Goal: Information Seeking & Learning: Learn about a topic

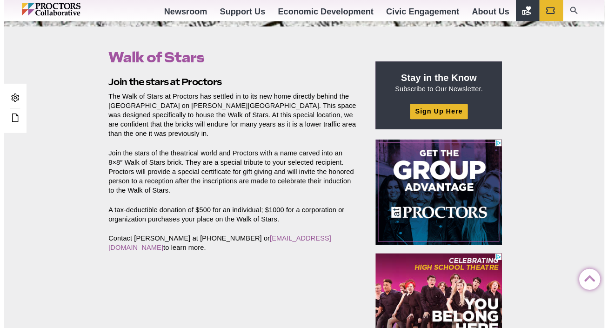
scroll to position [196, 0]
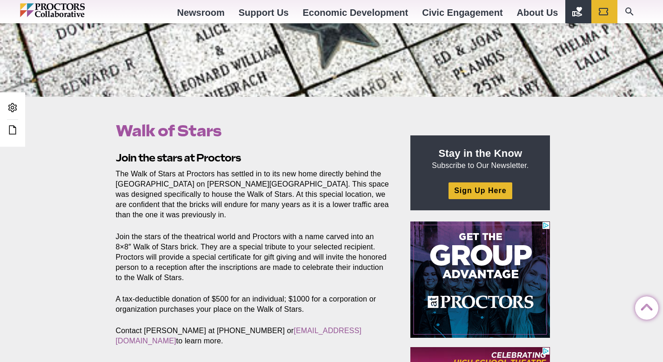
click at [255, 235] on p "Join the stars of the theatrical world and Proctors with a name carved into an …" at bounding box center [253, 257] width 274 height 51
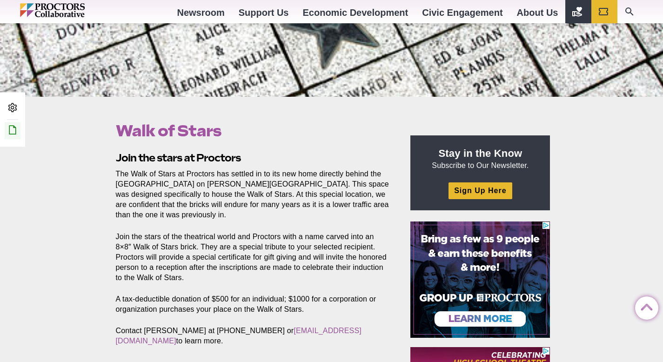
click at [12, 131] on icon at bounding box center [12, 129] width 11 height 11
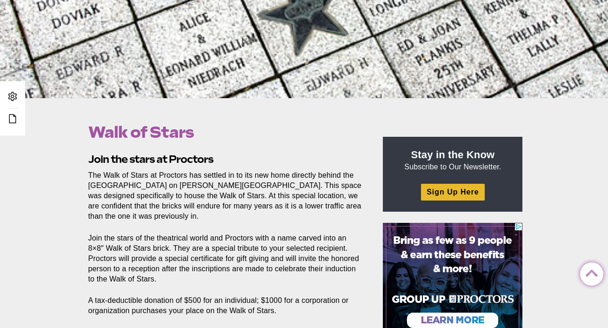
scroll to position [247, 0]
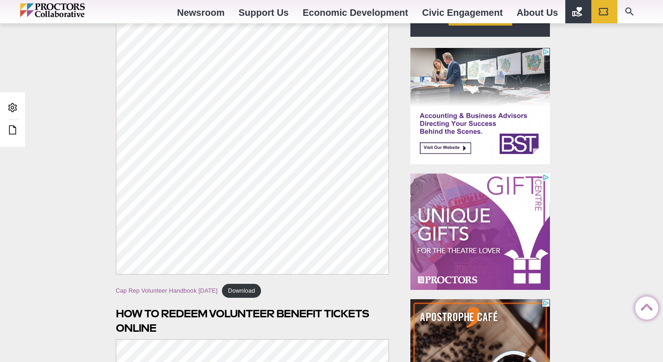
scroll to position [461, 0]
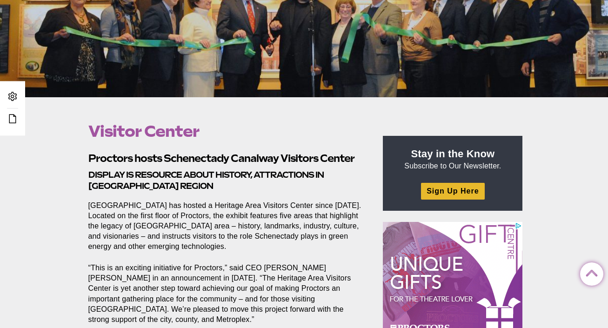
scroll to position [213, 0]
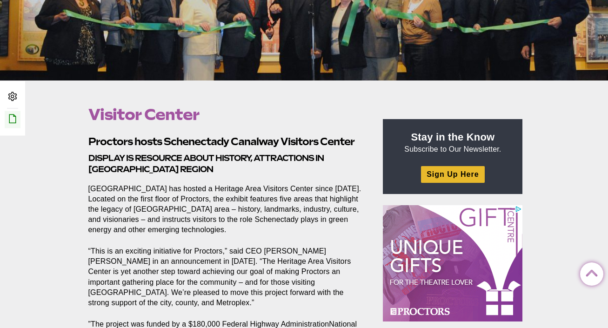
click at [15, 114] on icon at bounding box center [12, 118] width 11 height 11
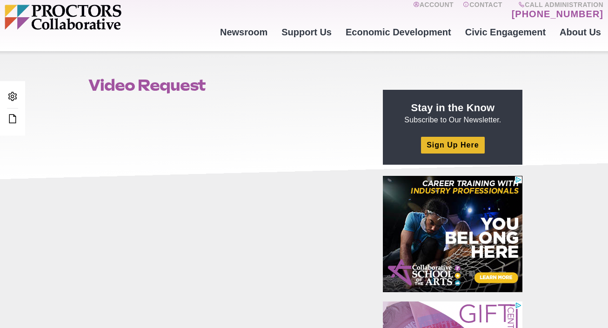
scroll to position [42, 0]
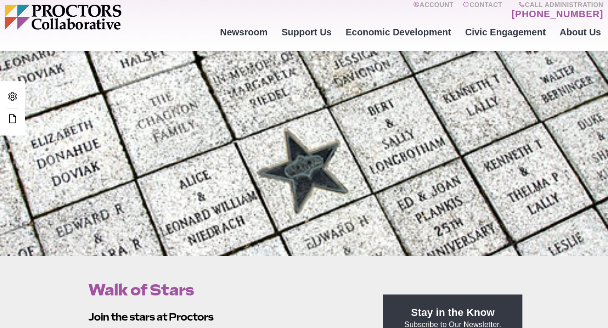
scroll to position [247, 0]
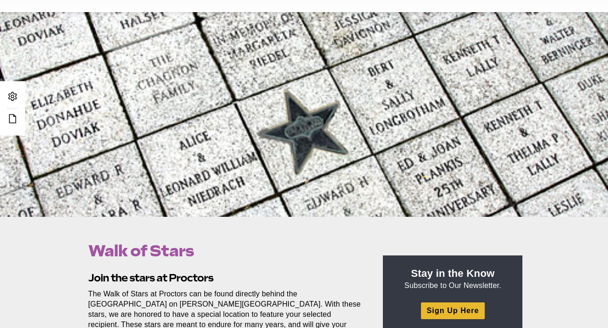
scroll to position [194, 0]
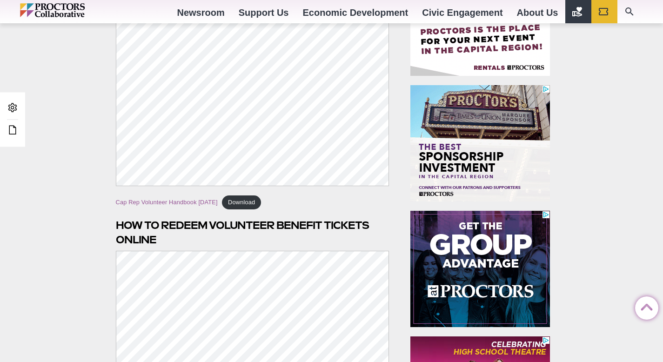
scroll to position [355, 0]
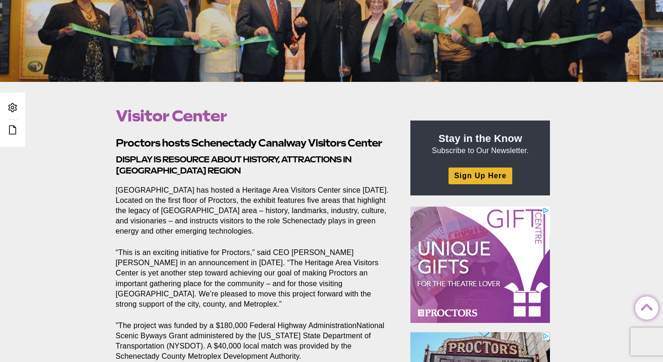
scroll to position [45, 0]
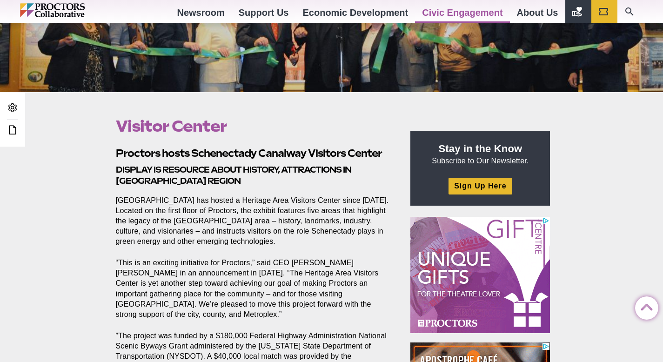
scroll to position [123, 0]
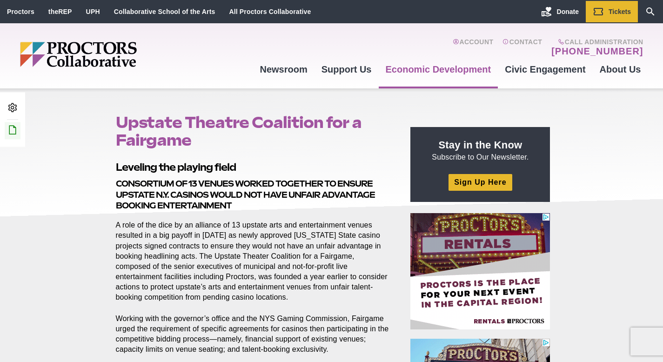
click at [15, 129] on icon at bounding box center [12, 129] width 11 height 11
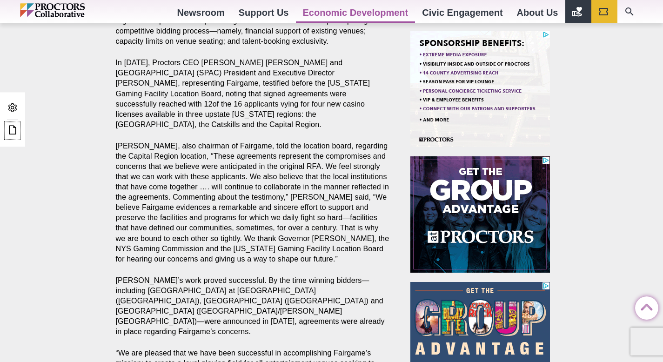
scroll to position [390, 0]
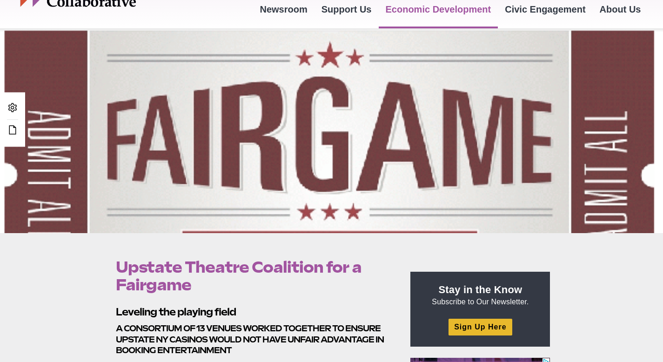
scroll to position [66, 0]
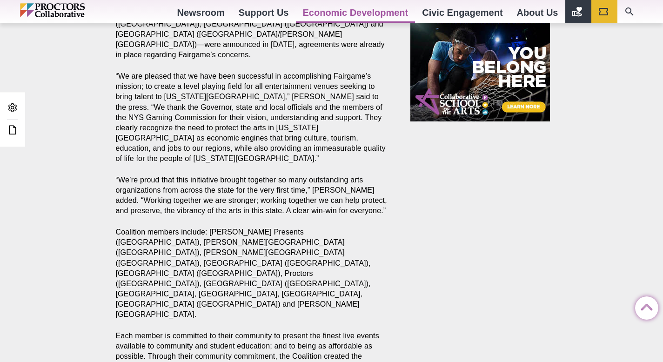
scroll to position [877, 0]
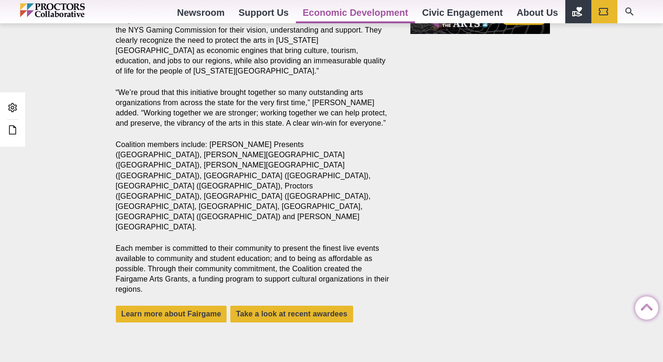
click at [229, 140] on p "Coalition members include: [PERSON_NAME] Presents ([GEOGRAPHIC_DATA]), [PERSON_…" at bounding box center [253, 186] width 274 height 93
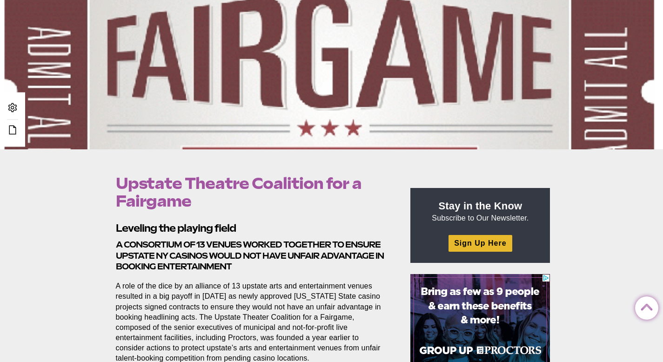
scroll to position [0, 0]
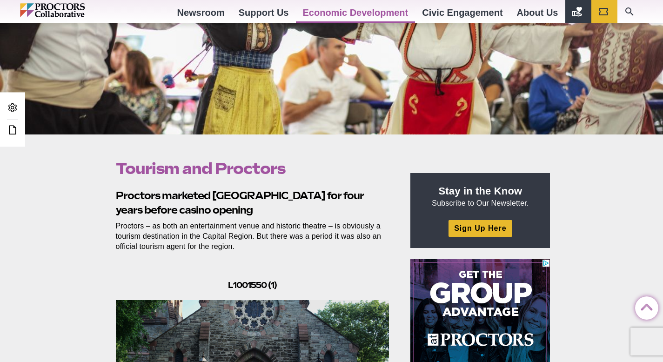
scroll to position [156, 0]
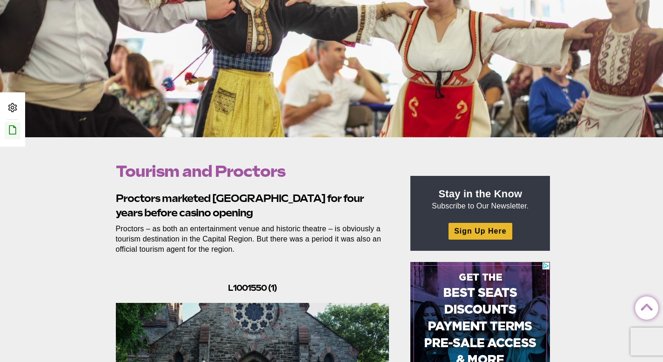
click at [10, 130] on icon at bounding box center [12, 129] width 11 height 11
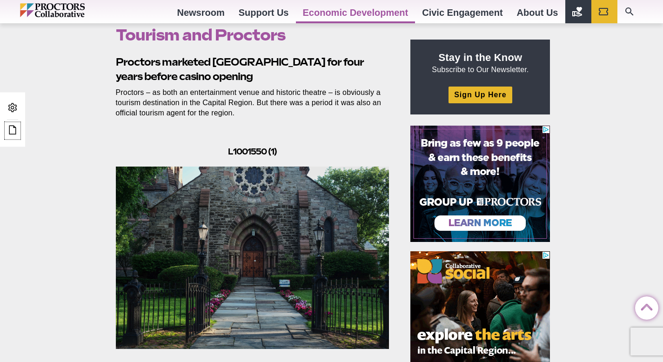
scroll to position [337, 0]
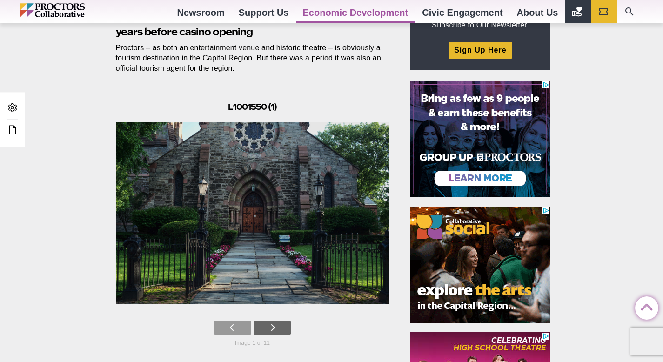
click at [283, 326] on link at bounding box center [272, 328] width 37 height 14
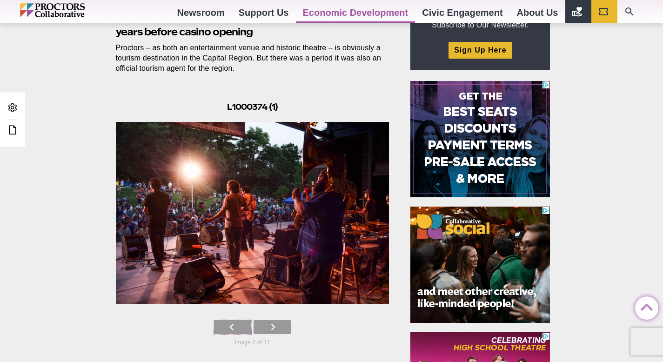
click at [233, 328] on icon at bounding box center [232, 327] width 5 height 14
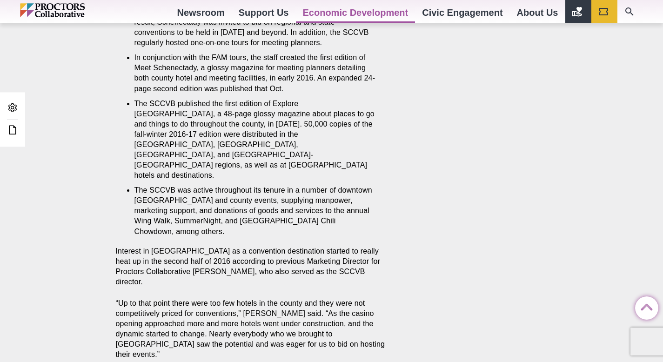
scroll to position [1323, 0]
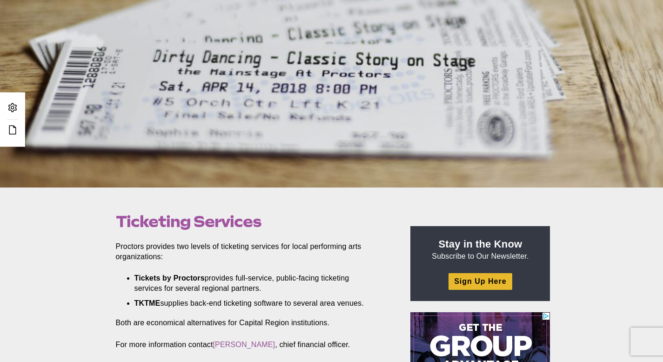
scroll to position [240, 0]
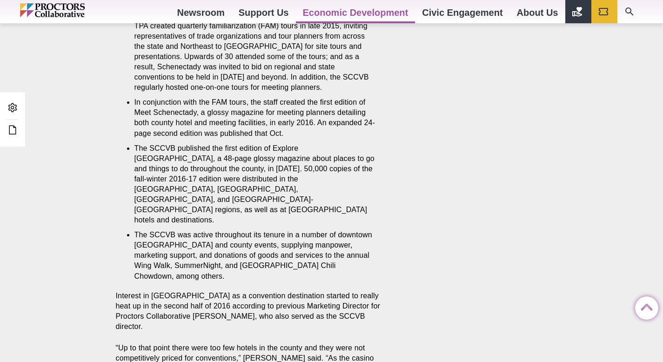
scroll to position [1231, 0]
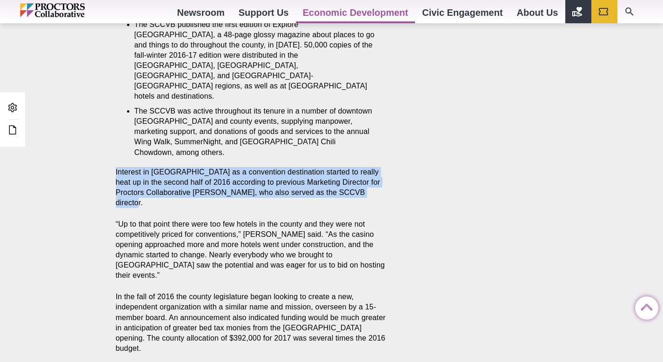
drag, startPoint x: 114, startPoint y: 139, endPoint x: 386, endPoint y: 160, distance: 273.5
copy p "Interest in [GEOGRAPHIC_DATA] as a convention destination started to really hea…"
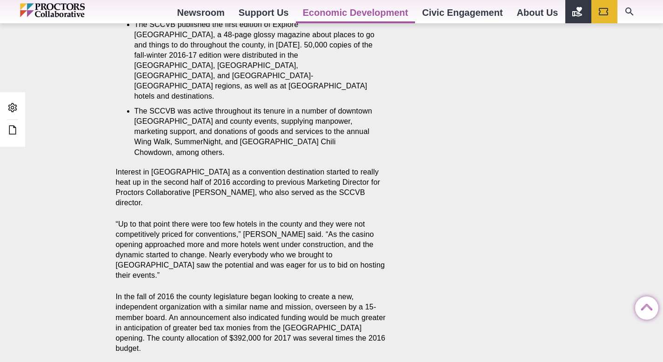
click at [257, 222] on p "“Up to that point there were too few hotels in the county and they were not com…" at bounding box center [253, 249] width 274 height 61
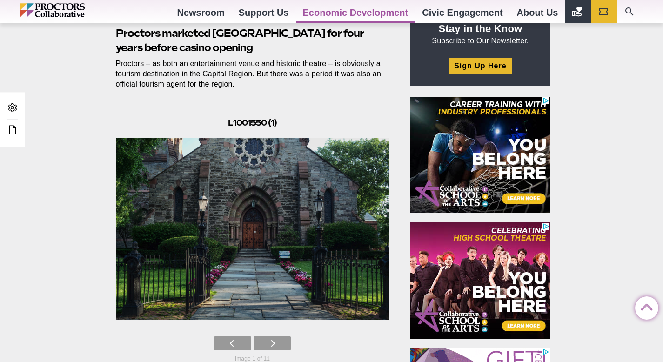
scroll to position [385, 0]
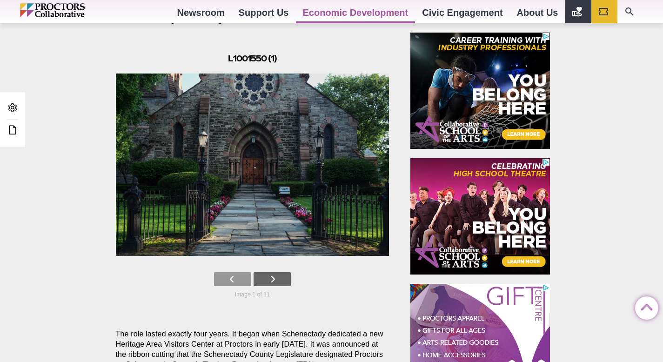
click at [273, 276] on icon at bounding box center [272, 279] width 5 height 14
click at [276, 278] on link at bounding box center [272, 279] width 37 height 14
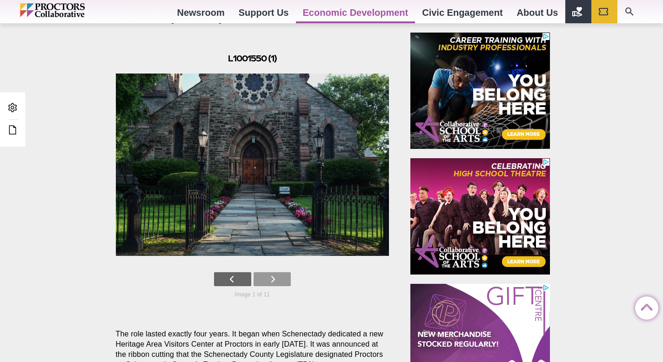
click at [238, 282] on link at bounding box center [232, 279] width 37 height 14
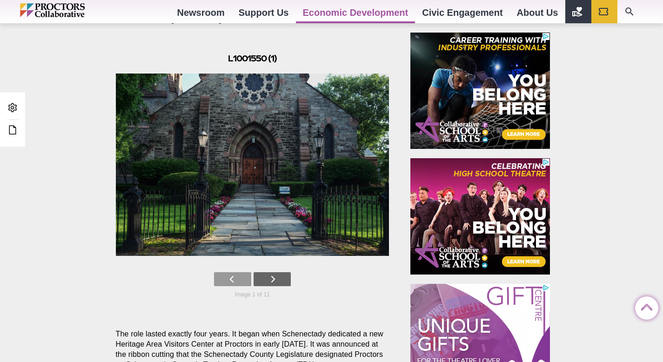
click at [279, 280] on link at bounding box center [272, 279] width 37 height 14
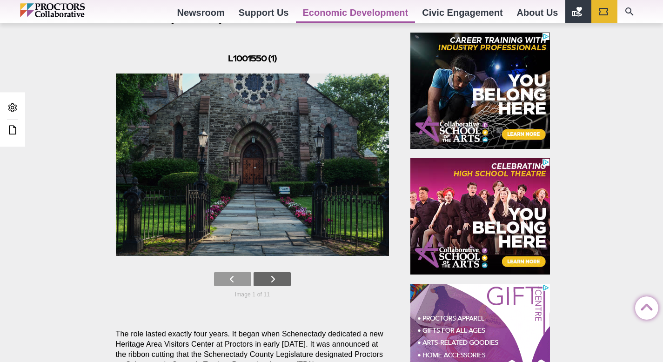
click at [279, 280] on link at bounding box center [272, 279] width 37 height 14
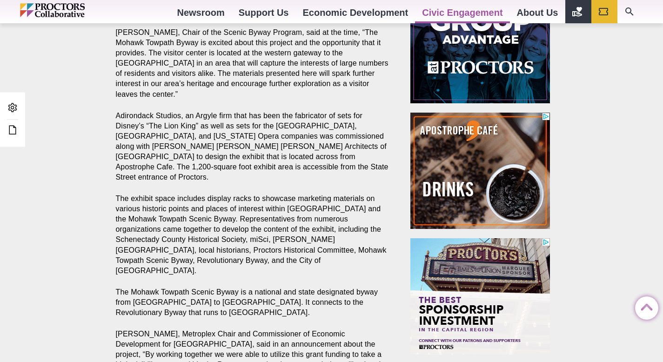
scroll to position [300, 0]
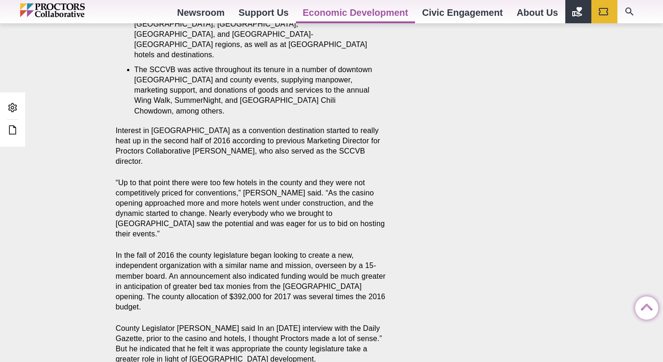
scroll to position [1136, 0]
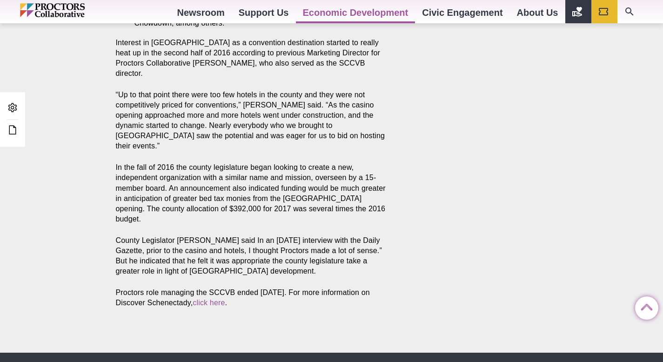
scroll to position [1131, 0]
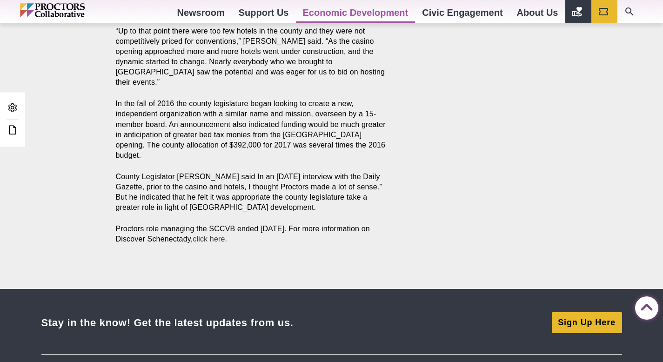
click at [225, 235] on link "click here" at bounding box center [209, 239] width 32 height 8
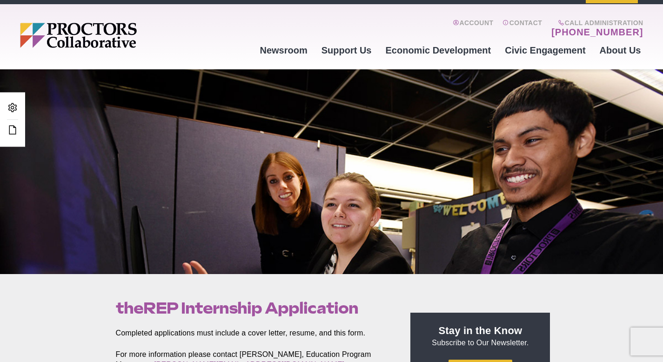
scroll to position [70, 0]
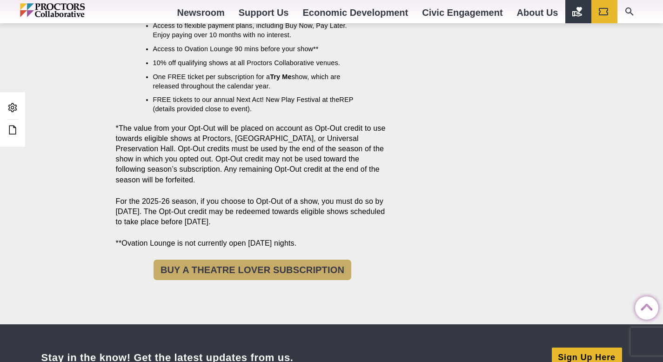
scroll to position [1271, 0]
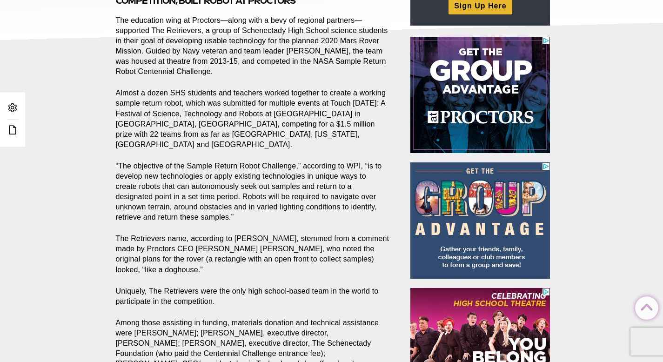
scroll to position [182, 0]
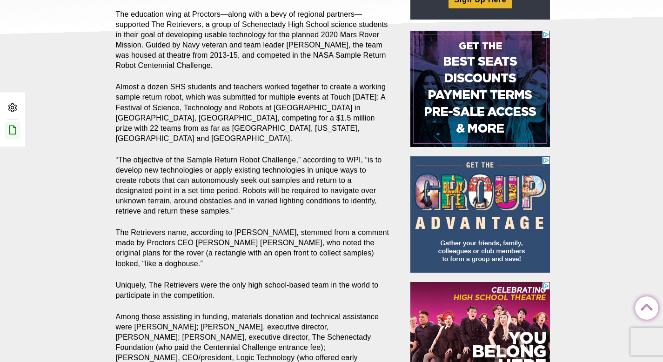
click at [12, 131] on icon at bounding box center [12, 129] width 11 height 11
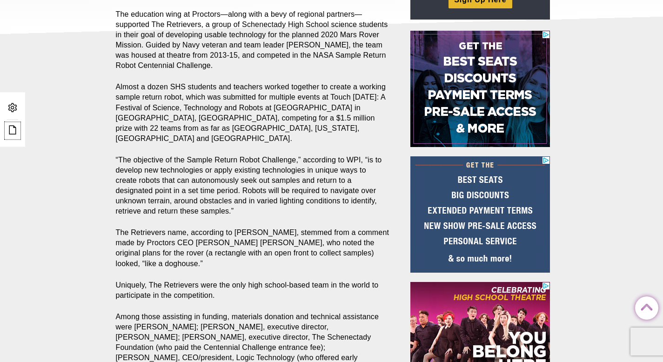
scroll to position [0, 0]
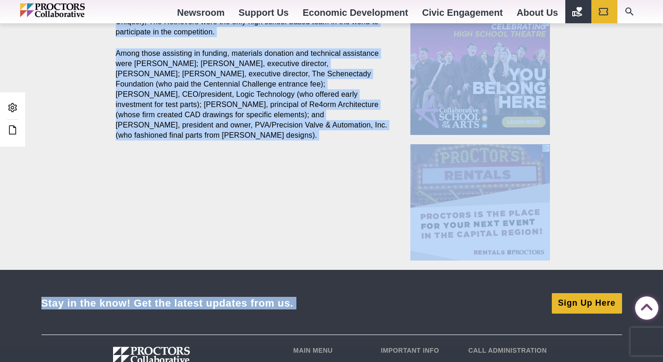
drag, startPoint x: 117, startPoint y: 149, endPoint x: 258, endPoint y: 362, distance: 254.8
click at [258, 362] on div "Proctors theREP UPH Collaborative School of the Arts All Proctors Collaborative…" at bounding box center [331, 56] width 663 height 1004
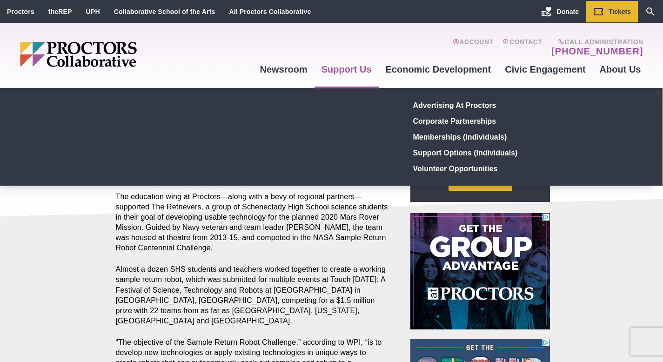
click at [330, 94] on div "Advertising at Proctors Corporate partnerships Memberships (Individuals) Suppor…" at bounding box center [331, 137] width 663 height 98
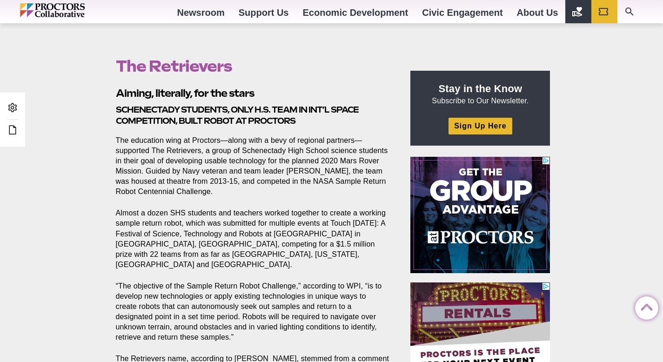
scroll to position [227, 0]
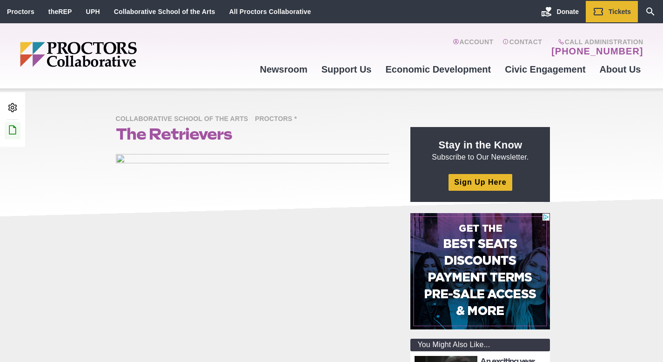
click at [10, 135] on icon at bounding box center [12, 129] width 11 height 11
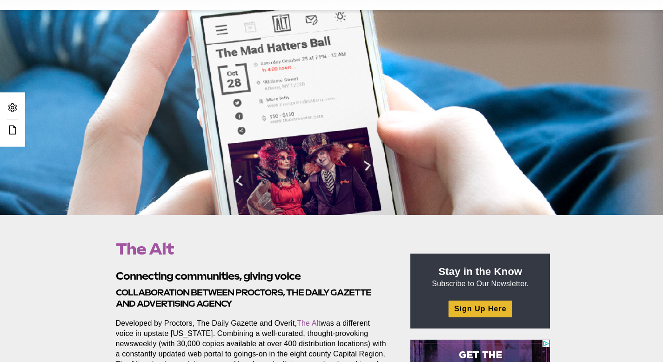
scroll to position [170, 0]
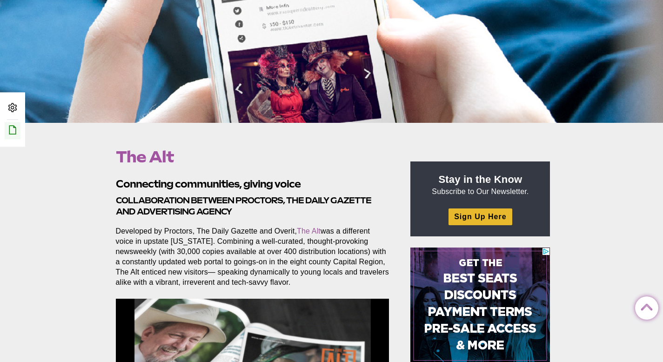
click at [11, 126] on icon at bounding box center [12, 129] width 11 height 11
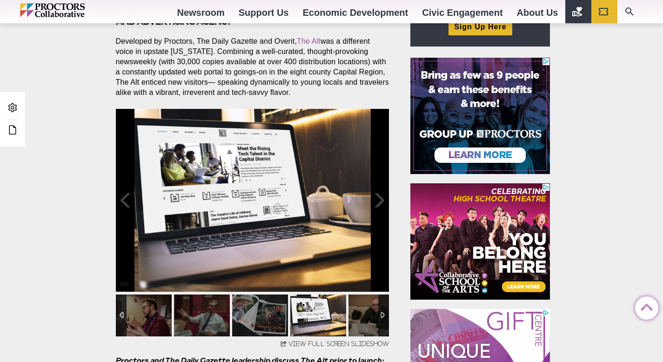
scroll to position [368, 0]
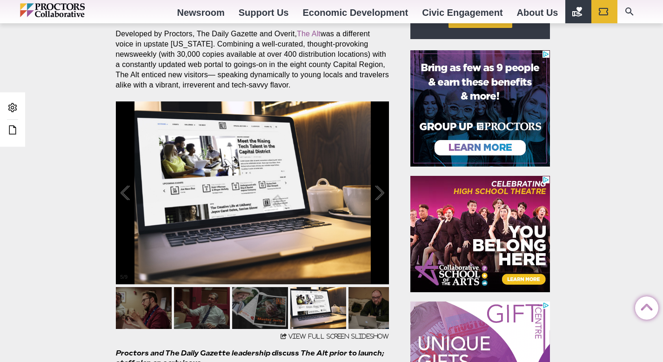
drag, startPoint x: 309, startPoint y: 325, endPoint x: 343, endPoint y: 339, distance: 36.3
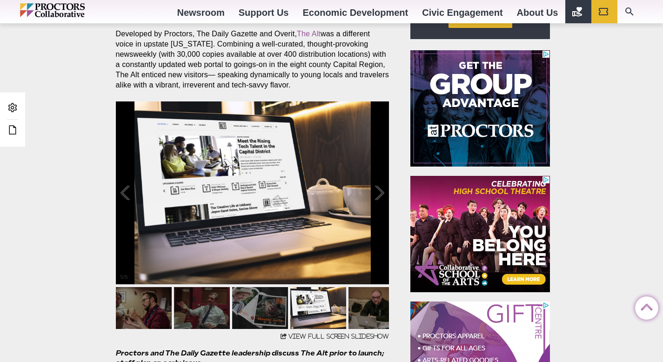
click at [343, 339] on span "View Full Screen Slideshow" at bounding box center [339, 336] width 101 height 6
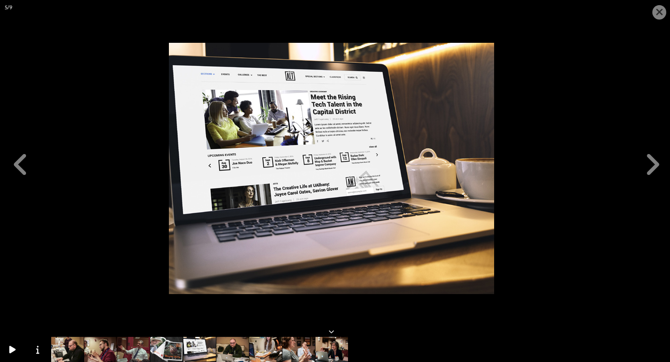
click at [656, 10] on icon at bounding box center [660, 12] width 8 height 10
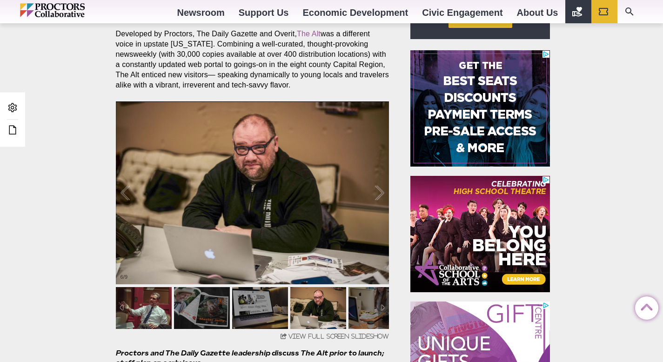
click at [131, 315] on img at bounding box center [144, 308] width 56 height 42
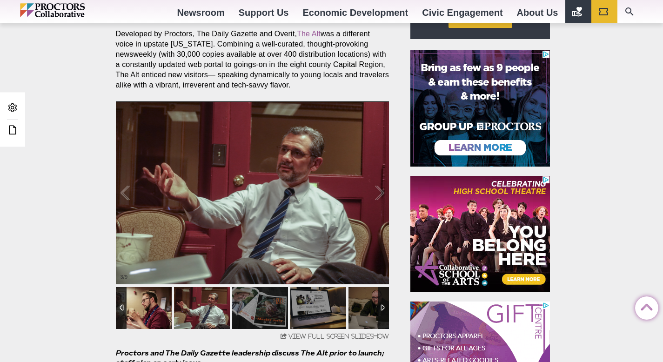
click at [131, 315] on img at bounding box center [144, 308] width 56 height 42
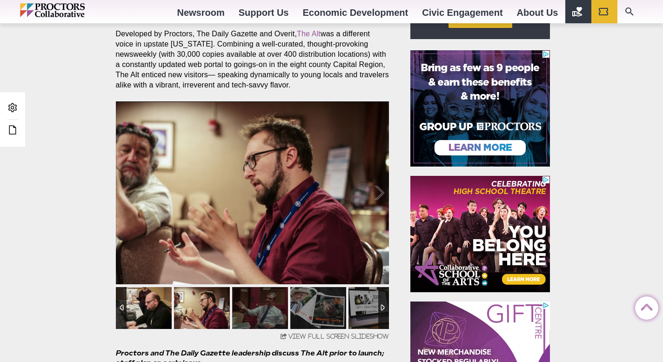
click at [140, 315] on img at bounding box center [144, 308] width 56 height 42
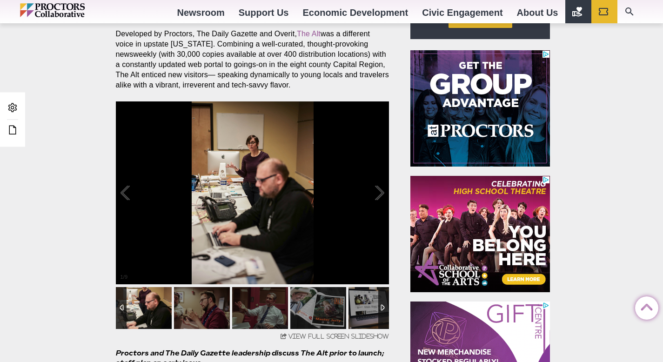
click at [142, 314] on img at bounding box center [144, 308] width 56 height 42
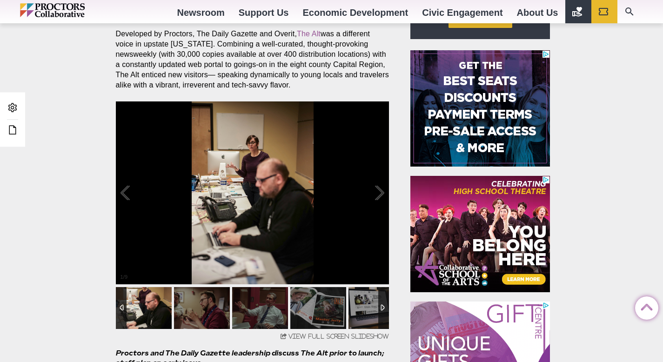
click at [143, 313] on img at bounding box center [144, 308] width 56 height 42
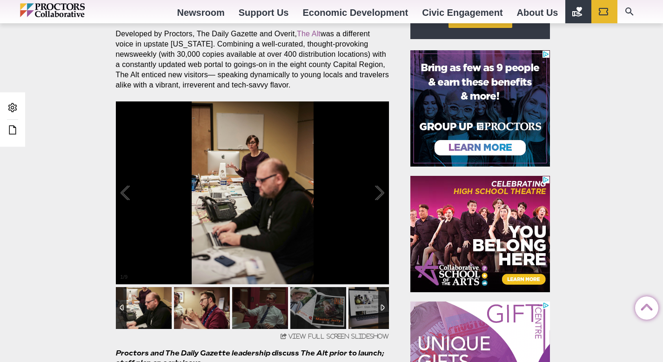
click at [214, 308] on img at bounding box center [202, 308] width 56 height 42
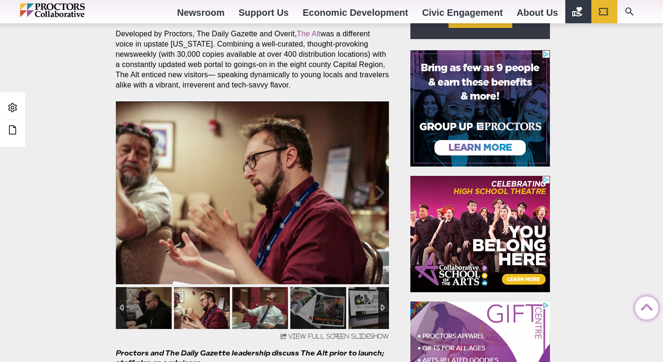
click at [266, 313] on img at bounding box center [260, 308] width 56 height 42
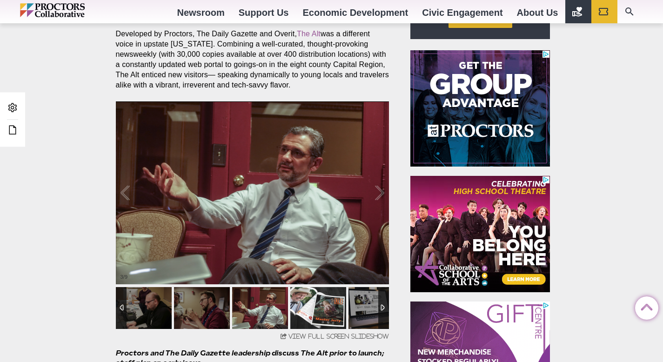
click at [324, 305] on img at bounding box center [318, 308] width 56 height 42
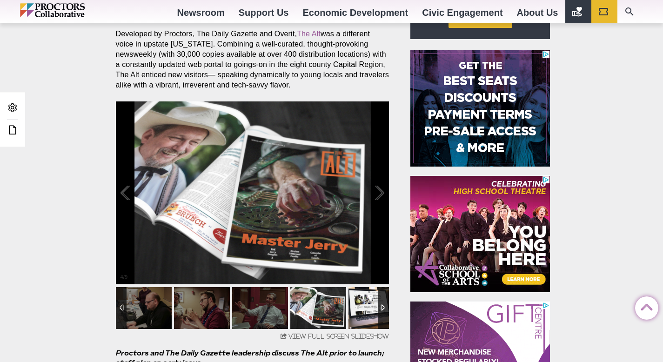
click at [371, 309] on img at bounding box center [377, 308] width 56 height 42
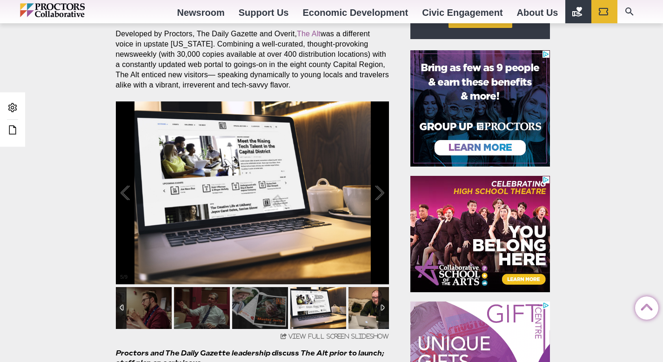
click at [373, 306] on img at bounding box center [377, 308] width 56 height 42
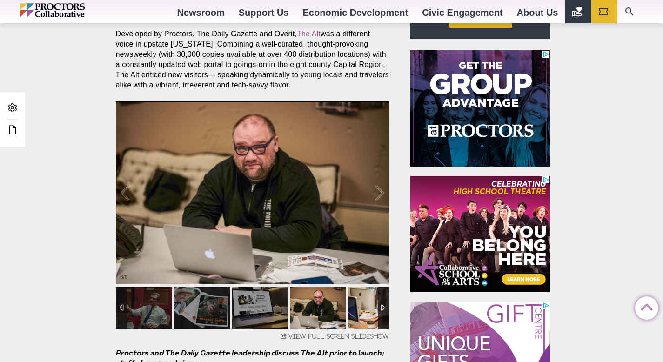
click at [368, 304] on img at bounding box center [377, 308] width 56 height 42
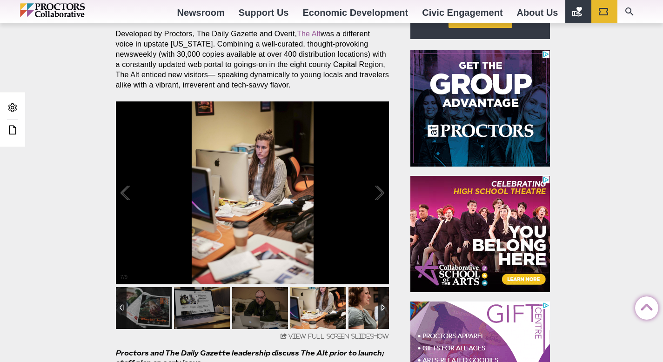
click at [361, 312] on img at bounding box center [377, 308] width 56 height 42
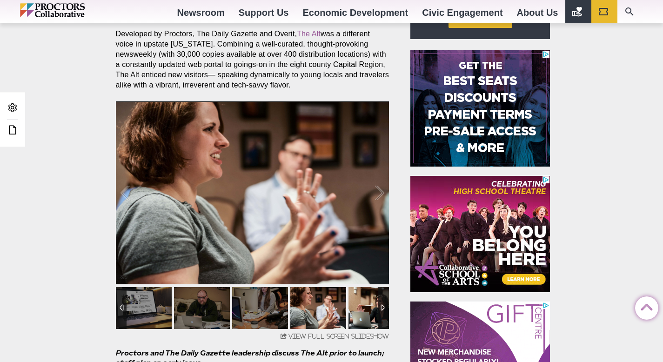
click at [373, 309] on img at bounding box center [377, 308] width 56 height 42
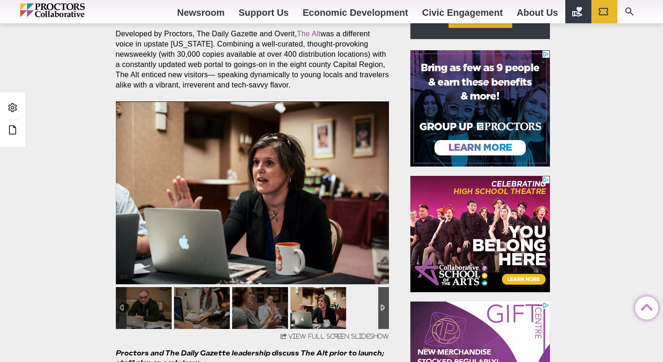
click at [367, 310] on div at bounding box center [253, 308] width 274 height 42
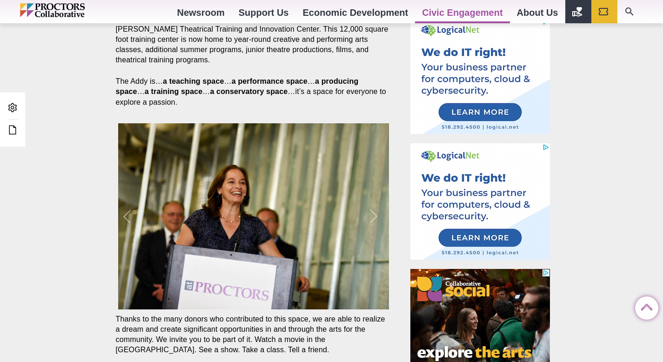
scroll to position [357, 0]
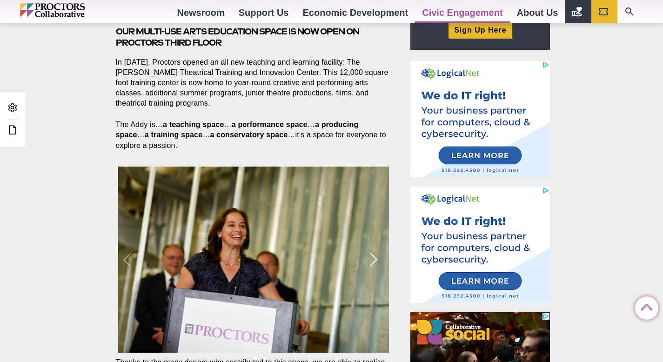
click at [381, 257] on span at bounding box center [377, 260] width 23 height 186
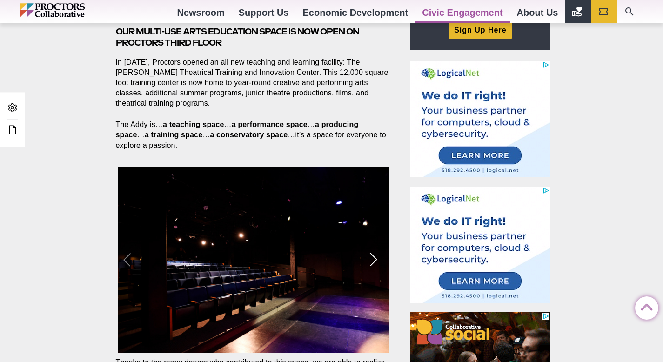
click at [376, 258] on span at bounding box center [377, 260] width 23 height 186
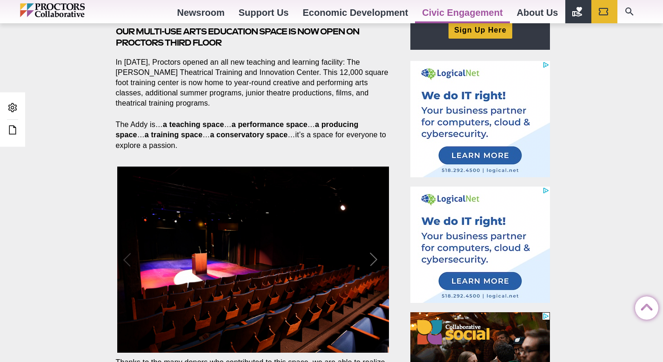
click at [376, 258] on span at bounding box center [377, 260] width 23 height 186
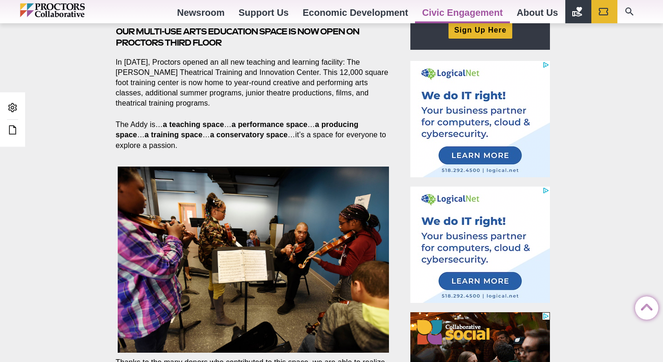
scroll to position [0, 861]
click at [376, 258] on img at bounding box center [256, 260] width 279 height 186
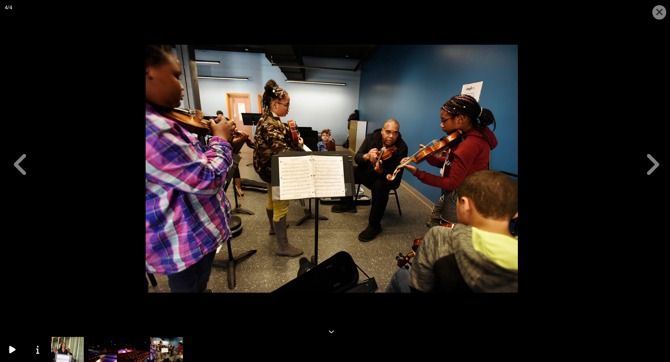
click at [656, 13] on icon at bounding box center [660, 12] width 8 height 10
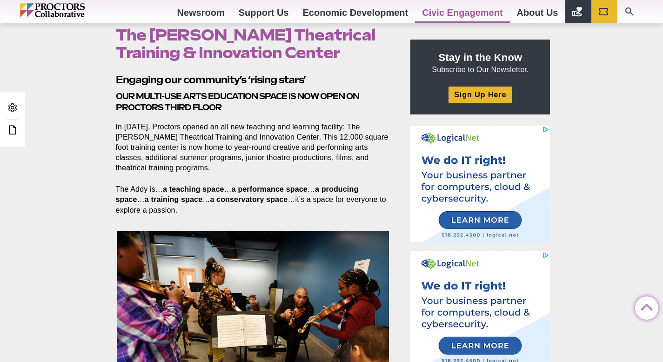
scroll to position [289, 0]
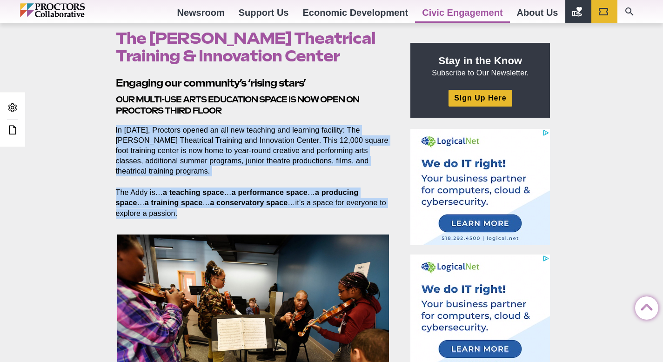
drag, startPoint x: 116, startPoint y: 130, endPoint x: 279, endPoint y: 213, distance: 183.4
click at [279, 213] on section "Engaging our community’s ‘rising stars’ Our multi-use arts education space is n…" at bounding box center [254, 287] width 292 height 423
copy section "In 2018, Proctors opened an all new teaching and learning facility: The Adeline…"
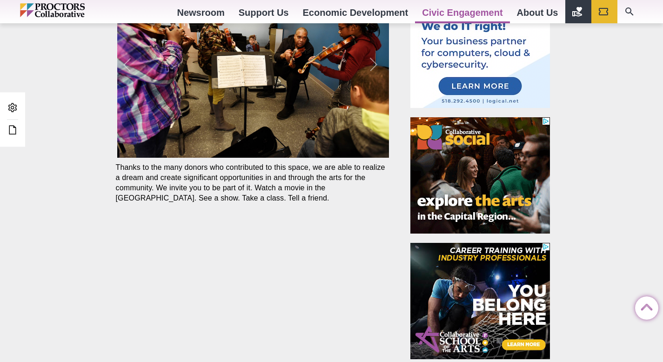
scroll to position [563, 0]
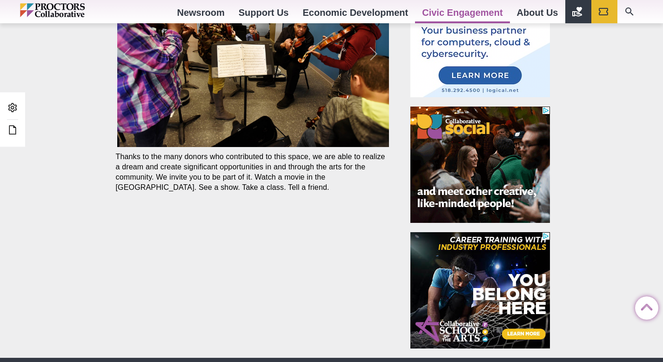
click at [240, 187] on p "Thanks to the many donors who contributed to this space, we are able to realize…" at bounding box center [253, 172] width 274 height 41
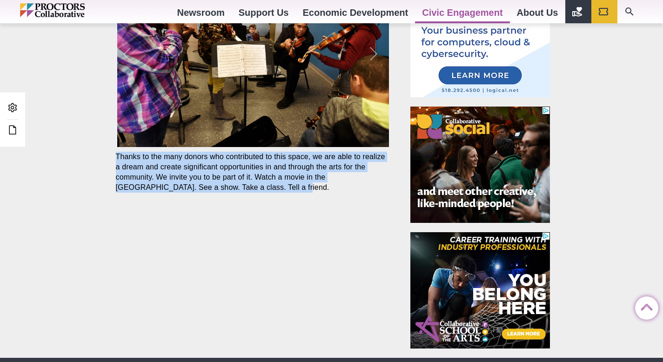
drag, startPoint x: 245, startPoint y: 187, endPoint x: 111, endPoint y: 160, distance: 136.7
click at [111, 160] on section "Engaging our community’s ‘rising stars’ Our multi-use arts education space is n…" at bounding box center [254, 13] width 292 height 423
copy p "Thanks to the many donors who contributed to this space, we are able to realize…"
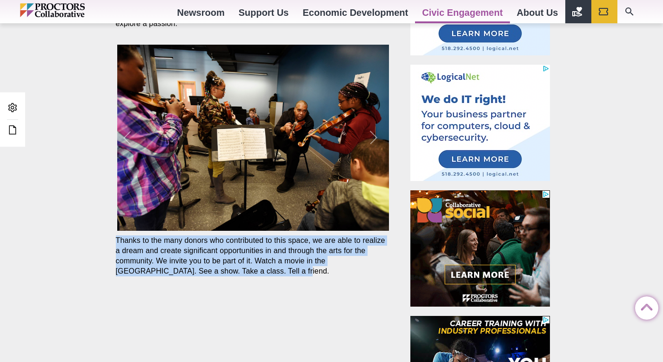
scroll to position [478, 0]
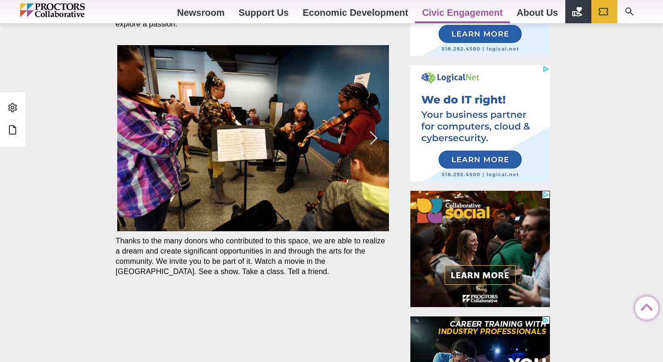
click at [372, 137] on span at bounding box center [377, 138] width 23 height 186
click at [375, 141] on span at bounding box center [377, 138] width 23 height 186
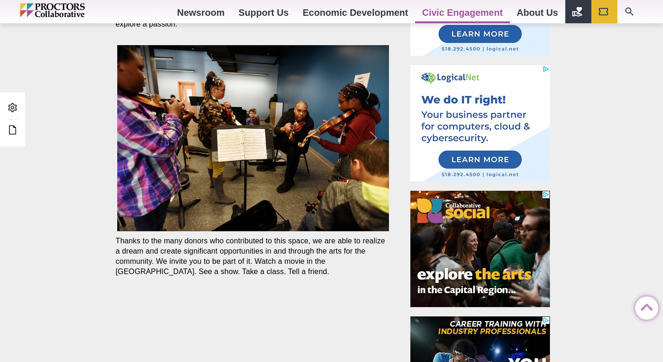
click at [301, 281] on section "Engaging our community’s ‘rising stars’ Our multi-use arts education space is n…" at bounding box center [254, 97] width 292 height 423
click at [371, 141] on span at bounding box center [377, 138] width 23 height 186
click at [376, 131] on span at bounding box center [377, 138] width 23 height 186
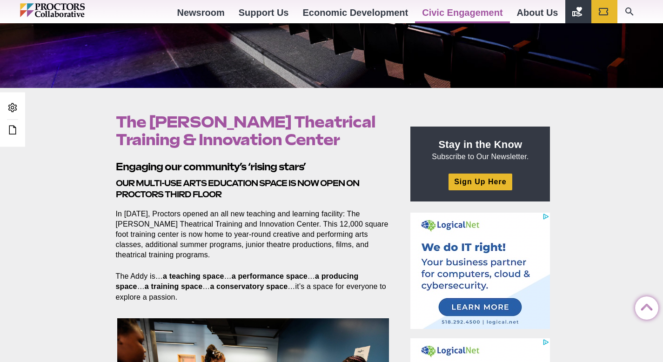
scroll to position [191, 0]
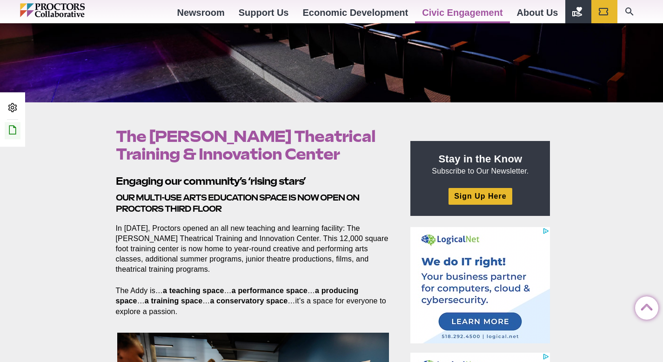
click at [14, 128] on icon at bounding box center [12, 129] width 11 height 11
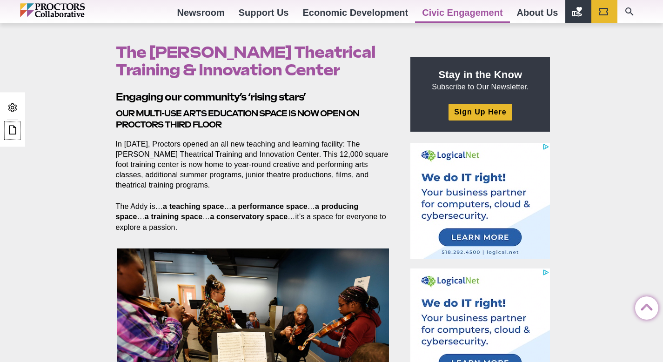
scroll to position [283, 0]
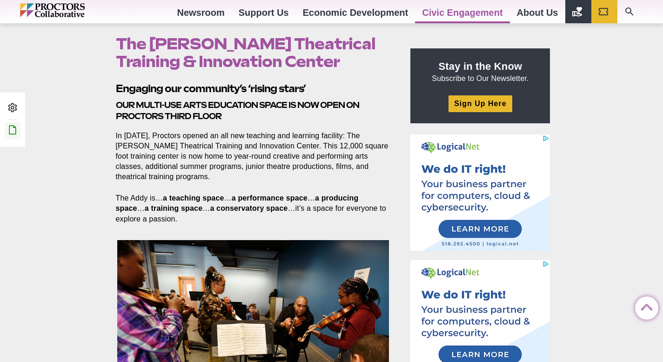
click at [12, 130] on icon at bounding box center [12, 129] width 11 height 11
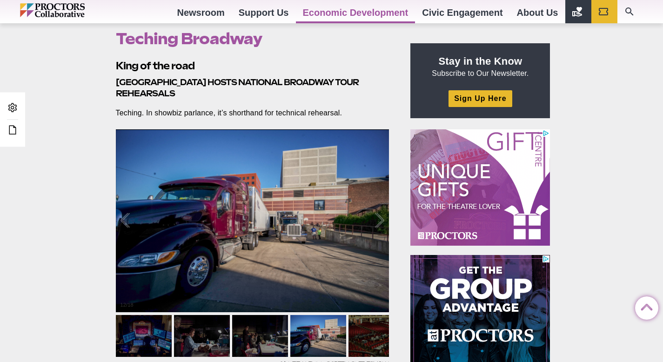
scroll to position [278, 0]
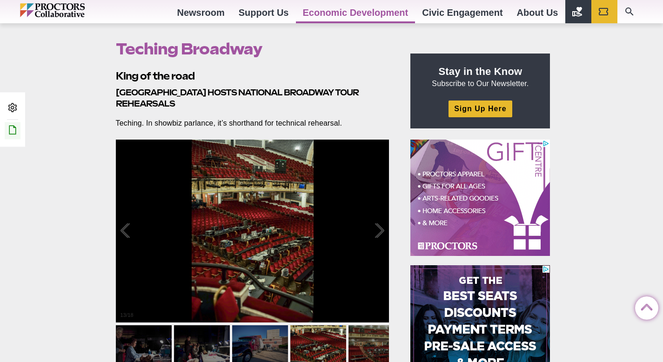
click at [12, 126] on icon at bounding box center [12, 129] width 11 height 11
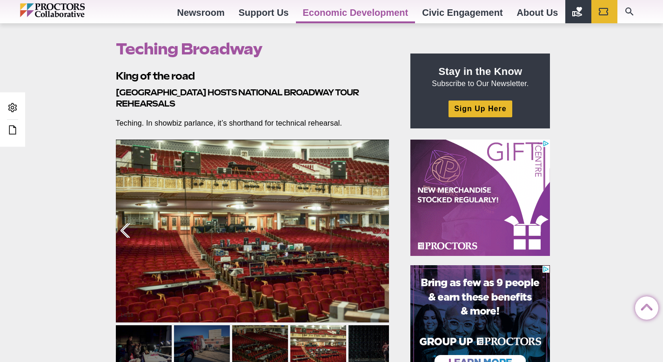
click at [126, 233] on div at bounding box center [135, 231] width 29 height 58
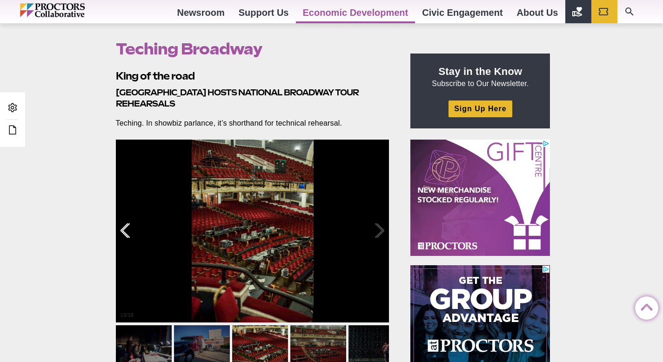
click at [126, 233] on div at bounding box center [135, 231] width 29 height 58
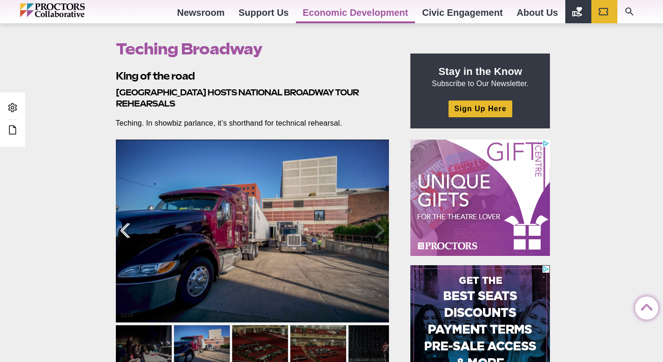
click at [125, 231] on div at bounding box center [135, 231] width 29 height 58
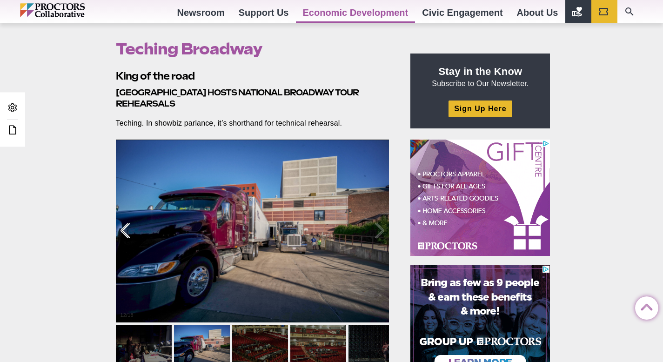
click at [125, 231] on div at bounding box center [135, 231] width 29 height 58
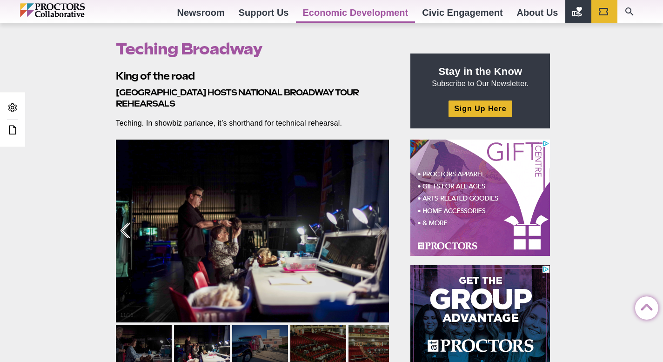
click at [125, 231] on div at bounding box center [135, 231] width 29 height 58
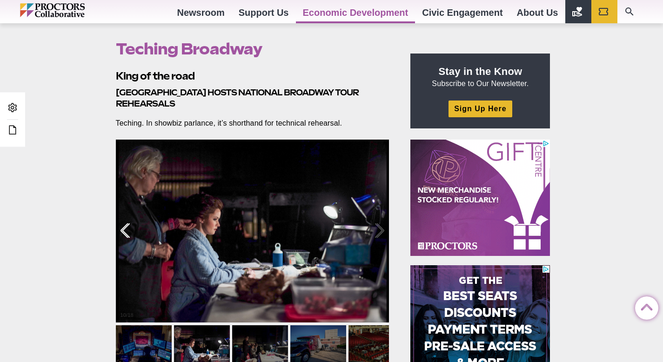
click at [125, 231] on div at bounding box center [135, 231] width 29 height 58
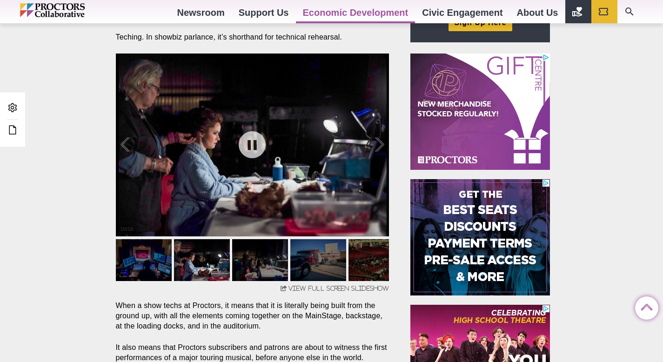
scroll to position [403, 0]
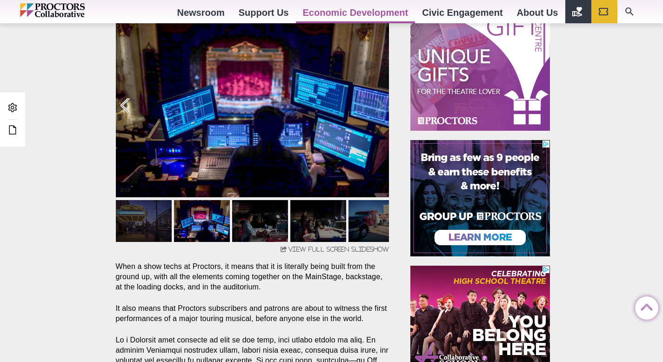
click at [133, 108] on div at bounding box center [135, 106] width 29 height 58
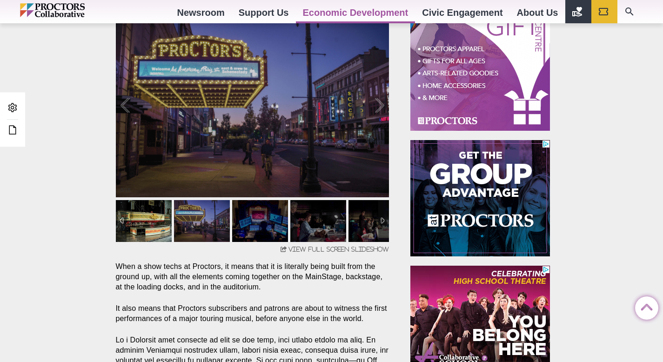
click at [153, 226] on img at bounding box center [144, 221] width 56 height 42
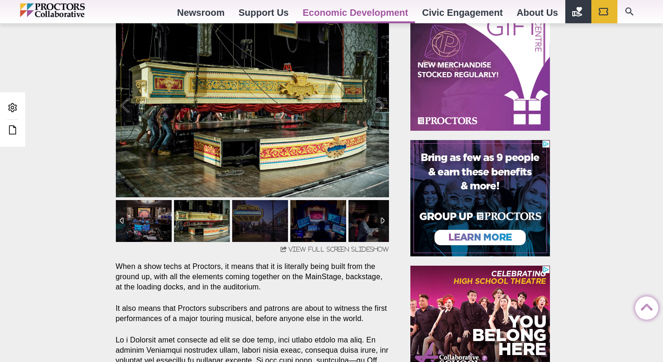
click at [153, 226] on img at bounding box center [144, 221] width 56 height 42
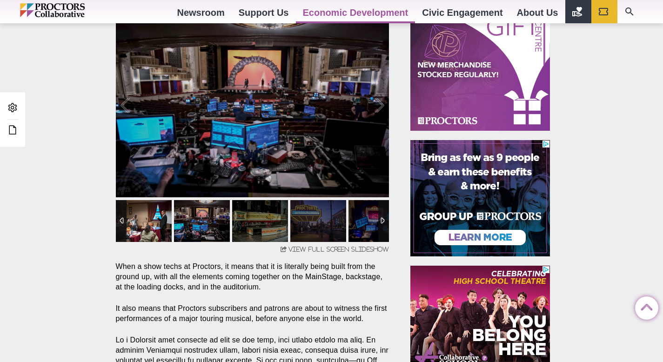
click at [153, 226] on img at bounding box center [144, 221] width 56 height 42
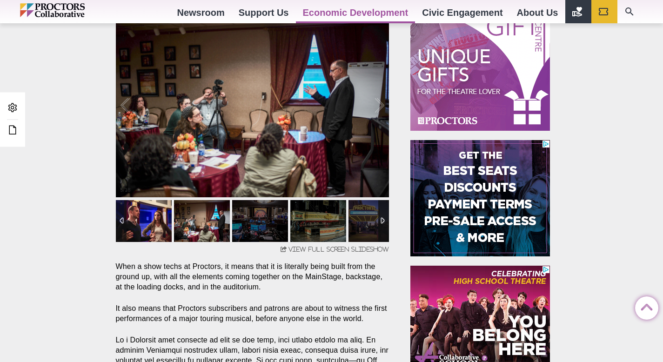
click at [153, 226] on img at bounding box center [144, 221] width 56 height 42
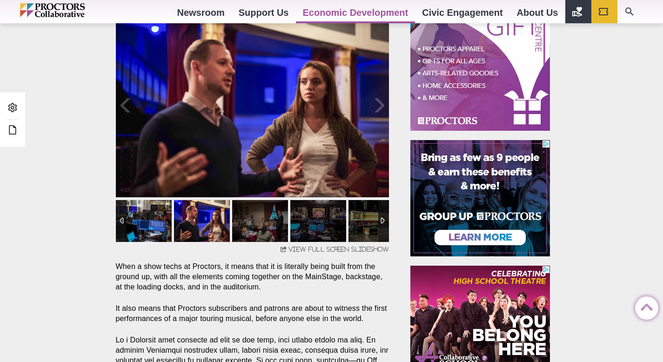
click at [153, 226] on img at bounding box center [144, 221] width 56 height 42
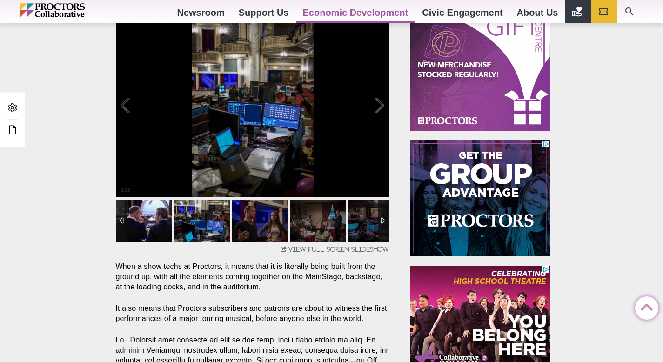
click at [153, 226] on img at bounding box center [144, 221] width 56 height 42
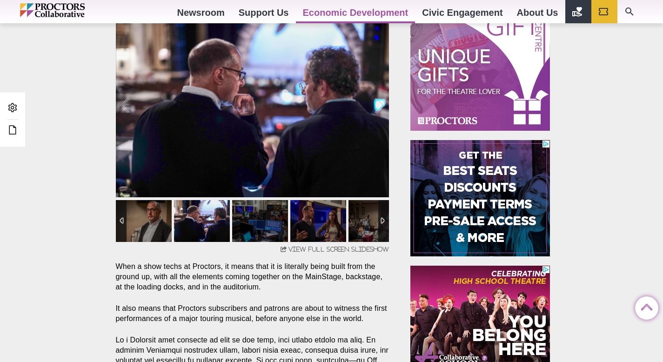
click at [122, 221] on div at bounding box center [121, 221] width 11 height 42
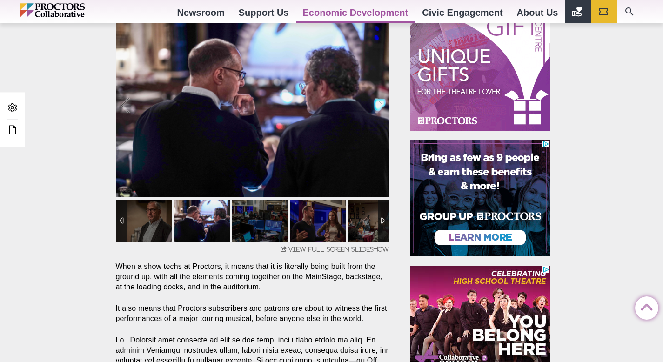
click at [122, 221] on div at bounding box center [121, 221] width 11 height 42
click at [147, 219] on img at bounding box center [144, 221] width 56 height 42
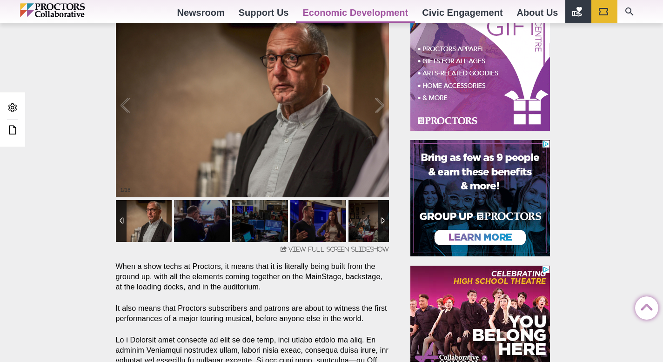
click at [121, 220] on div at bounding box center [121, 221] width 11 height 42
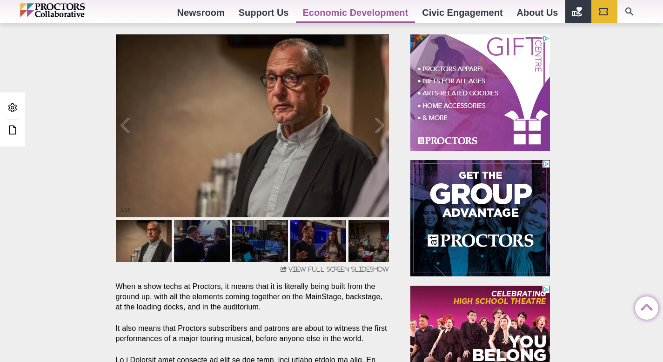
scroll to position [372, 0]
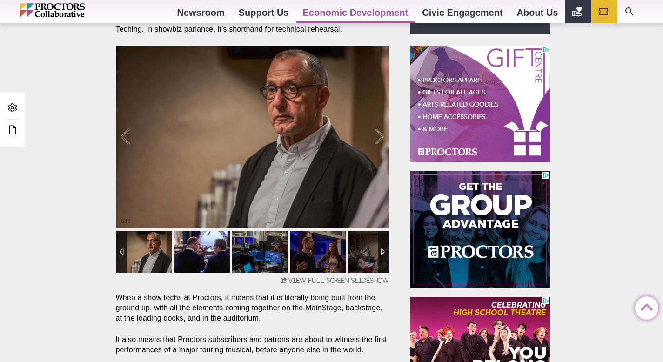
click at [201, 245] on img at bounding box center [202, 252] width 56 height 42
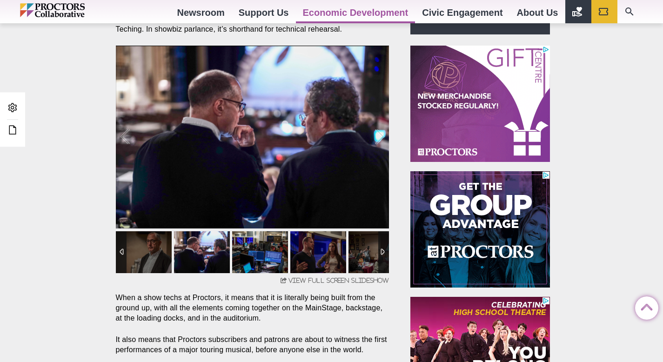
click at [253, 257] on img at bounding box center [260, 252] width 56 height 42
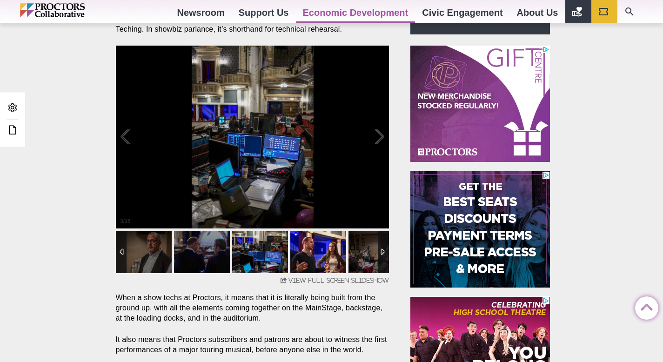
click at [328, 255] on img at bounding box center [318, 252] width 56 height 42
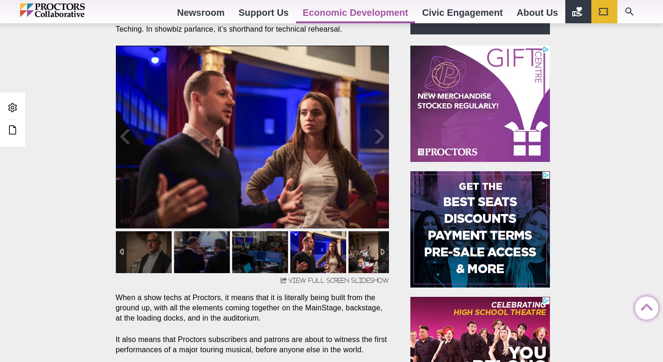
click at [363, 251] on img at bounding box center [377, 252] width 56 height 42
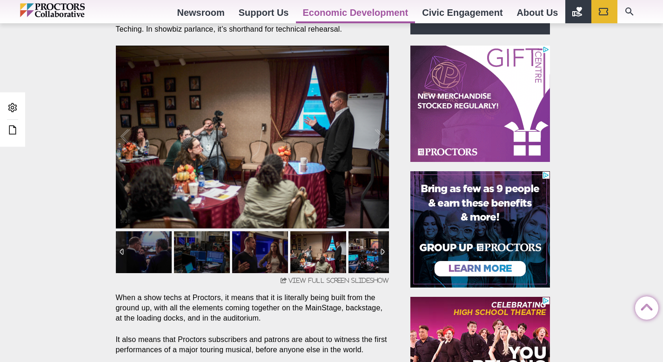
click at [366, 253] on img at bounding box center [377, 252] width 56 height 42
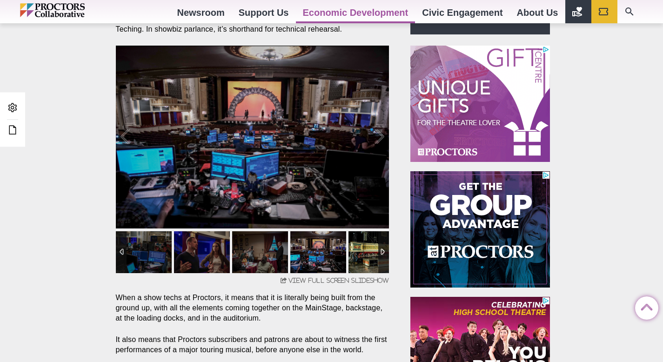
click at [376, 256] on img at bounding box center [377, 252] width 56 height 42
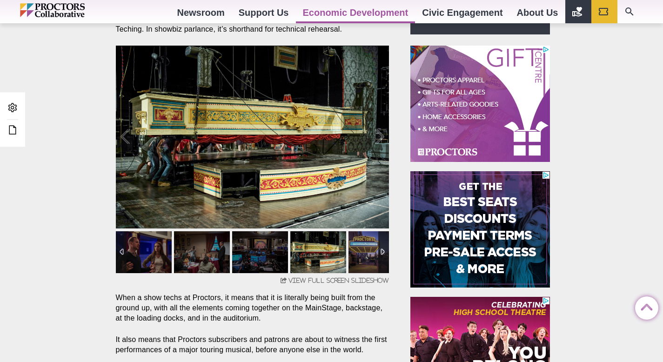
click at [365, 250] on img at bounding box center [377, 252] width 56 height 42
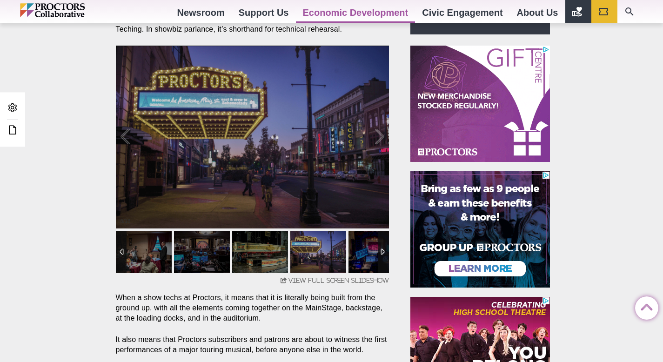
click at [384, 251] on div at bounding box center [383, 252] width 11 height 42
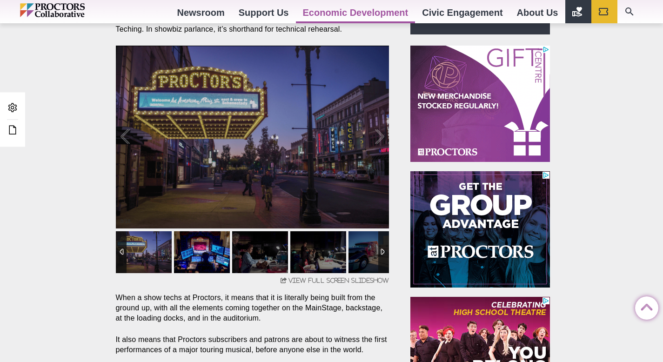
click at [213, 260] on img at bounding box center [202, 252] width 56 height 42
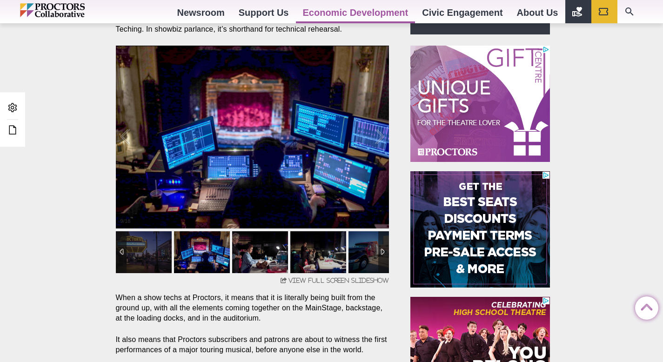
click at [263, 249] on img at bounding box center [260, 252] width 56 height 42
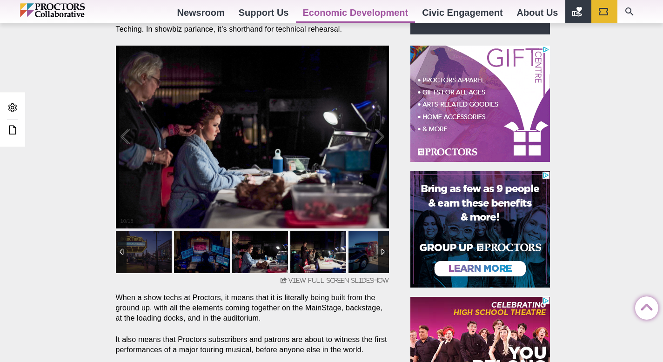
click at [329, 248] on img at bounding box center [318, 252] width 56 height 42
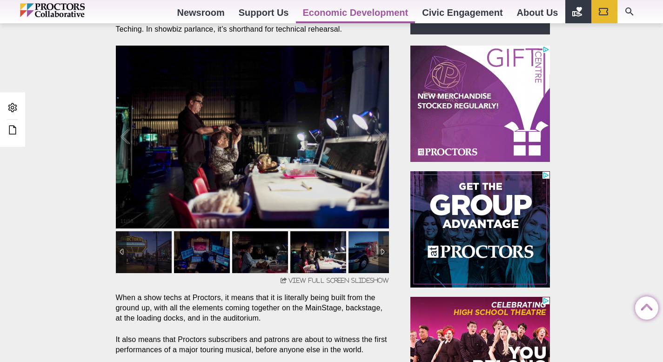
click at [374, 254] on img at bounding box center [377, 252] width 56 height 42
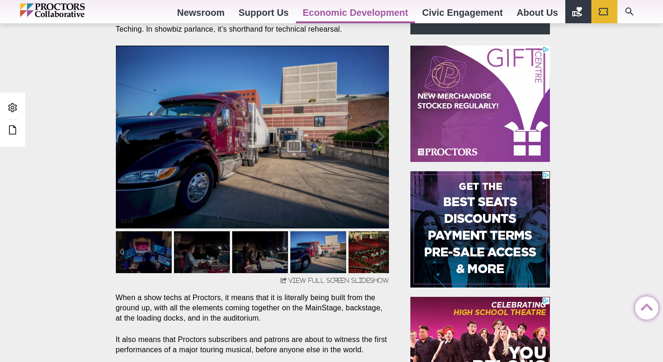
click at [363, 249] on img at bounding box center [377, 252] width 56 height 42
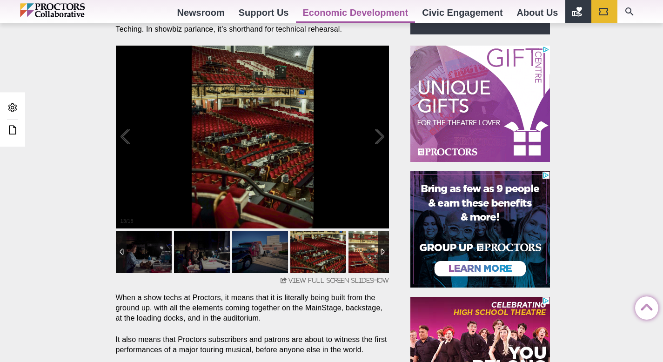
click at [356, 249] on img at bounding box center [377, 252] width 56 height 42
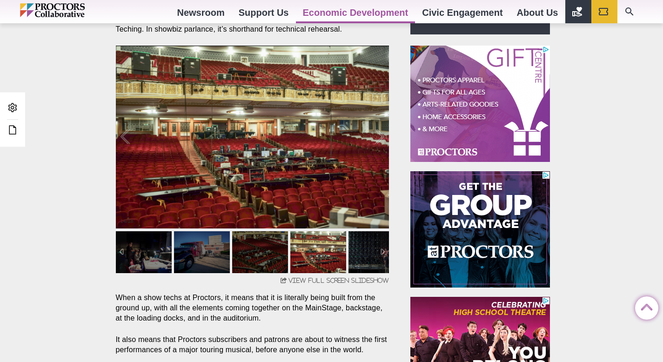
click at [364, 249] on img at bounding box center [377, 252] width 56 height 42
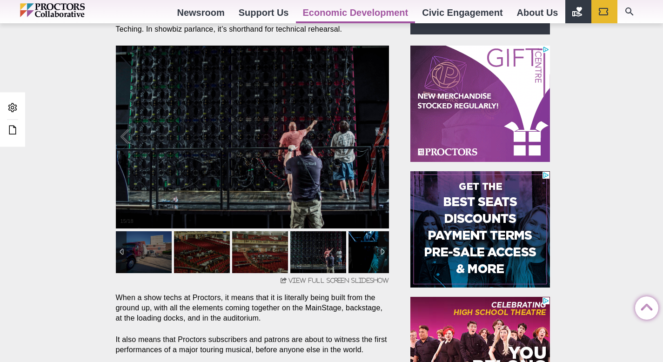
click at [363, 250] on img at bounding box center [377, 252] width 56 height 42
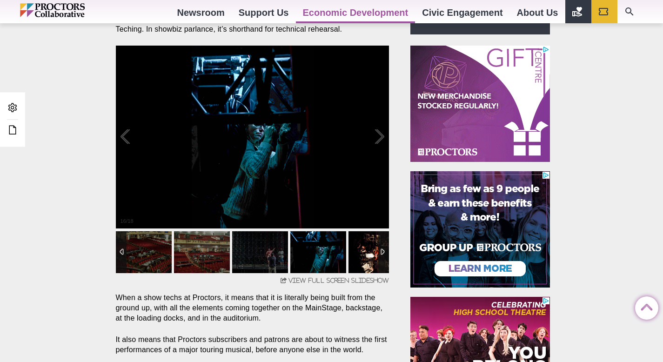
click at [374, 243] on img at bounding box center [377, 252] width 56 height 42
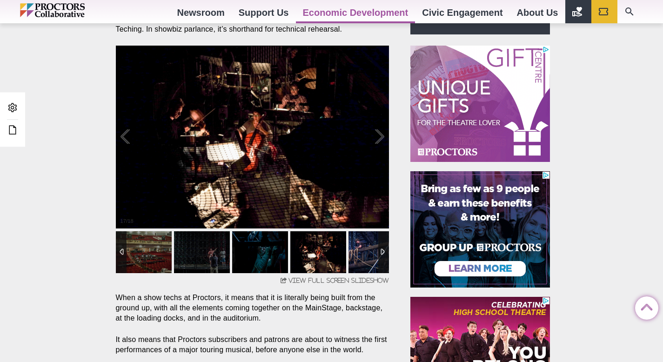
click at [360, 253] on img at bounding box center [377, 252] width 56 height 42
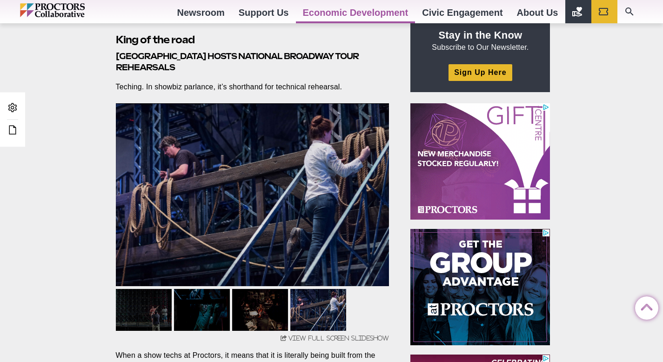
scroll to position [634, 0]
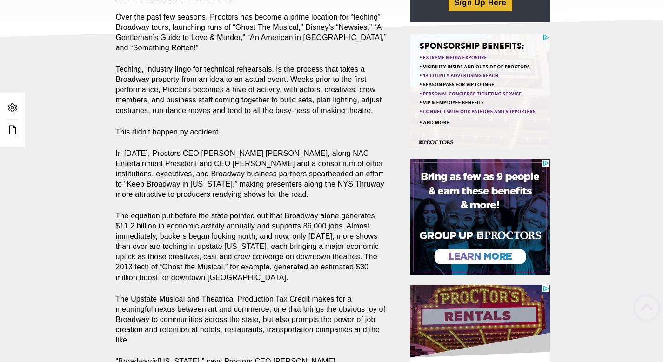
scroll to position [195, 0]
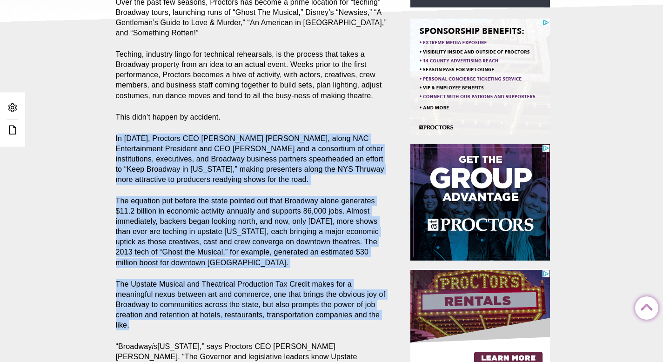
drag, startPoint x: 113, startPoint y: 137, endPoint x: 301, endPoint y: 326, distance: 266.6
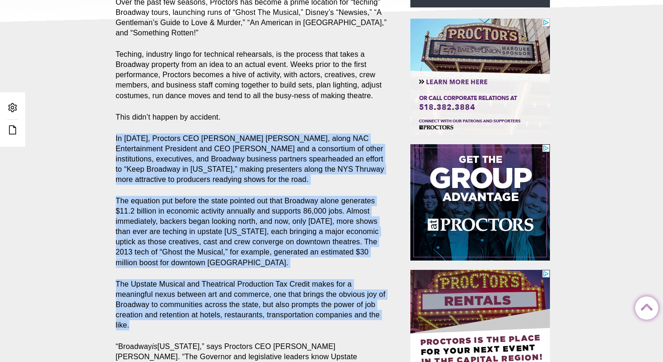
click at [301, 326] on section "Tax credit impact: Shows ‘tech’ upstate [GEOGRAPHIC_DATA] hosts Broadway tour r…" at bounding box center [254, 186] width 292 height 477
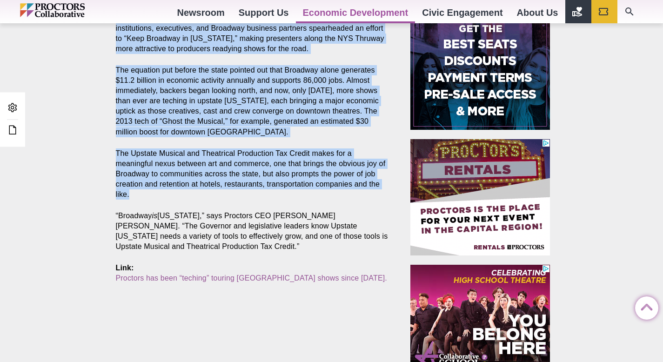
scroll to position [195, 0]
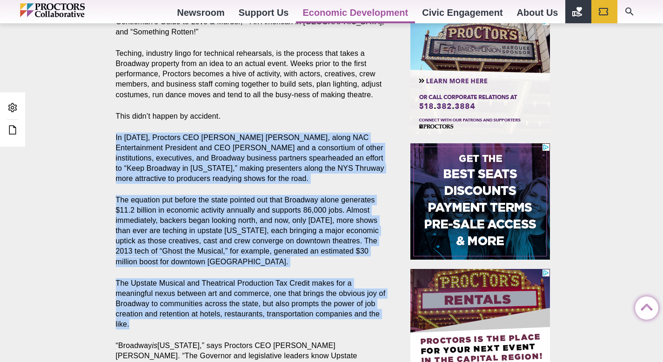
copy section "Lo 5835, Ipsumdol SIT Ametco Adipis, elits DOE Temporincidid Utlaboree dol MAG …"
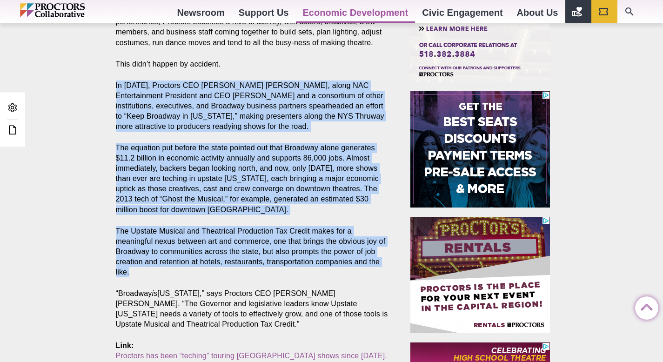
scroll to position [333, 0]
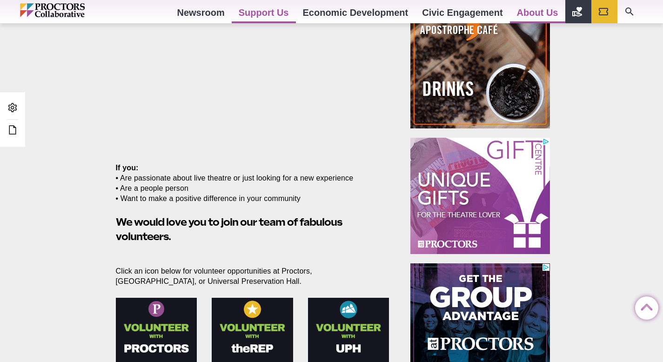
scroll to position [18, 0]
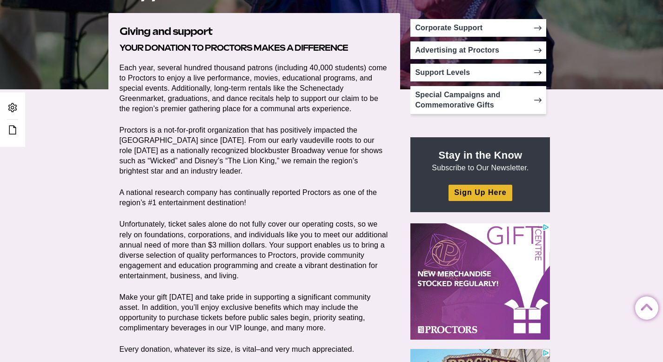
scroll to position [220, 0]
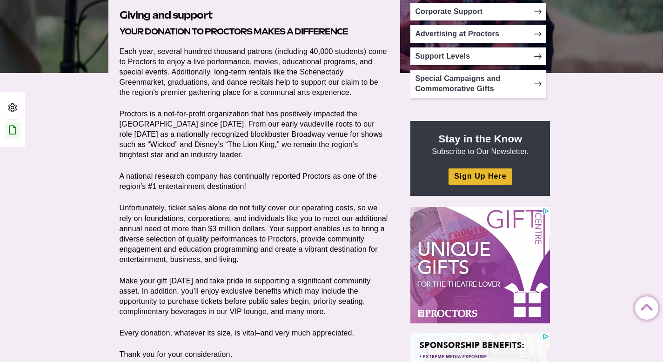
click at [10, 134] on icon at bounding box center [12, 129] width 11 height 11
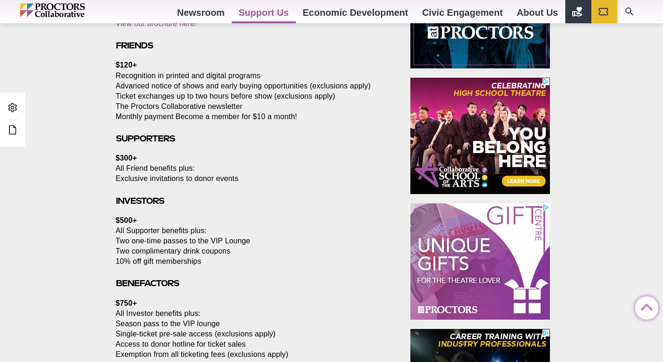
scroll to position [739, 0]
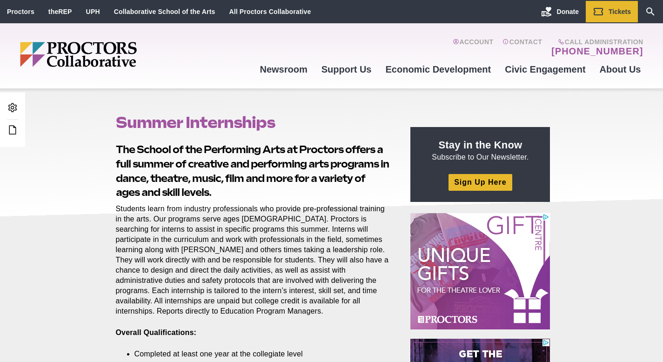
scroll to position [300, 0]
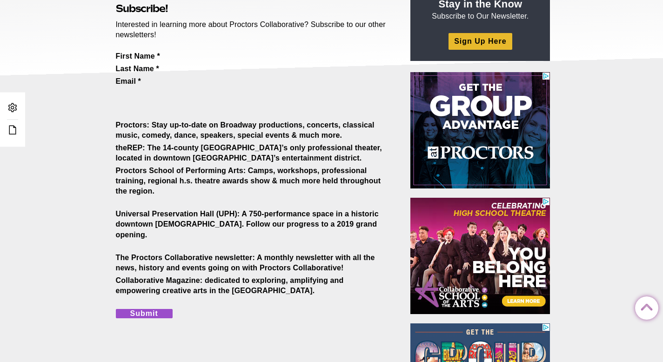
scroll to position [134, 0]
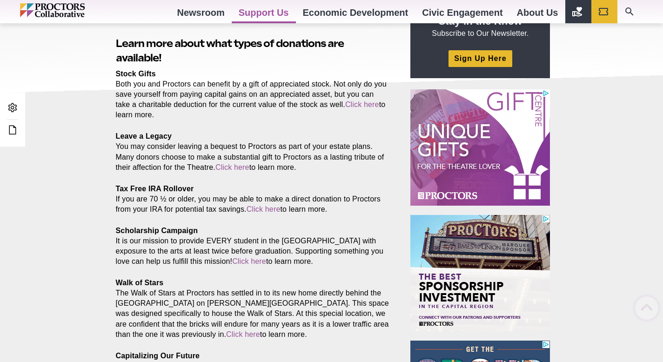
scroll to position [304, 0]
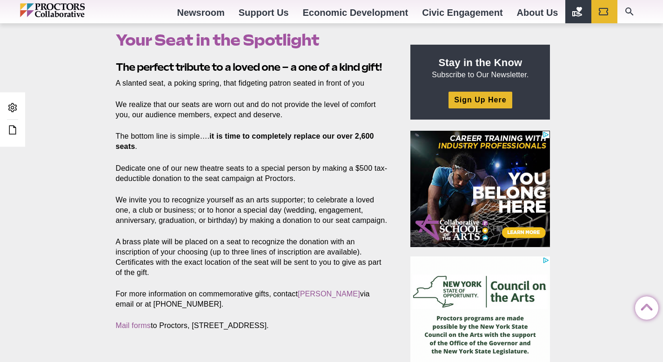
scroll to position [168, 0]
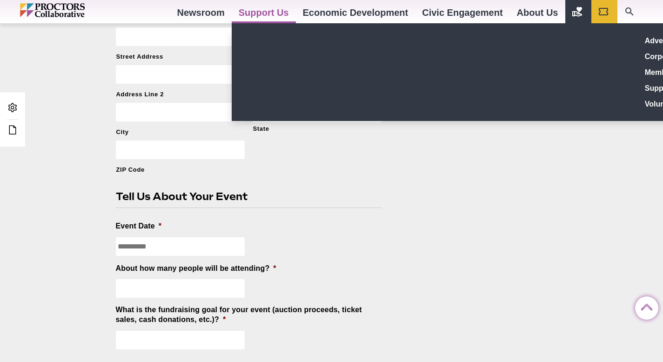
scroll to position [1137, 0]
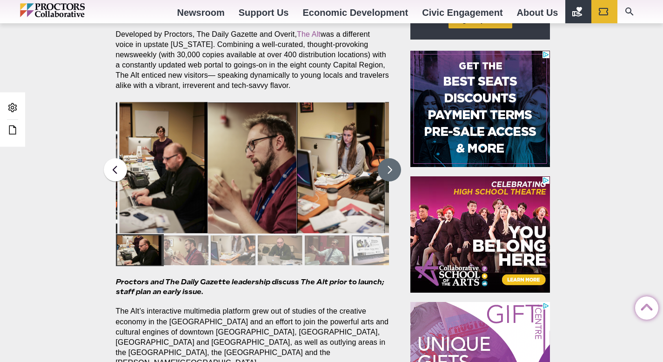
click at [392, 169] on button at bounding box center [389, 169] width 23 height 23
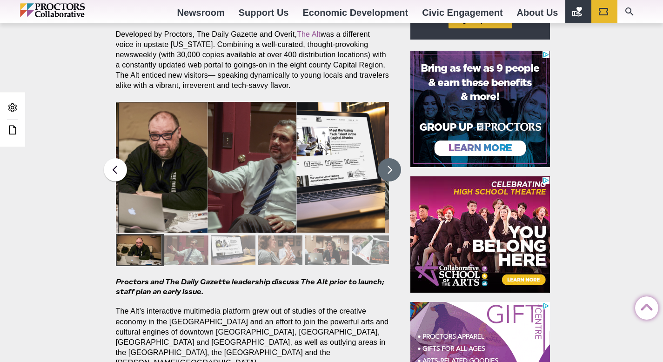
click at [392, 169] on button at bounding box center [389, 169] width 23 height 23
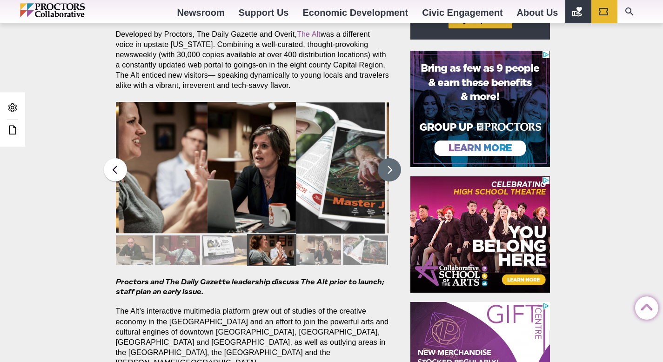
click at [392, 169] on button at bounding box center [389, 169] width 23 height 23
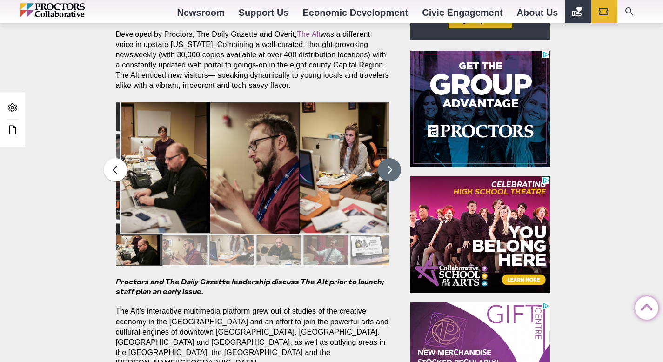
click at [392, 169] on button at bounding box center [389, 169] width 23 height 23
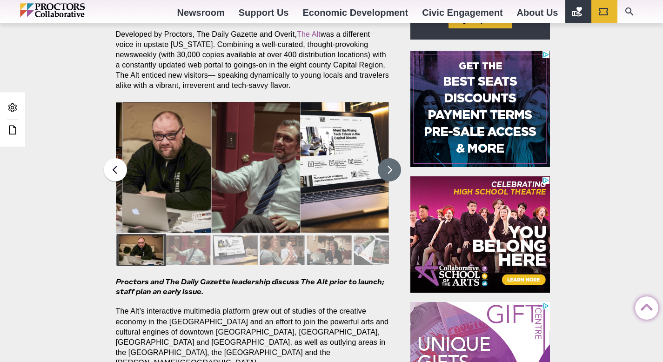
click at [392, 169] on button at bounding box center [389, 169] width 23 height 23
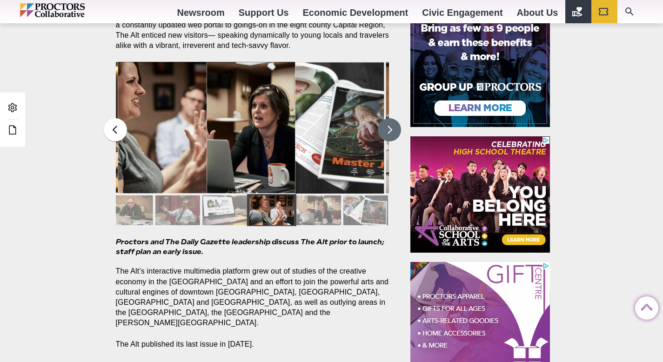
scroll to position [296, 0]
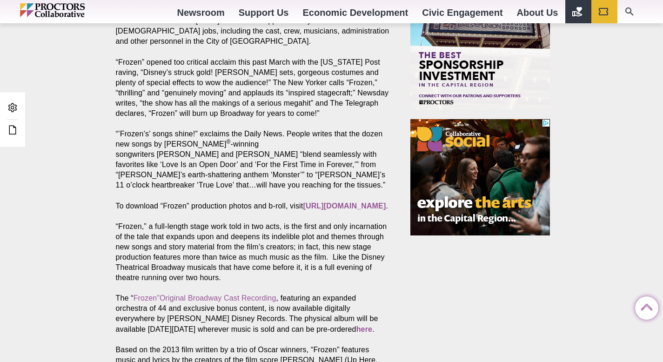
scroll to position [1277, 0]
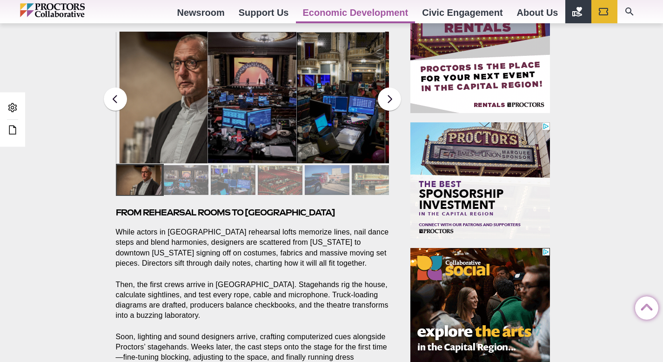
scroll to position [438, 0]
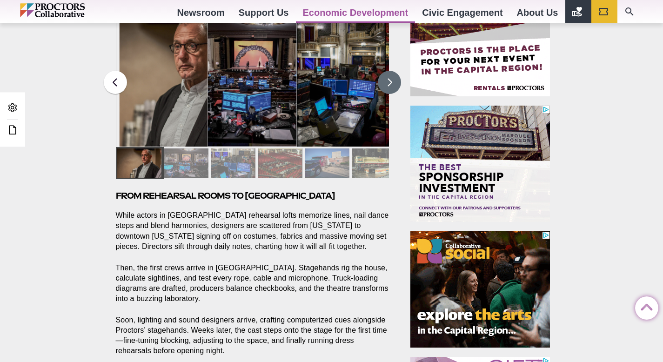
click at [388, 83] on button at bounding box center [389, 82] width 23 height 23
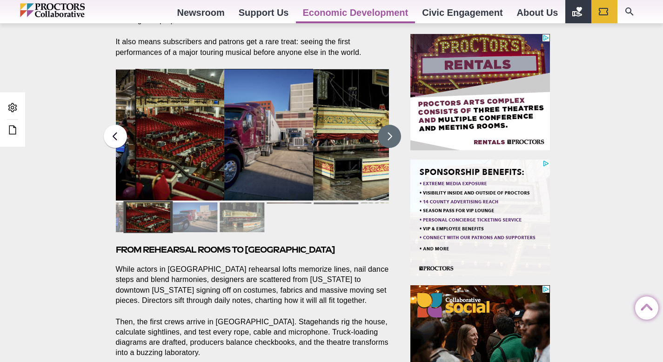
scroll to position [377, 0]
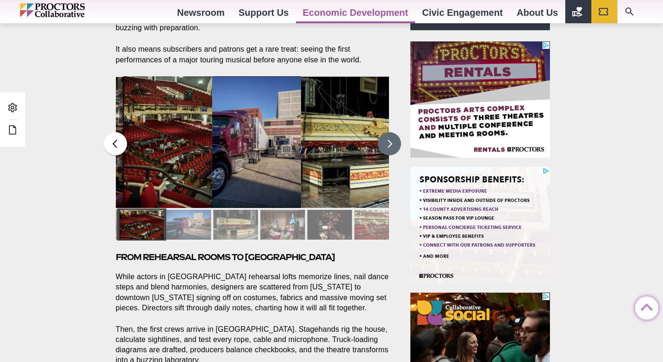
click at [387, 144] on button at bounding box center [389, 143] width 23 height 23
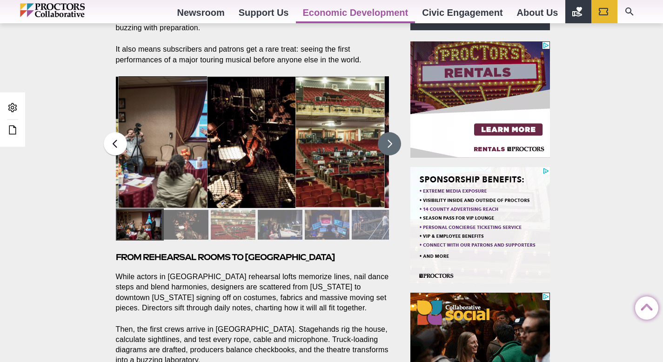
click at [387, 144] on button at bounding box center [389, 143] width 23 height 23
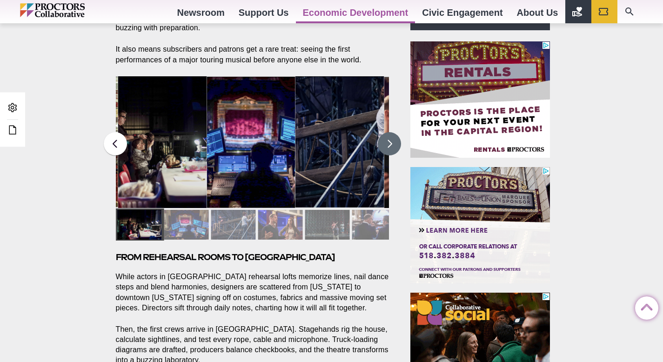
click at [387, 144] on button at bounding box center [389, 143] width 23 height 23
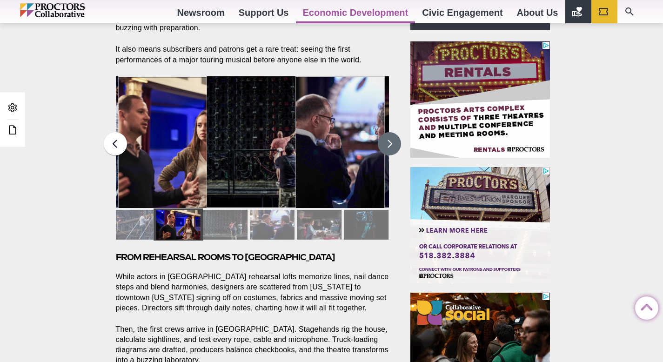
click at [387, 144] on button at bounding box center [389, 143] width 23 height 23
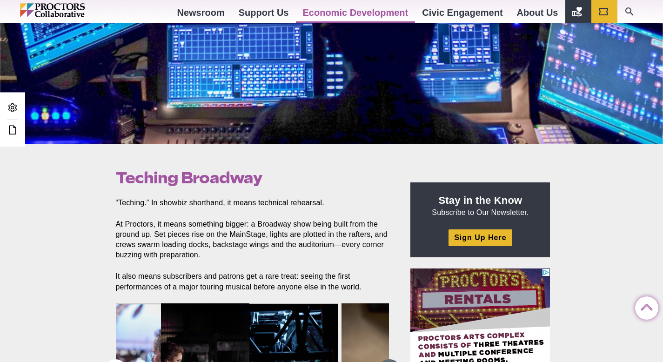
scroll to position [27, 0]
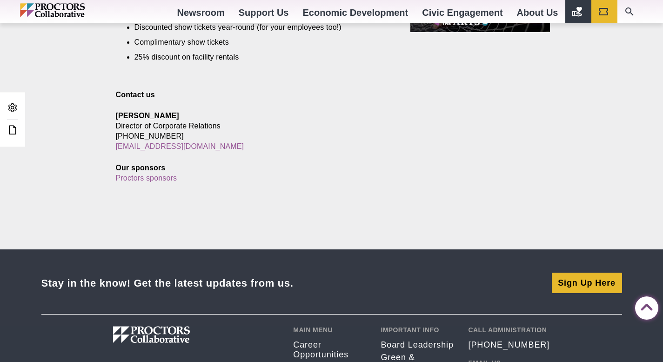
scroll to position [856, 0]
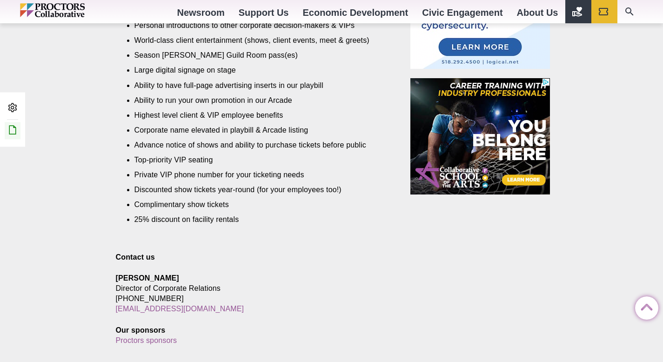
click at [15, 132] on icon at bounding box center [12, 129] width 11 height 11
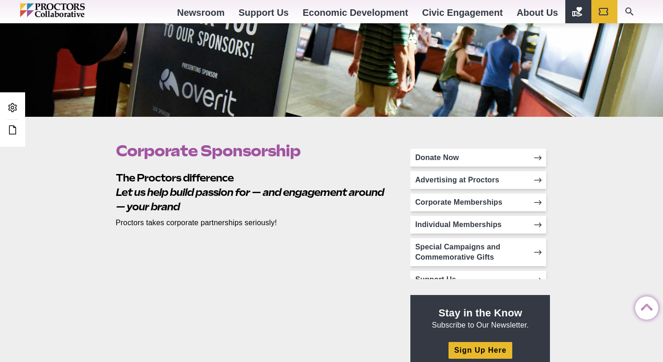
scroll to position [171, 0]
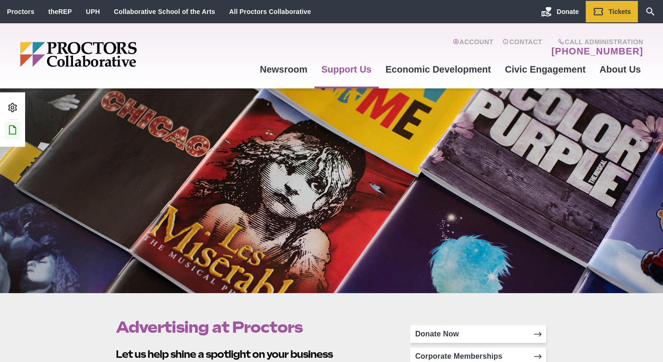
click at [16, 131] on icon at bounding box center [12, 129] width 11 height 11
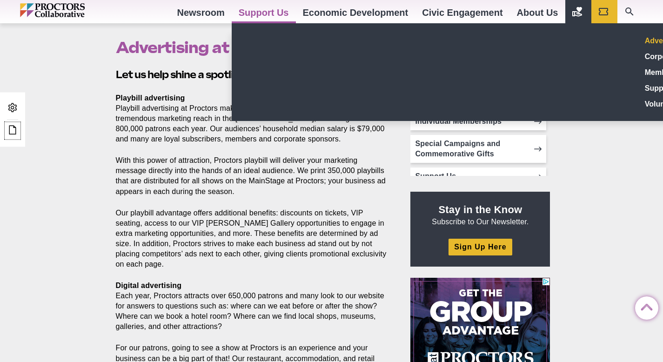
scroll to position [198, 0]
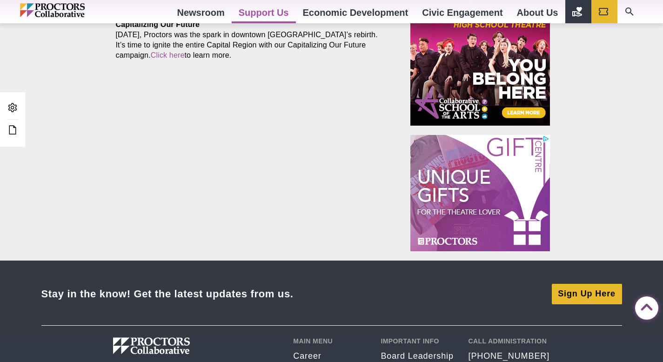
scroll to position [161, 0]
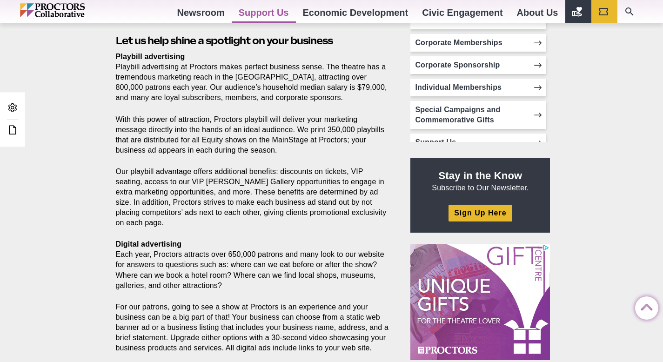
scroll to position [303, 0]
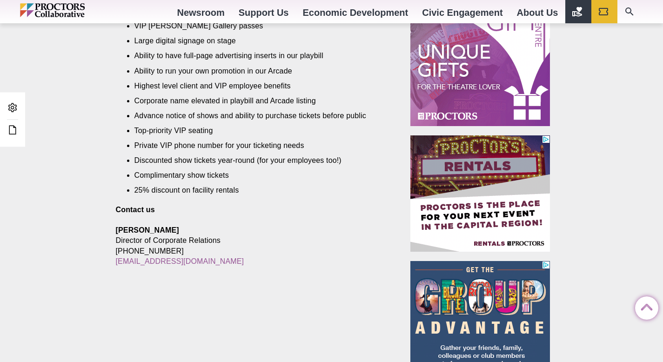
scroll to position [672, 0]
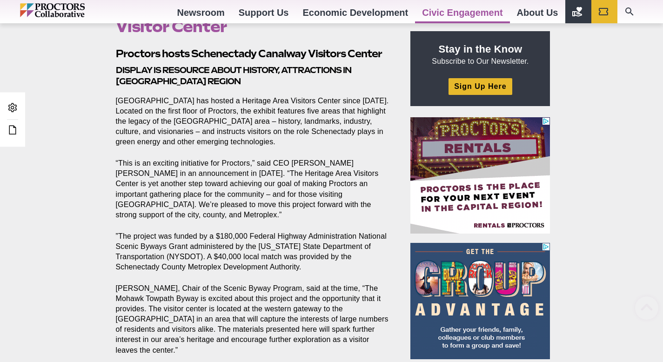
scroll to position [301, 0]
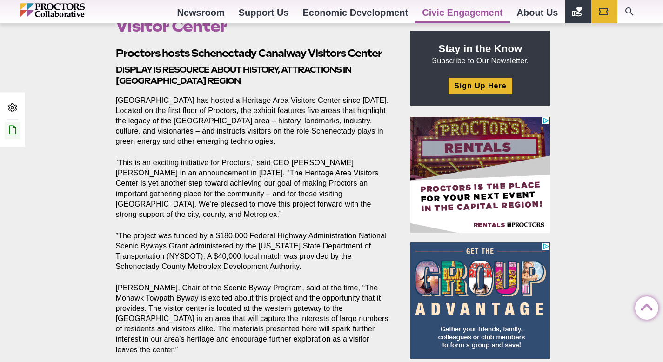
click at [8, 131] on icon at bounding box center [12, 129] width 11 height 11
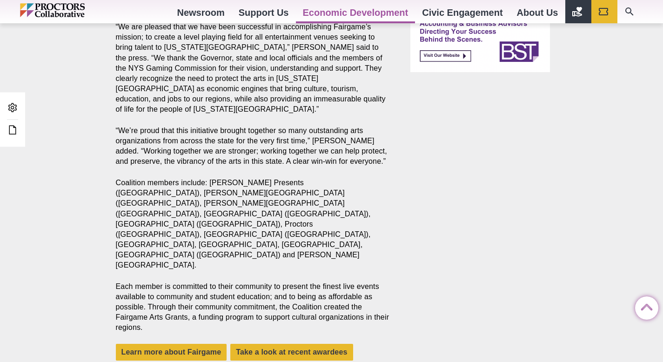
scroll to position [842, 0]
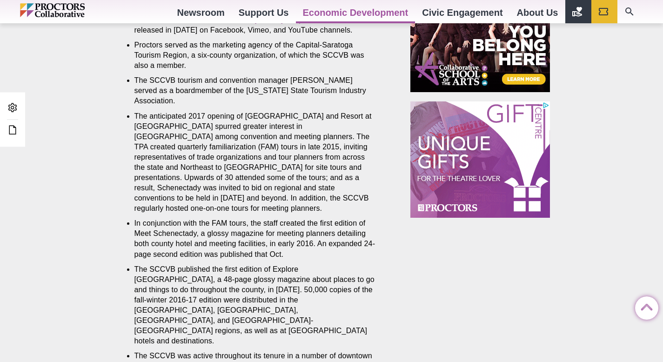
scroll to position [997, 0]
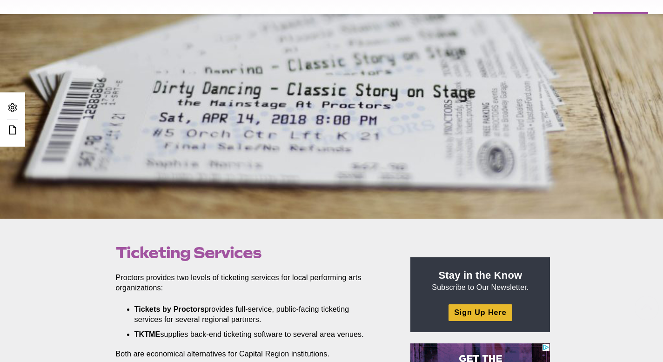
scroll to position [296, 0]
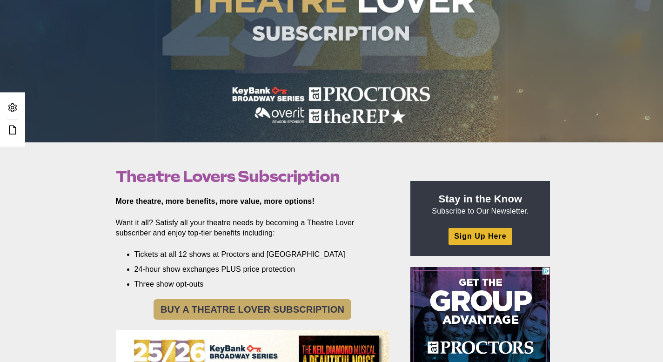
scroll to position [433, 0]
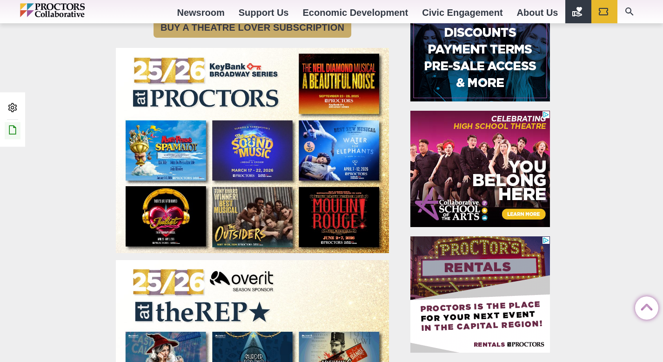
click at [15, 131] on icon at bounding box center [12, 129] width 11 height 11
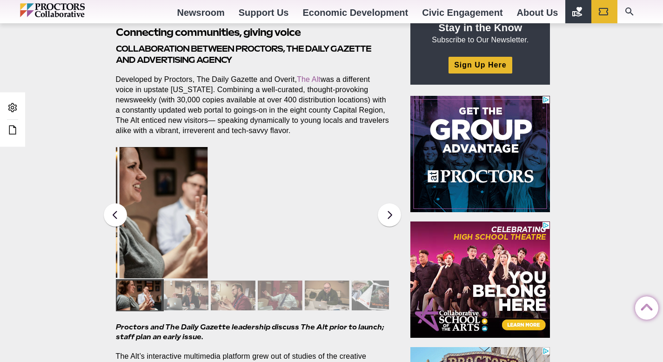
scroll to position [618, 0]
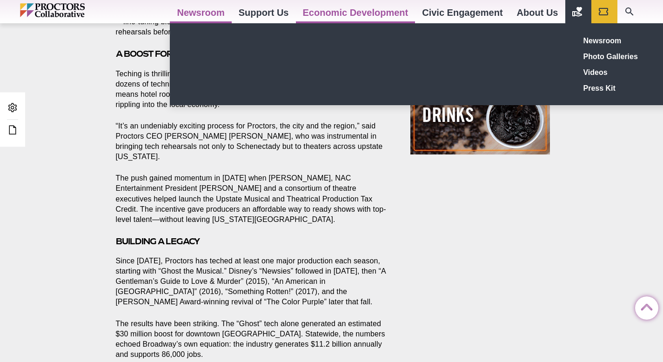
scroll to position [760, 0]
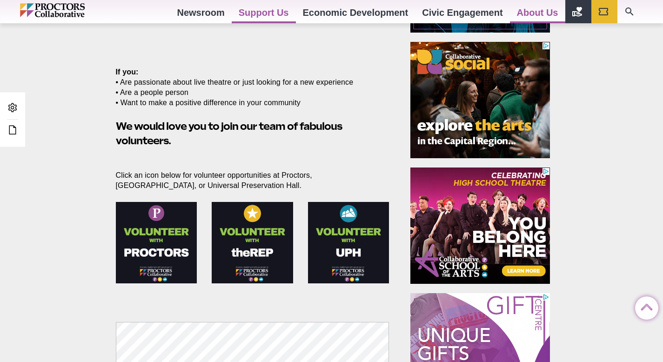
scroll to position [356, 0]
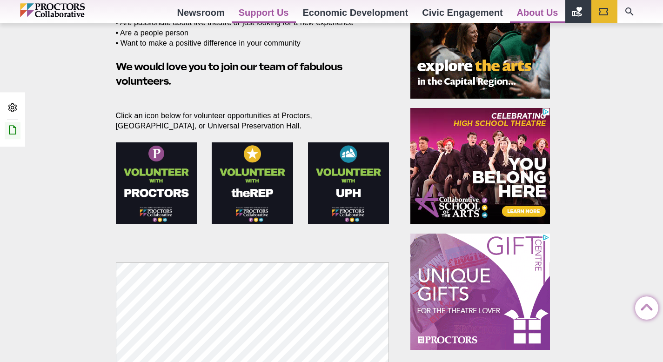
click at [14, 131] on icon at bounding box center [12, 129] width 11 height 11
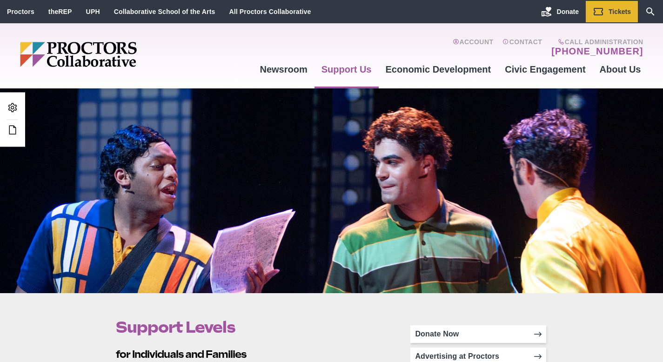
scroll to position [87, 0]
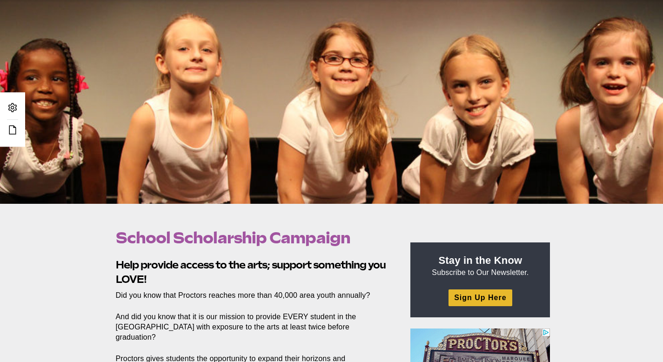
scroll to position [102, 0]
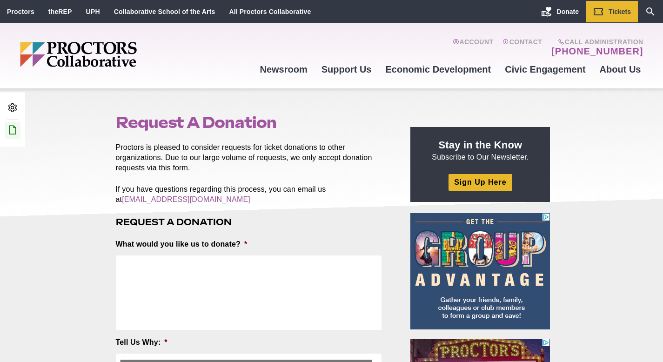
click at [9, 130] on icon at bounding box center [12, 129] width 11 height 11
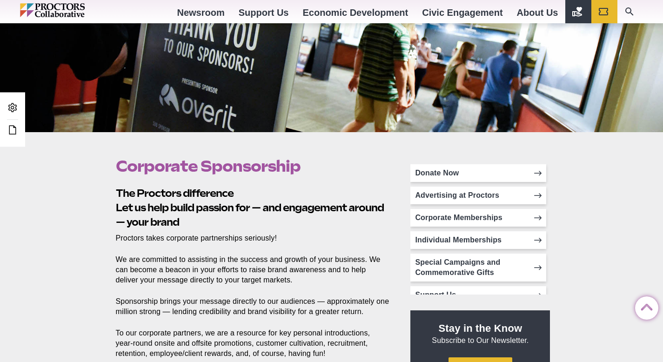
scroll to position [149, 0]
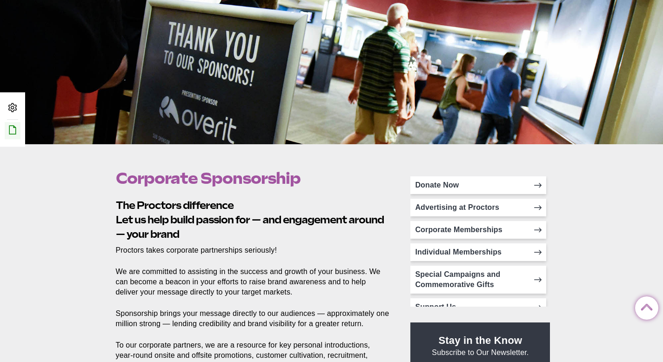
click at [10, 130] on icon at bounding box center [12, 129] width 11 height 11
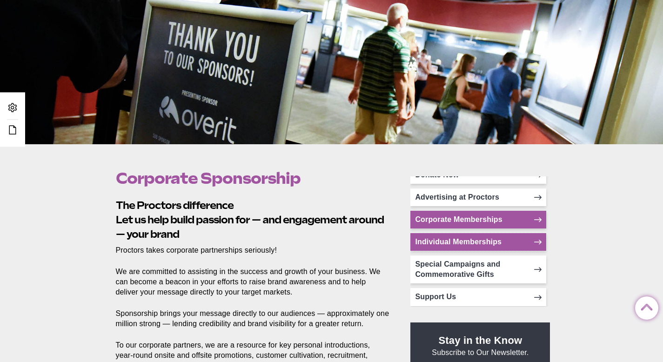
scroll to position [17, 0]
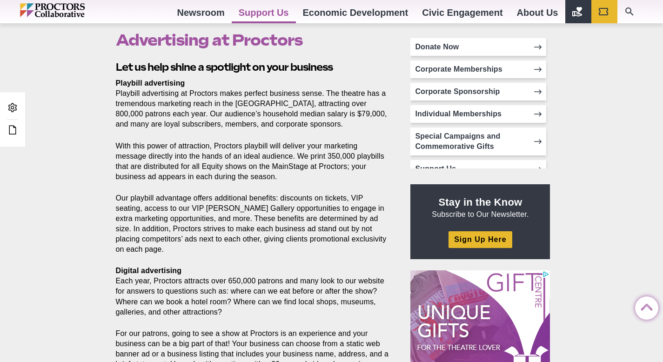
scroll to position [236, 0]
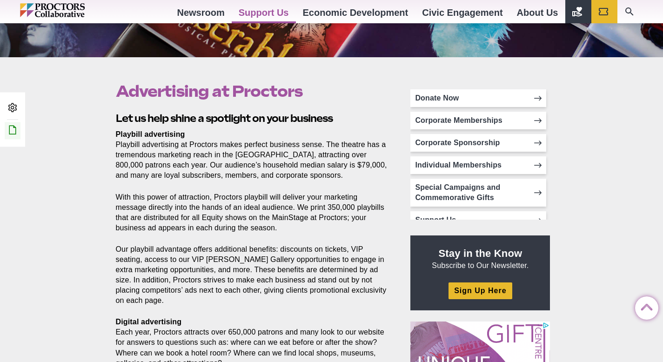
click at [15, 128] on icon at bounding box center [12, 129] width 11 height 11
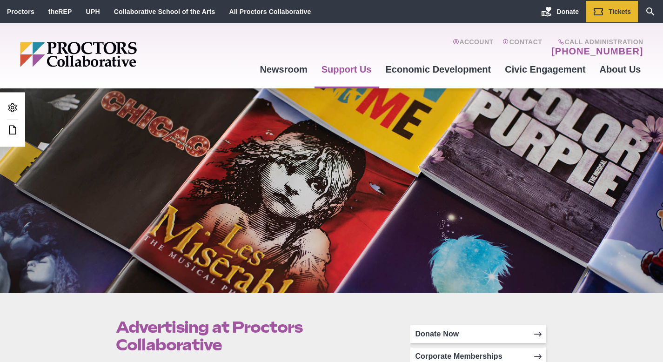
scroll to position [304, 0]
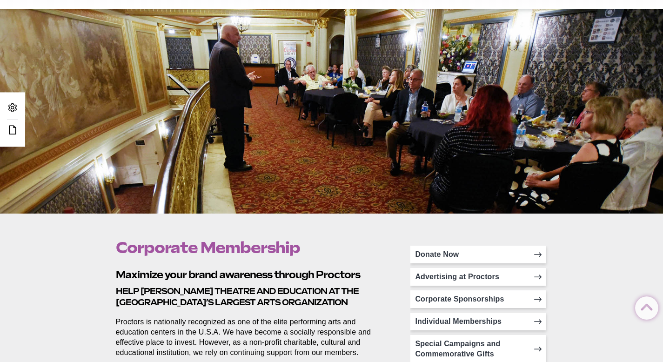
scroll to position [79, 0]
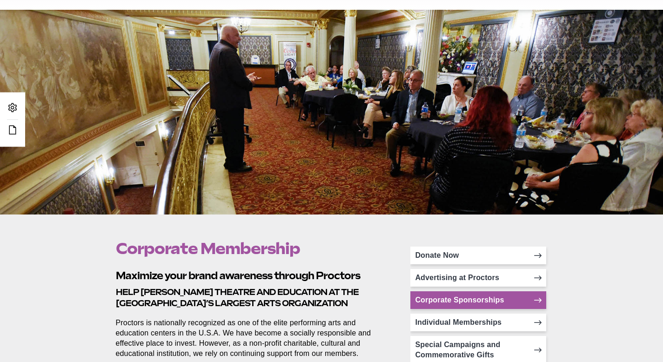
click at [430, 300] on link "Corporate Sponsorships" at bounding box center [478, 300] width 136 height 18
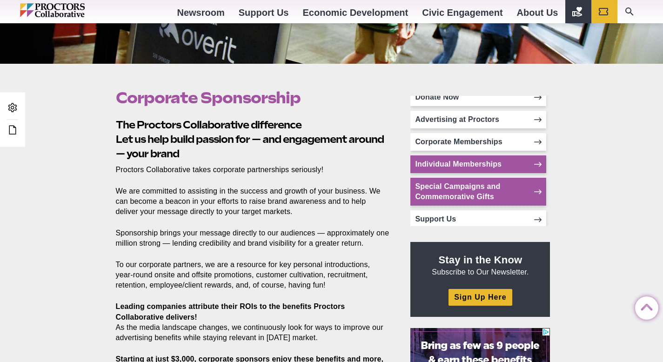
scroll to position [17, 0]
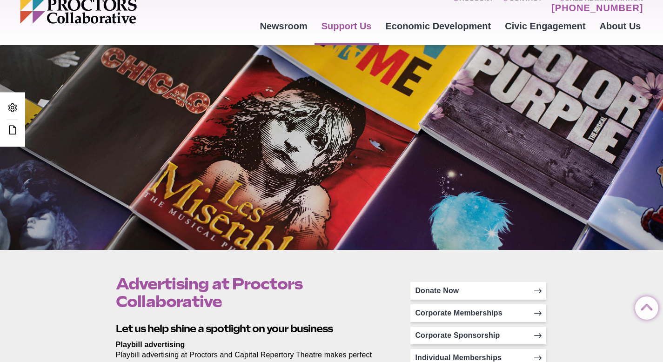
scroll to position [38, 0]
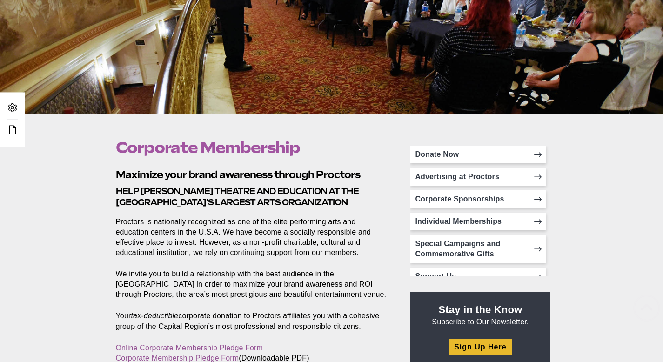
scroll to position [224, 0]
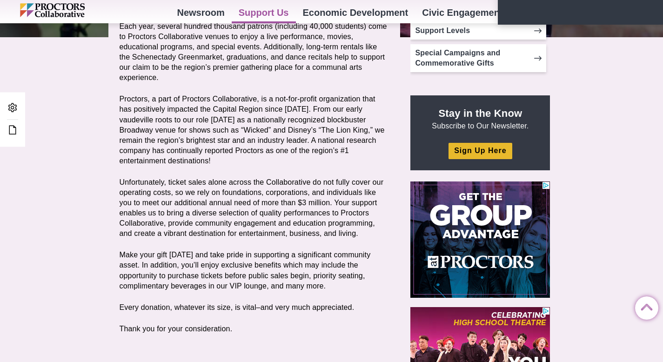
scroll to position [58, 0]
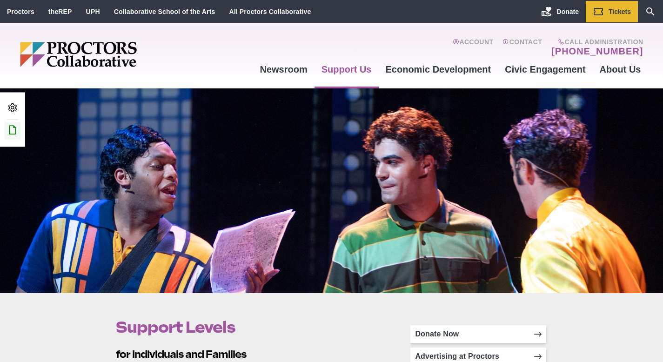
click at [7, 131] on icon at bounding box center [12, 129] width 11 height 11
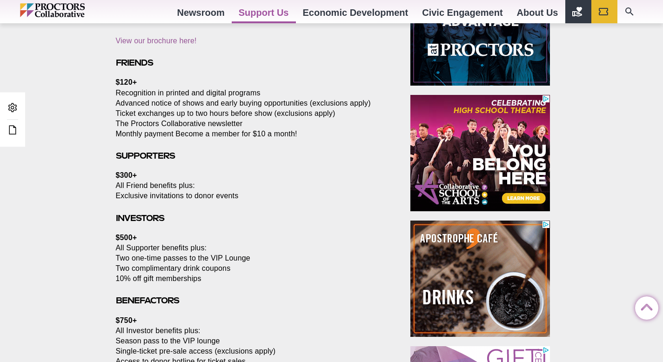
scroll to position [585, 0]
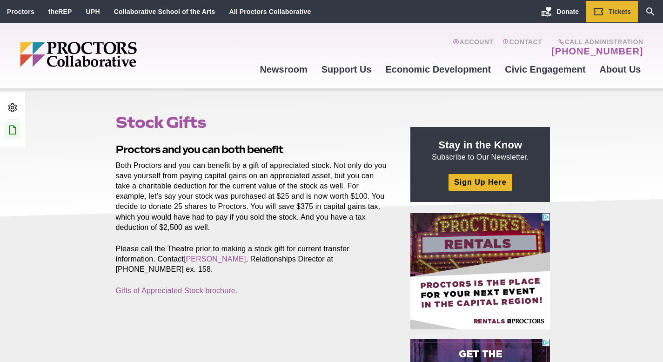
click at [16, 131] on icon at bounding box center [12, 129] width 11 height 11
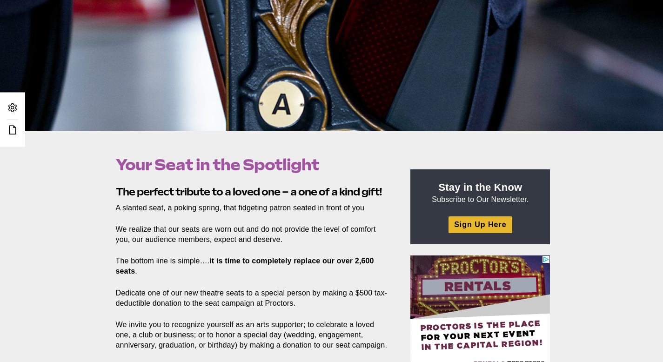
scroll to position [248, 0]
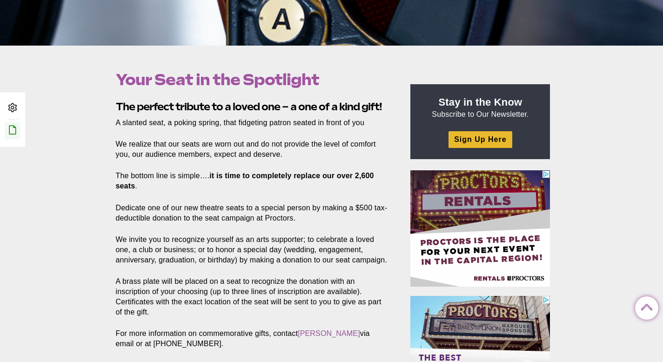
click at [5, 131] on link "Edit this Post/Page" at bounding box center [13, 130] width 16 height 17
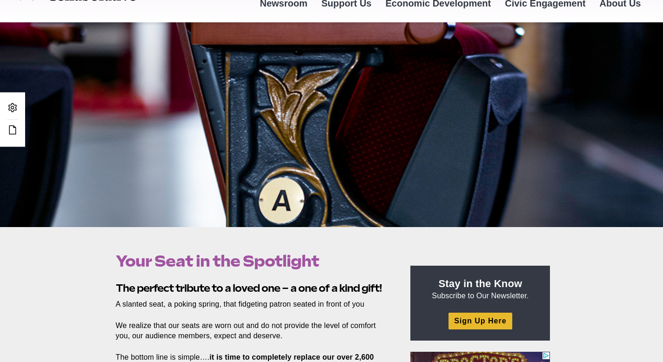
scroll to position [207, 0]
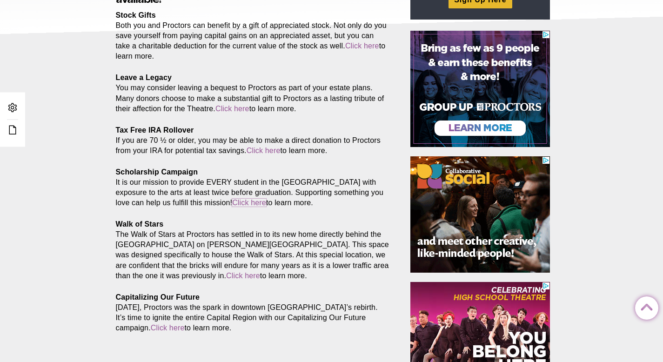
scroll to position [189, 0]
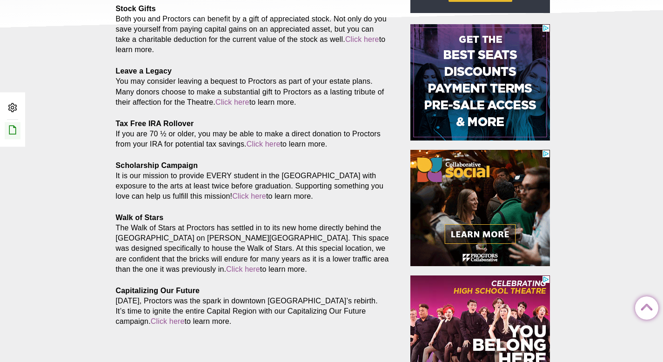
click at [19, 134] on link "Edit this Post/Page" at bounding box center [13, 130] width 16 height 17
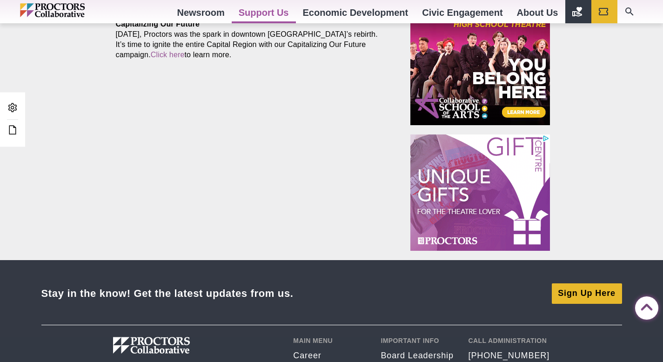
scroll to position [457, 0]
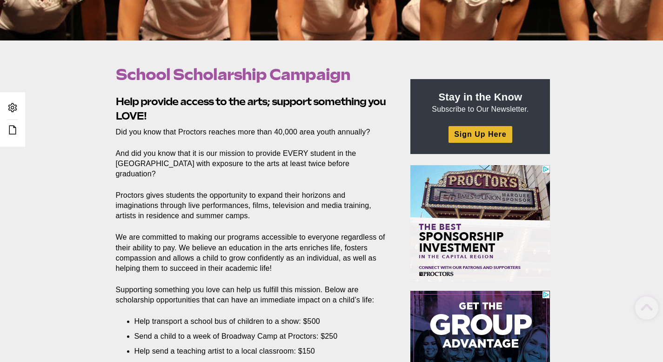
scroll to position [262, 0]
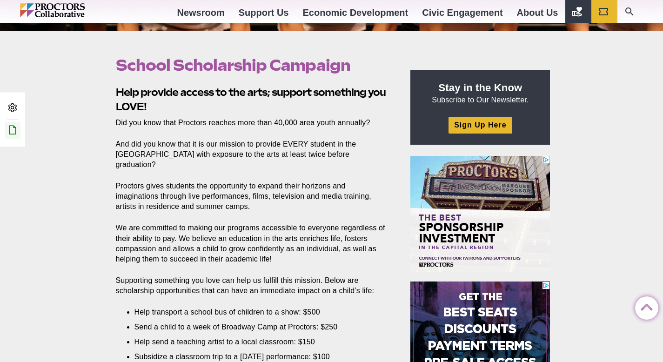
click at [15, 132] on icon at bounding box center [12, 129] width 11 height 11
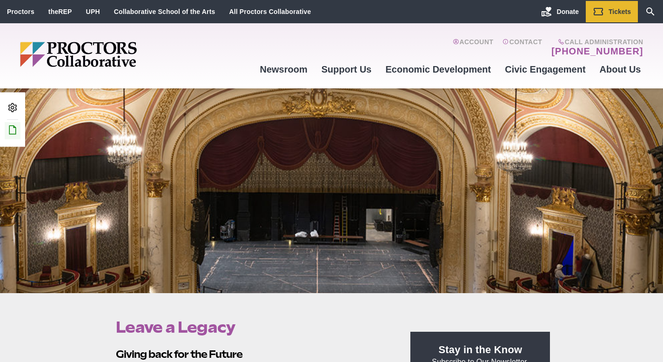
click at [7, 132] on icon at bounding box center [12, 129] width 11 height 11
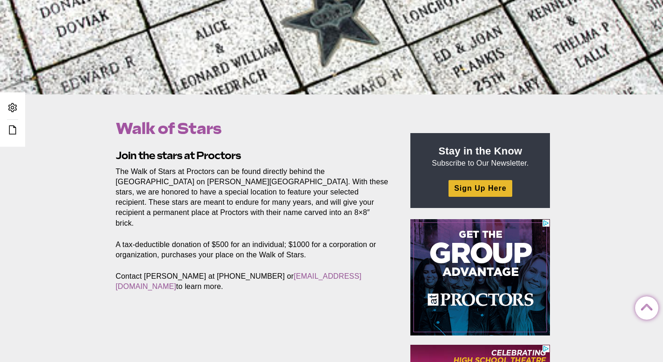
scroll to position [342, 0]
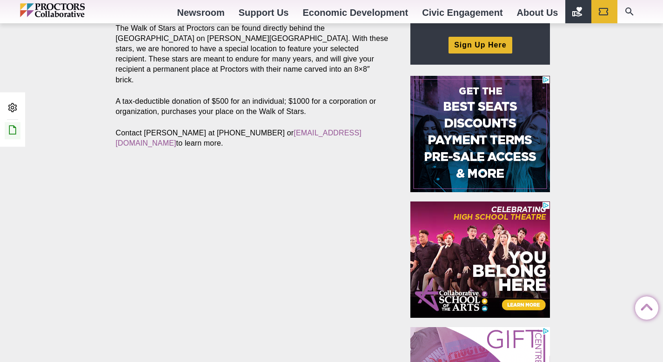
click at [16, 134] on icon at bounding box center [12, 129] width 11 height 11
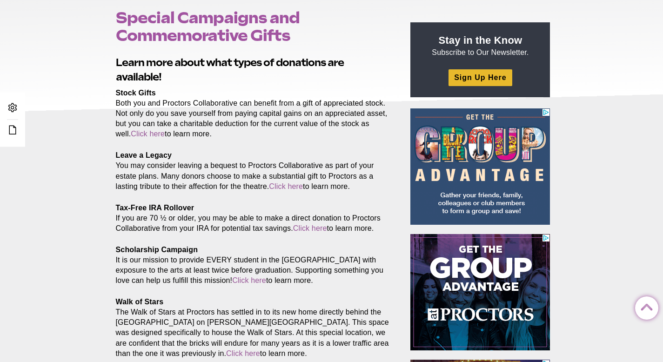
scroll to position [103, 0]
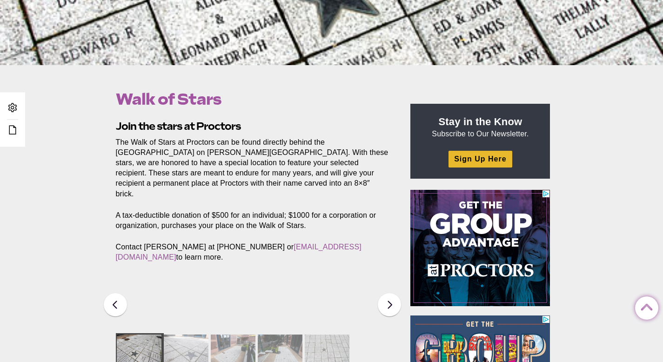
scroll to position [305, 0]
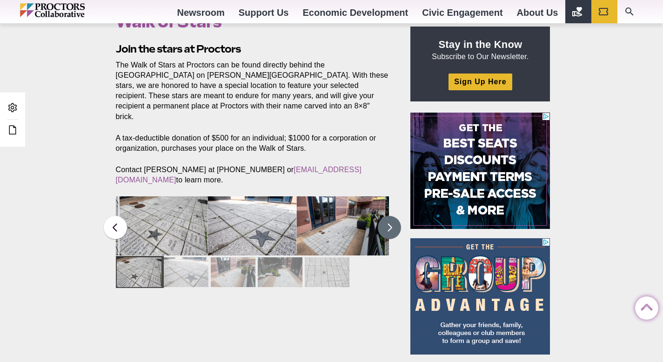
click at [392, 219] on button at bounding box center [389, 227] width 23 height 23
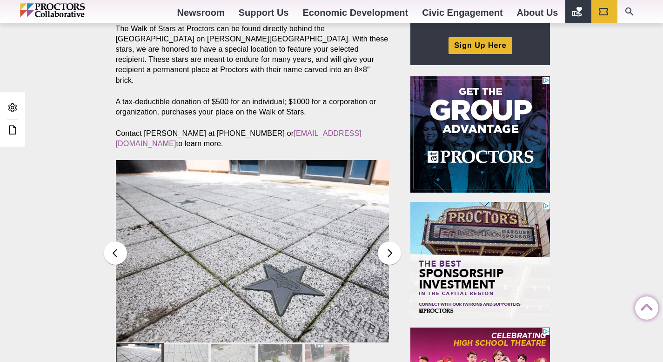
scroll to position [338, 0]
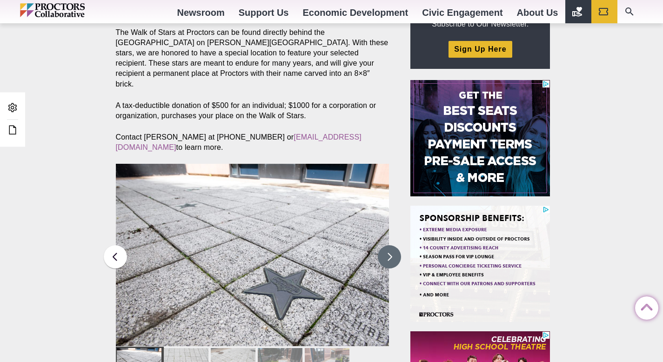
click at [384, 245] on button at bounding box center [389, 256] width 23 height 23
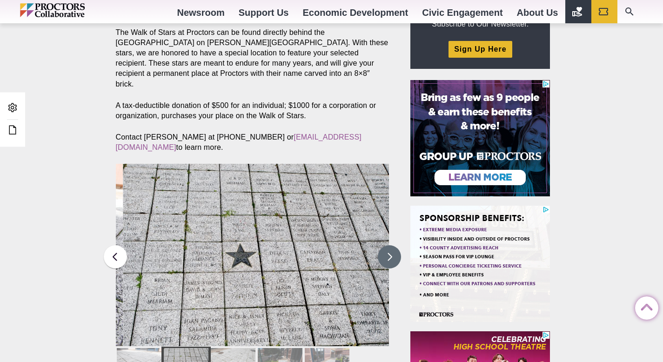
click at [385, 245] on button at bounding box center [389, 256] width 23 height 23
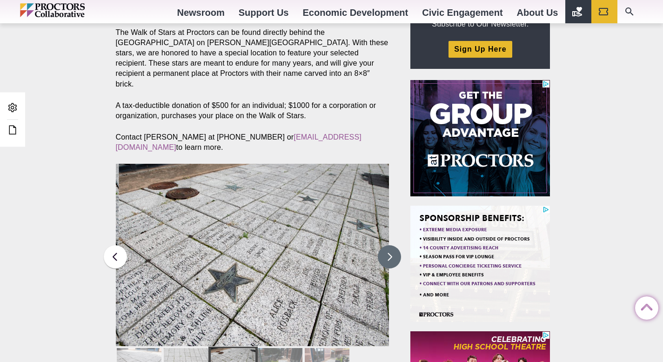
click at [385, 245] on button at bounding box center [389, 256] width 23 height 23
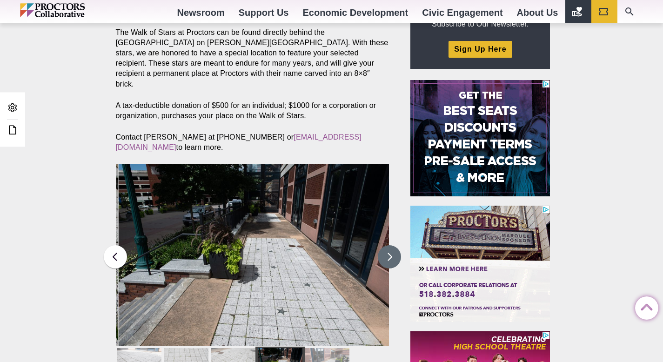
click at [385, 245] on button at bounding box center [389, 256] width 23 height 23
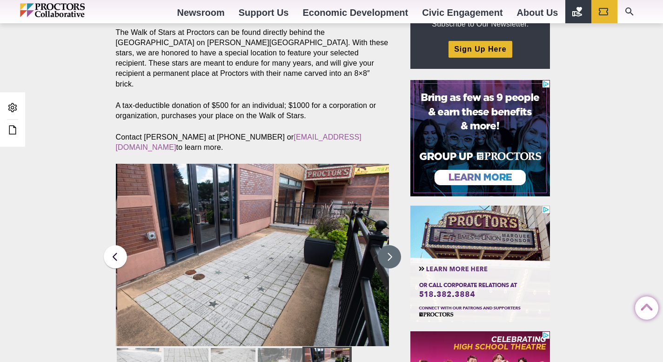
click at [385, 245] on button at bounding box center [389, 256] width 23 height 23
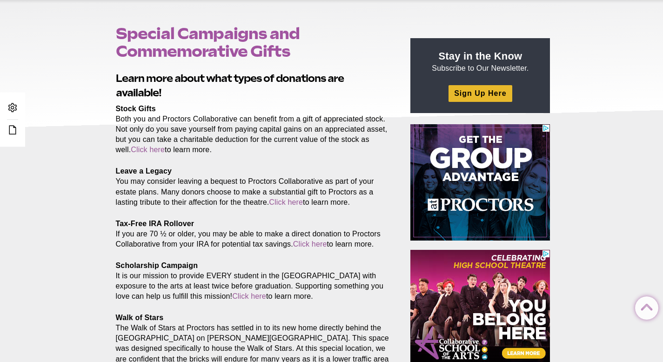
scroll to position [20, 0]
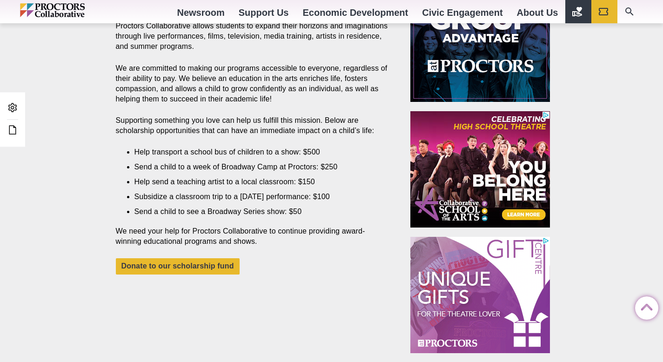
scroll to position [243, 0]
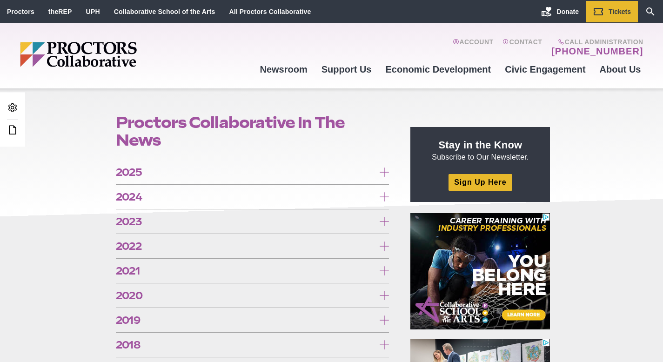
click at [182, 176] on span "2025" at bounding box center [245, 172] width 259 height 10
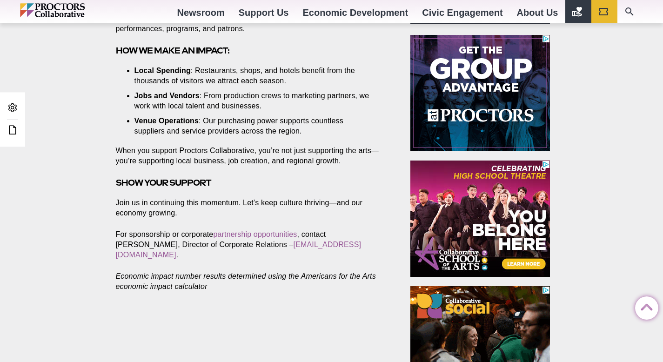
scroll to position [265, 0]
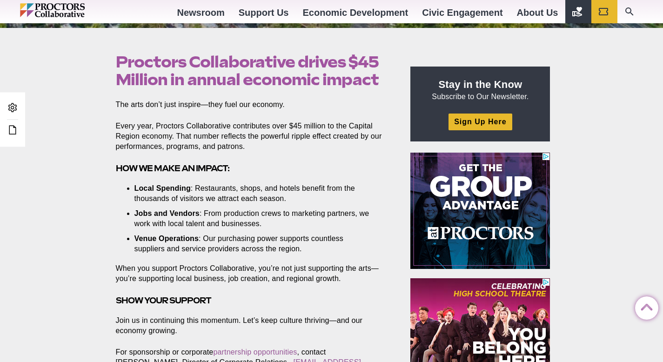
click at [2, 130] on ul "Admin Area Edit this Post/Page" at bounding box center [12, 120] width 20 height 40
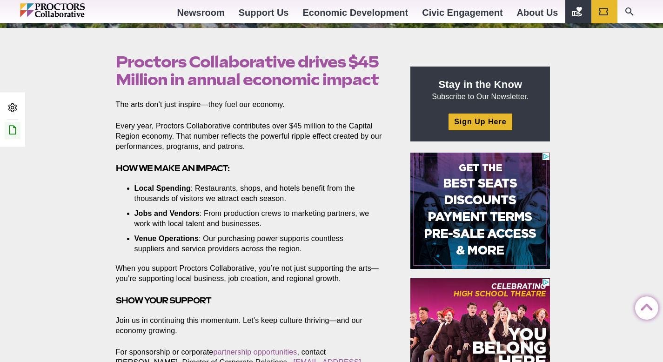
click at [11, 131] on icon at bounding box center [12, 129] width 11 height 11
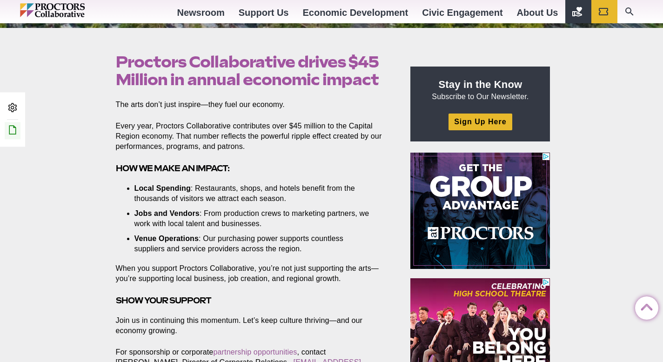
click at [16, 131] on icon at bounding box center [12, 129] width 11 height 11
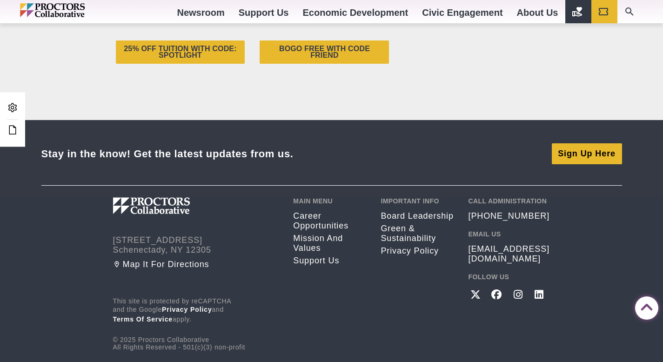
scroll to position [3337, 0]
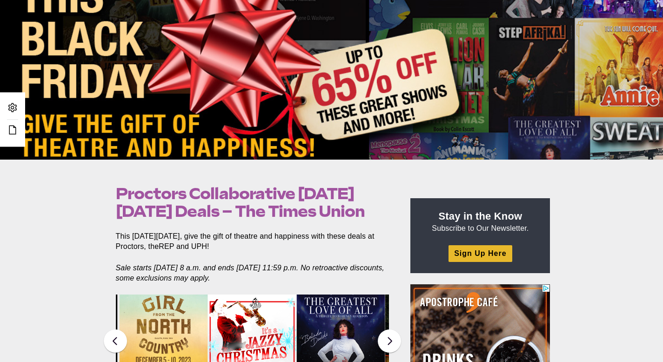
scroll to position [155, 0]
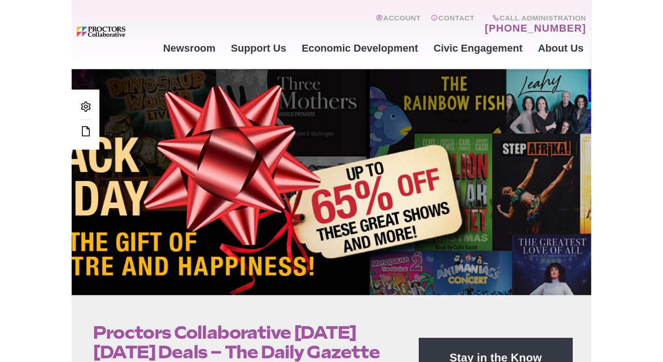
scroll to position [77, 0]
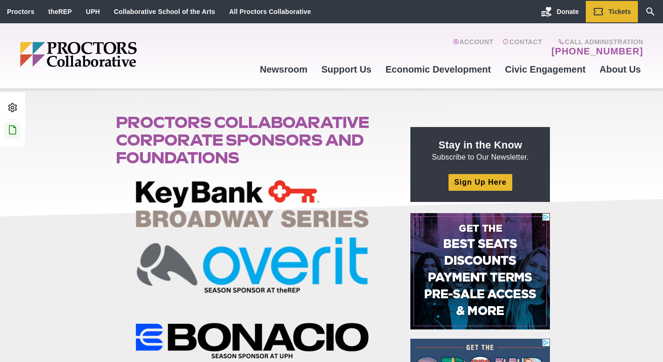
click at [15, 126] on icon at bounding box center [12, 129] width 11 height 11
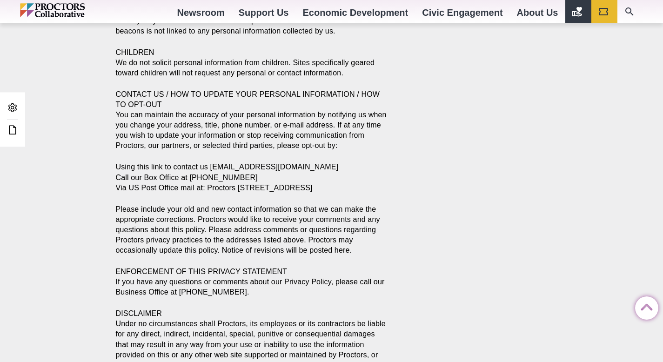
scroll to position [1692, 0]
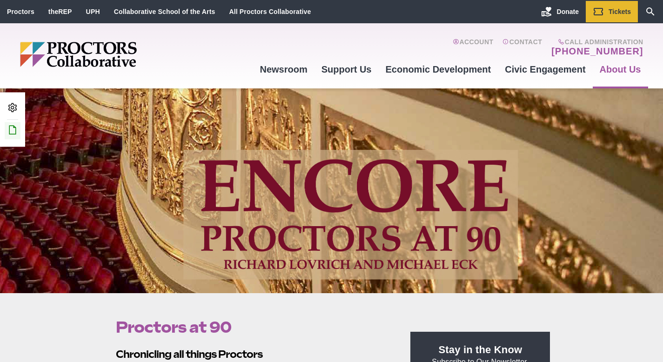
click at [14, 128] on icon at bounding box center [12, 129] width 11 height 11
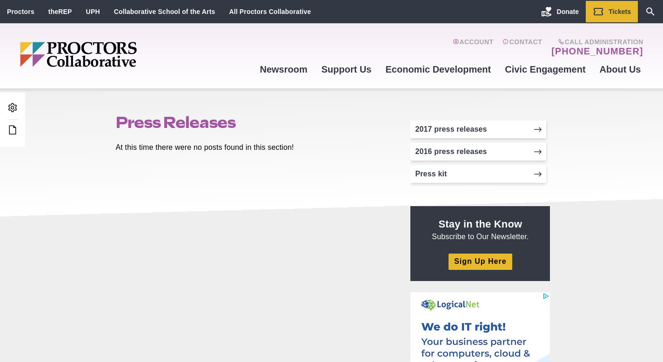
click at [188, 142] on p "At this time there were no posts found in this section!" at bounding box center [253, 147] width 274 height 10
click at [14, 131] on icon at bounding box center [12, 129] width 11 height 11
click at [167, 123] on h1 "Press Releases" at bounding box center [253, 123] width 274 height 18
click at [183, 121] on h1 "Press Releases" at bounding box center [253, 123] width 274 height 18
click at [184, 145] on p "At this time there were no posts found in this section!" at bounding box center [253, 147] width 274 height 10
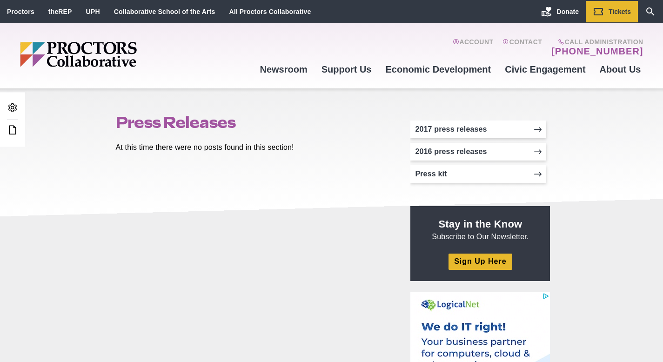
click at [214, 158] on div "At this time there were no posts found in this section!" at bounding box center [253, 152] width 274 height 21
click at [279, 155] on div "At this time there were no posts found in this section!" at bounding box center [253, 152] width 274 height 21
click at [302, 148] on p "At this time there were no posts found in this section!" at bounding box center [253, 147] width 274 height 10
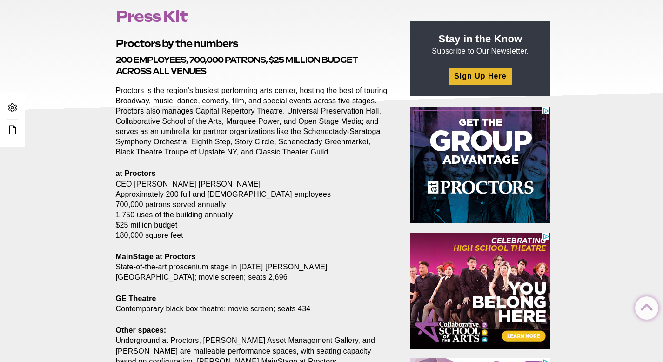
scroll to position [52, 0]
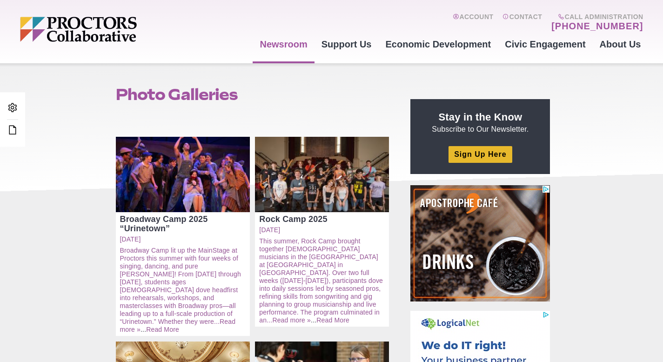
scroll to position [81, 0]
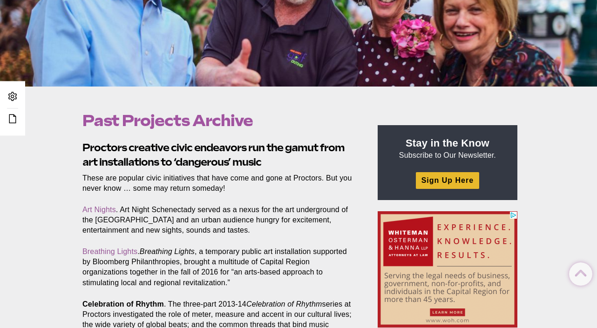
scroll to position [220, 0]
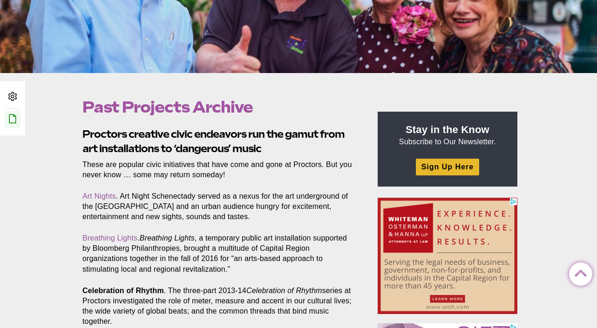
click at [16, 119] on icon at bounding box center [12, 118] width 11 height 11
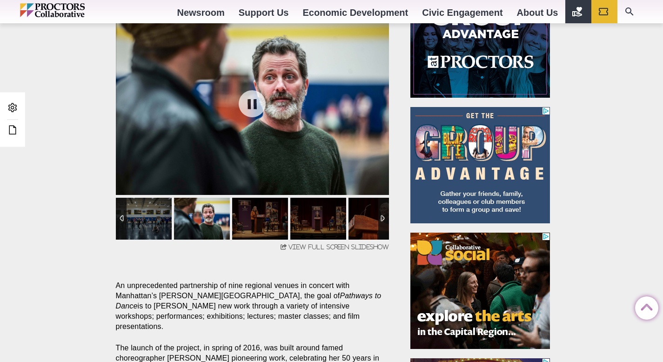
scroll to position [259, 0]
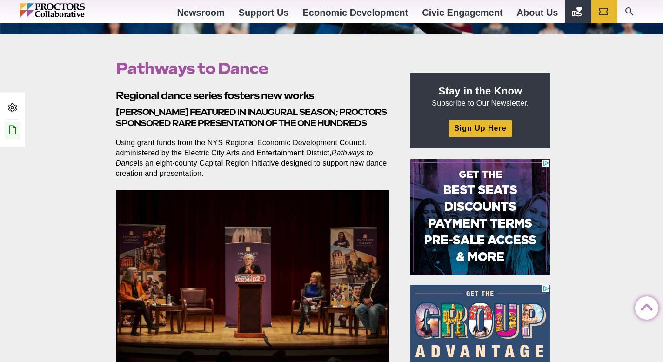
click at [13, 134] on icon at bounding box center [12, 129] width 11 height 11
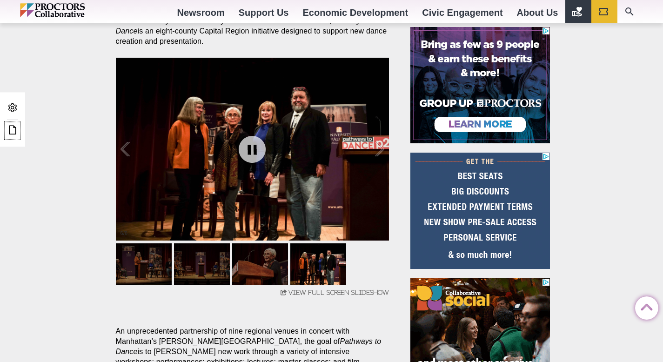
scroll to position [391, 0]
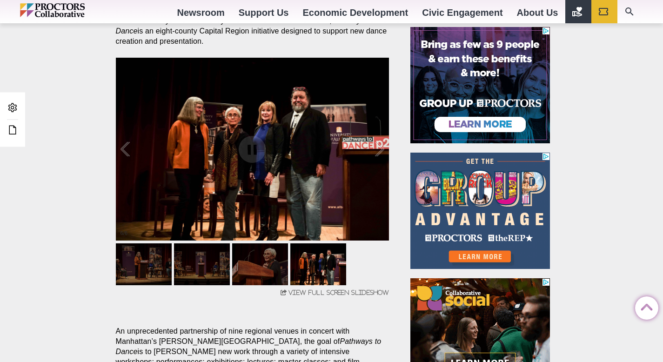
click at [50, 230] on div "Pathways to Dance Posted 2017-02-16 by Proctors Web Team Regional dance series …" at bounding box center [331, 339] width 663 height 874
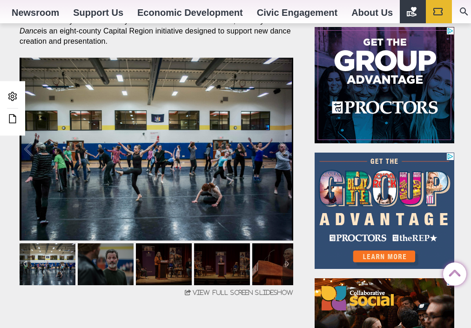
click at [35, 270] on img at bounding box center [48, 264] width 56 height 42
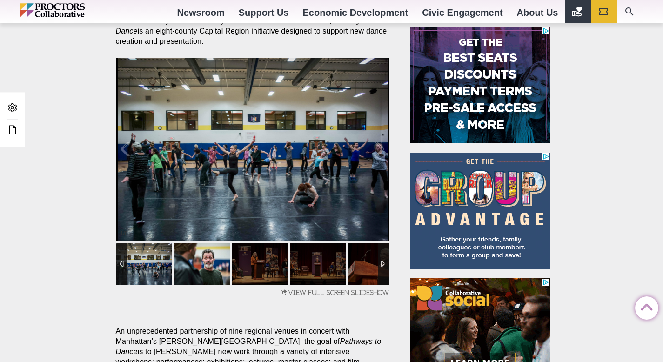
click at [198, 269] on img at bounding box center [202, 264] width 56 height 42
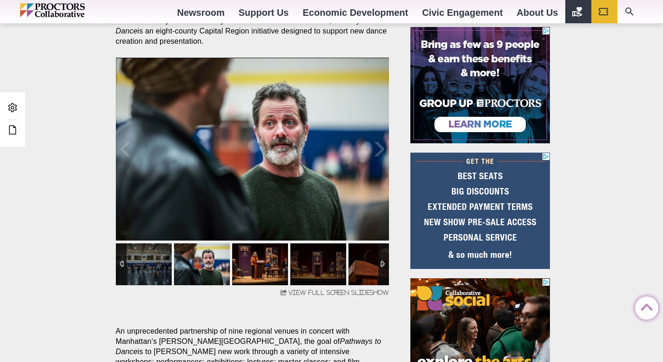
click at [261, 265] on img at bounding box center [260, 264] width 56 height 42
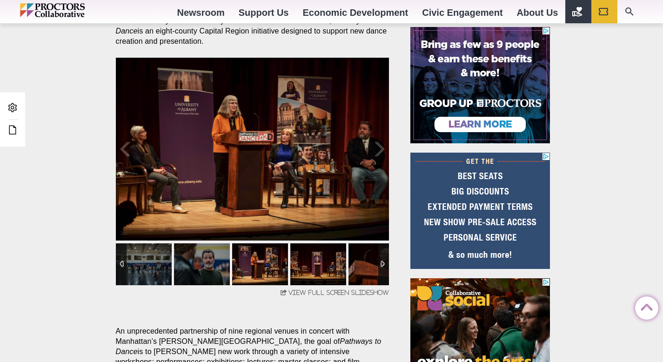
click at [318, 265] on img at bounding box center [318, 264] width 56 height 42
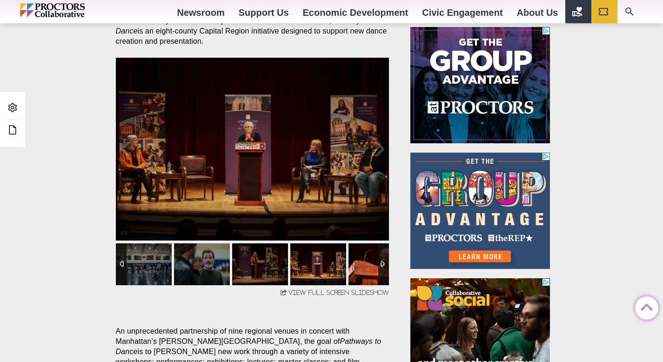
click at [366, 259] on img at bounding box center [377, 264] width 56 height 42
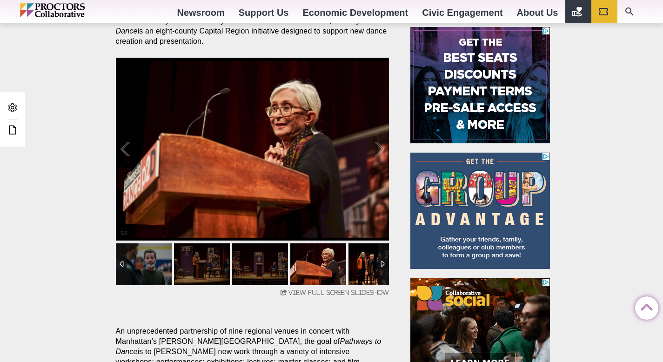
click at [367, 266] on img at bounding box center [377, 264] width 56 height 42
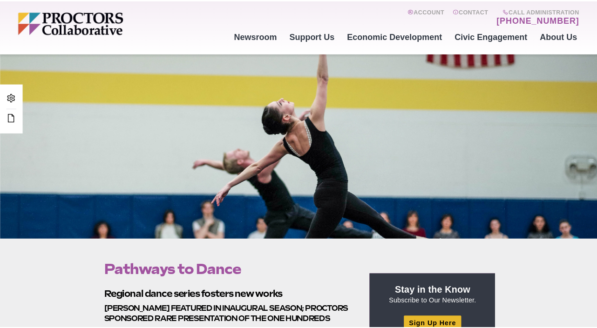
scroll to position [74, 0]
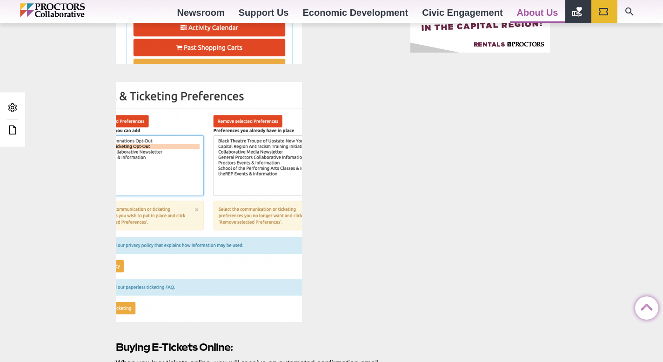
scroll to position [168, 0]
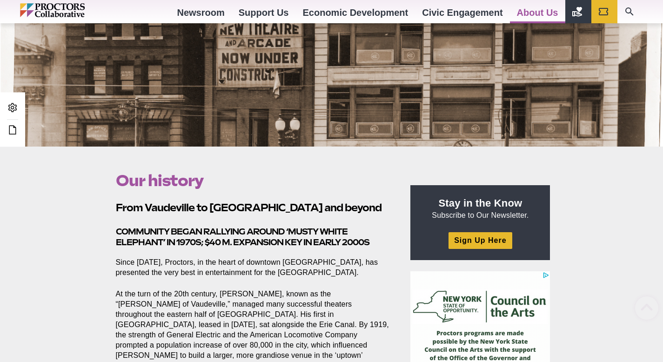
scroll to position [304, 0]
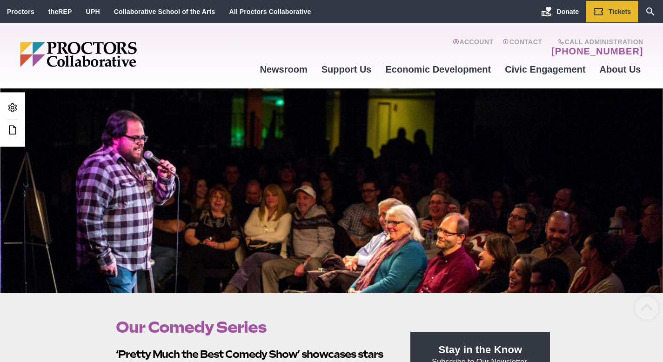
scroll to position [452, 0]
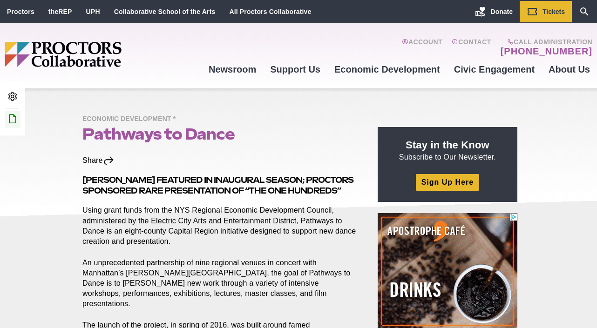
click at [14, 114] on icon at bounding box center [12, 118] width 11 height 11
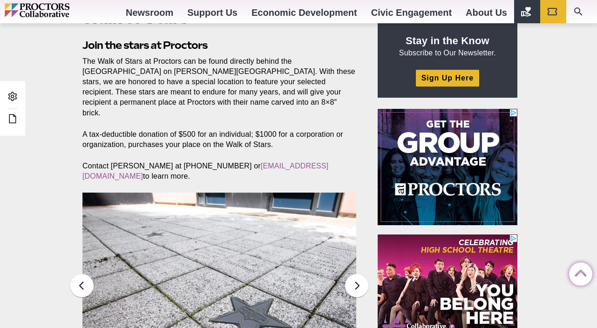
scroll to position [289, 0]
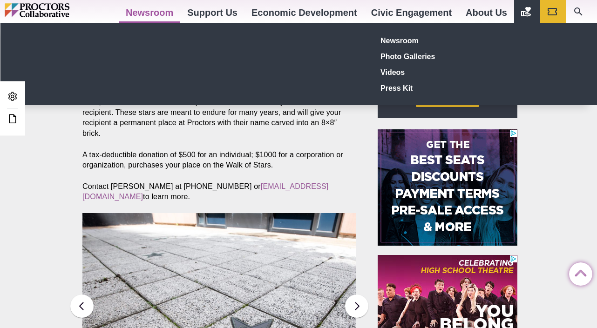
click at [137, 84] on div "Newsroom Photo Galleries Videos Press Kit" at bounding box center [298, 64] width 447 height 63
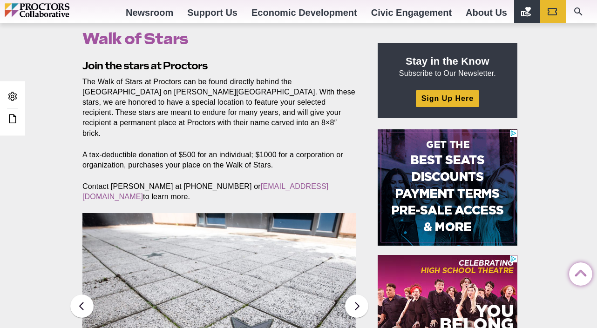
click at [144, 129] on section "Join the stars at Proctors The Walk of Stars at Proctors can be found directly …" at bounding box center [221, 249] width 292 height 381
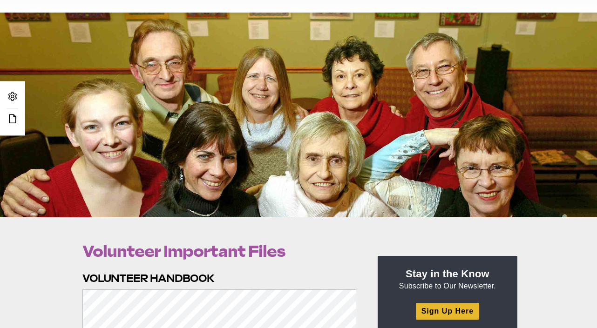
scroll to position [188, 0]
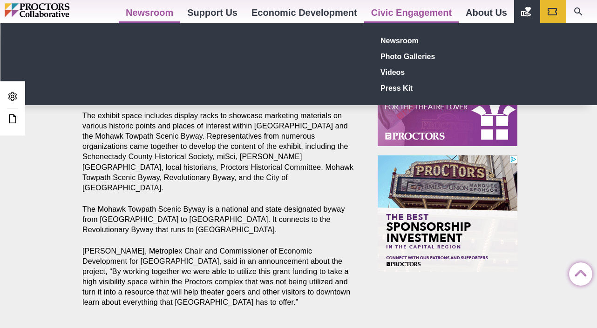
scroll to position [525, 0]
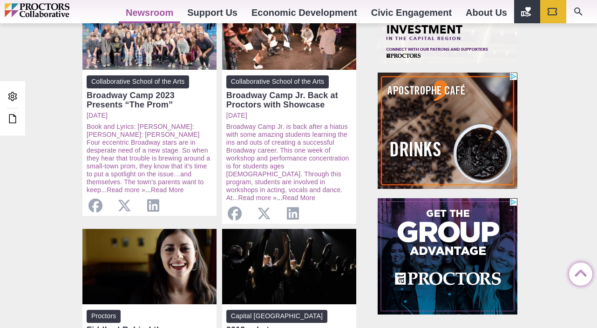
scroll to position [436, 0]
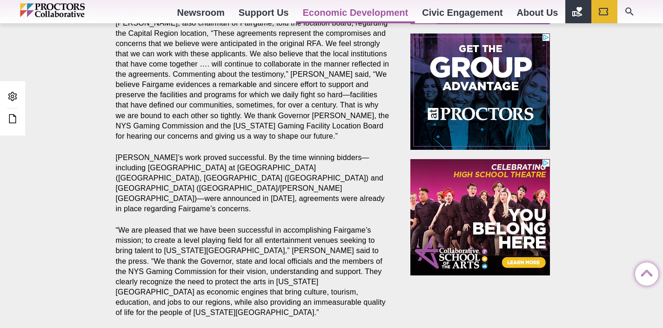
scroll to position [963, 0]
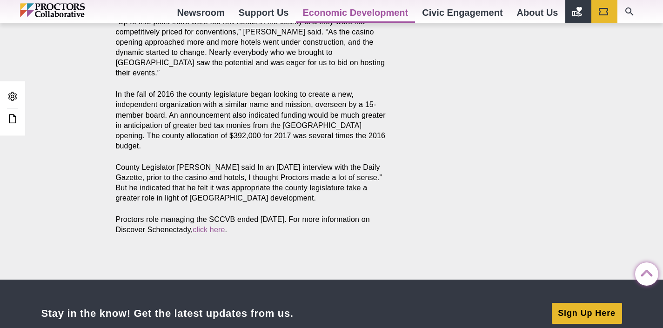
scroll to position [1060, 0]
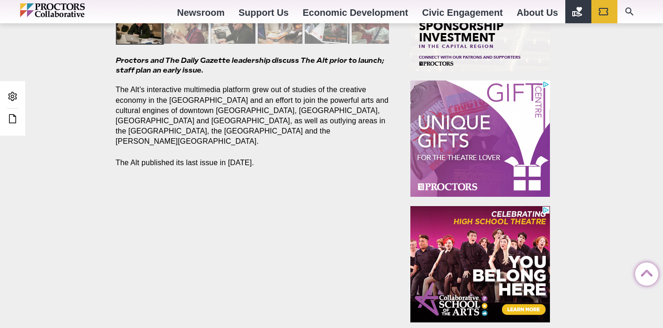
scroll to position [668, 0]
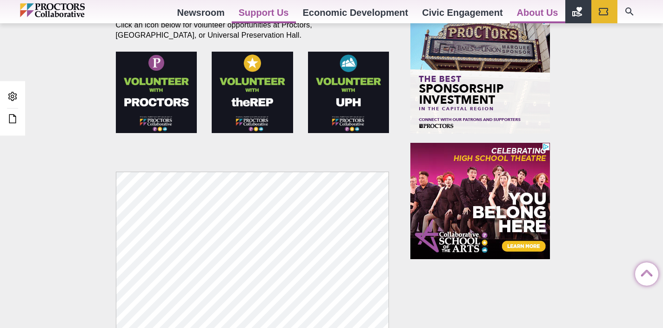
scroll to position [475, 0]
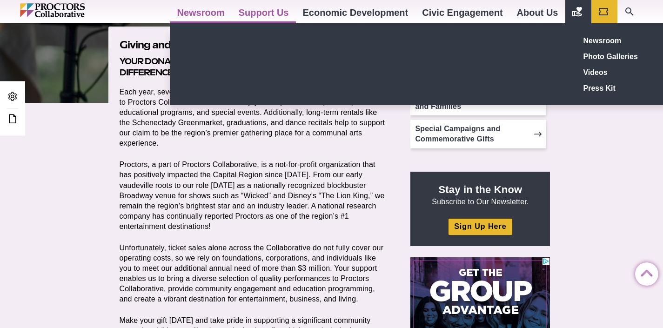
scroll to position [28, 0]
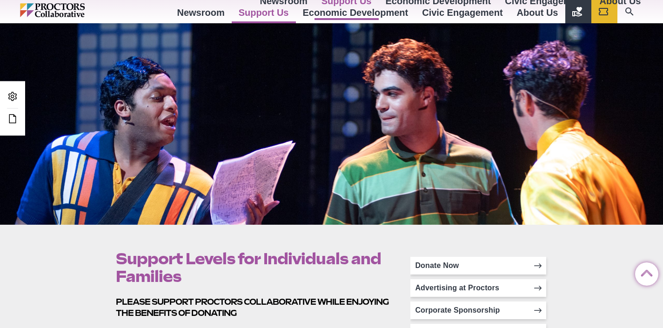
scroll to position [64, 0]
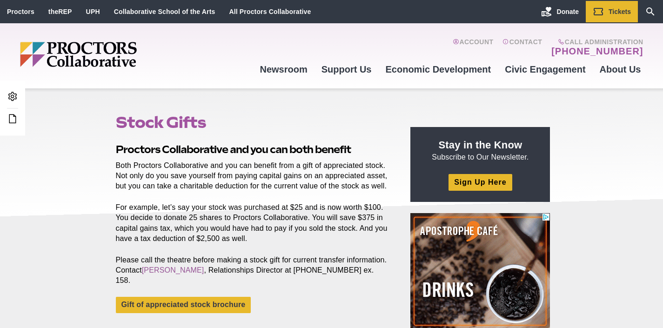
click at [239, 233] on p "For example, let’s say your stock was purchased at $25 and is now worth $100. Y…" at bounding box center [253, 222] width 274 height 41
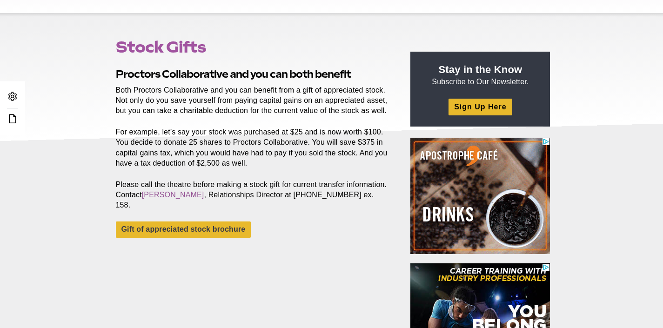
scroll to position [84, 0]
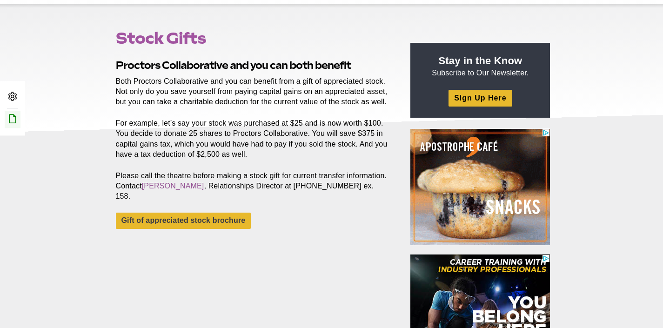
click at [15, 116] on icon at bounding box center [12, 118] width 11 height 11
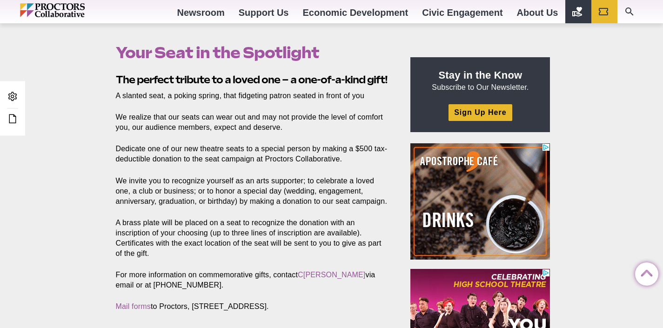
scroll to position [275, 0]
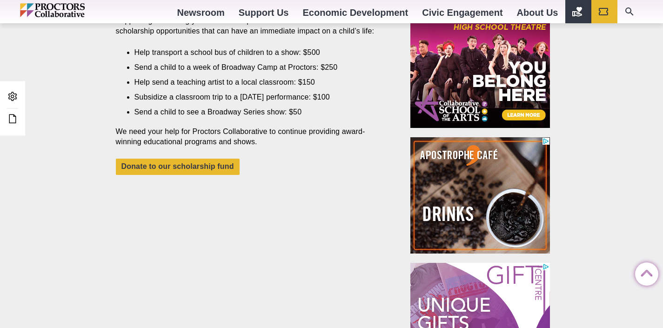
scroll to position [343, 0]
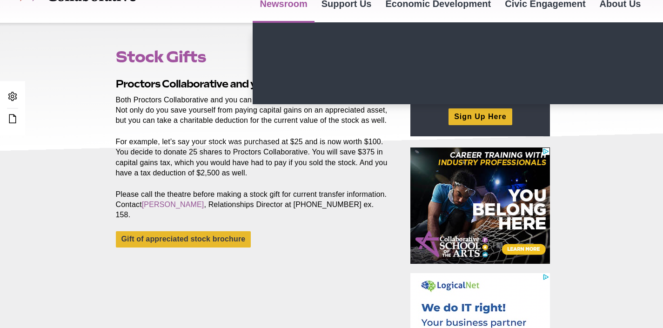
scroll to position [17, 0]
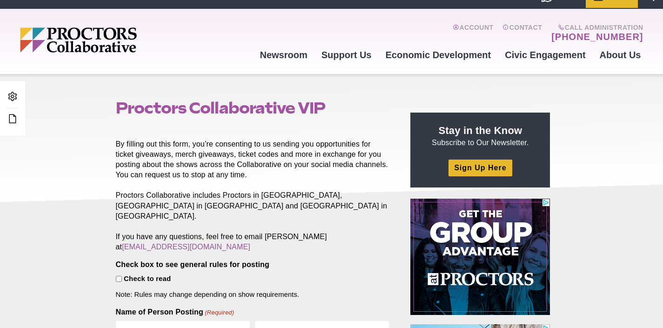
scroll to position [72, 0]
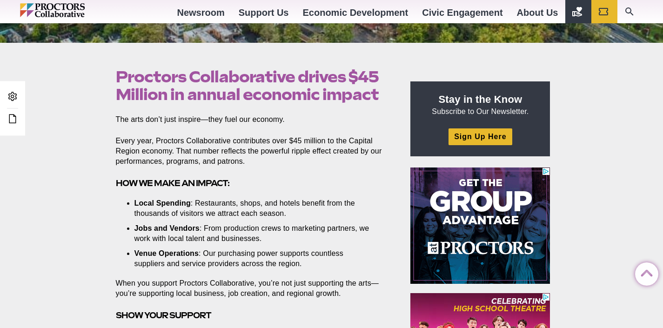
scroll to position [284, 0]
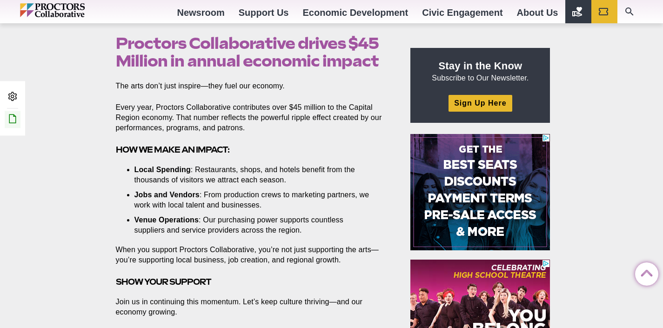
click at [12, 118] on icon at bounding box center [12, 118] width 11 height 11
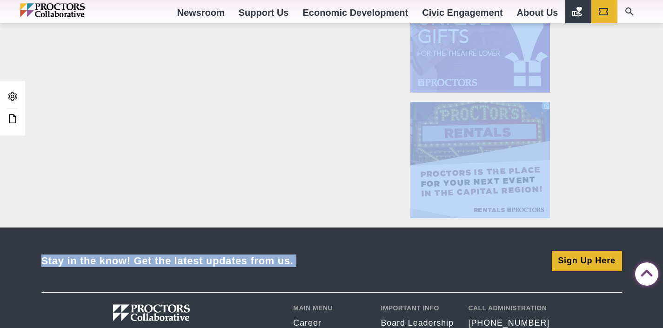
scroll to position [717, 0]
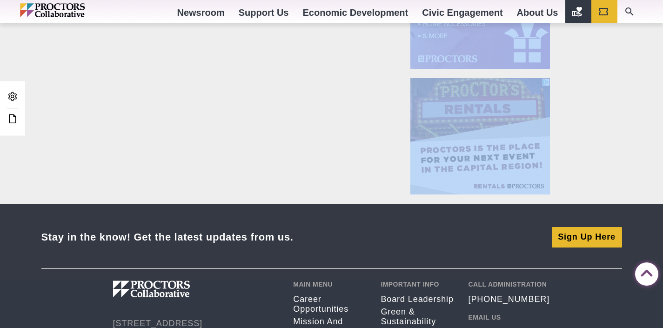
drag, startPoint x: 117, startPoint y: 223, endPoint x: 272, endPoint y: 145, distance: 174.2
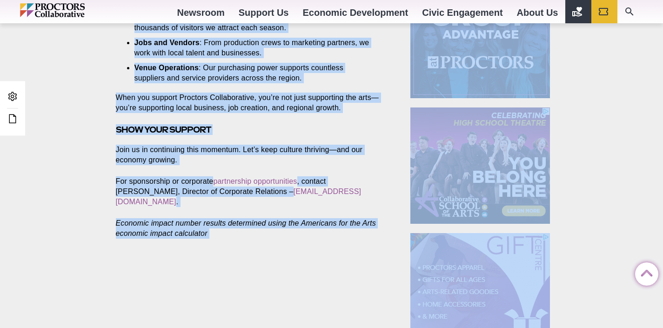
scroll to position [431, 0]
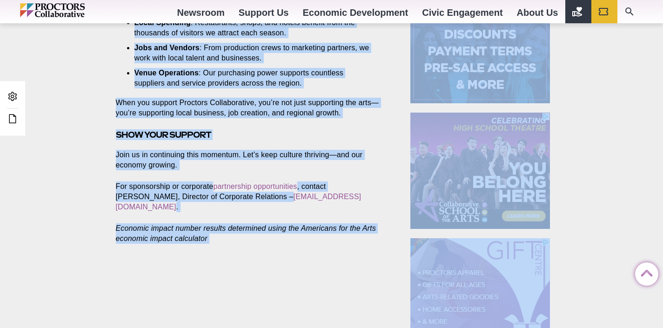
copy div "The arts don’t just inspire—they fuel our economy. Every year, Proctors Collabo…"
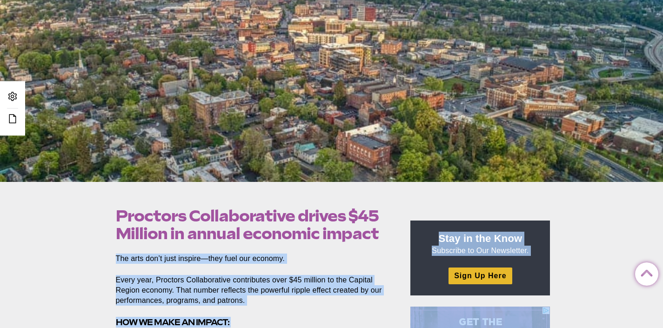
scroll to position [110, 0]
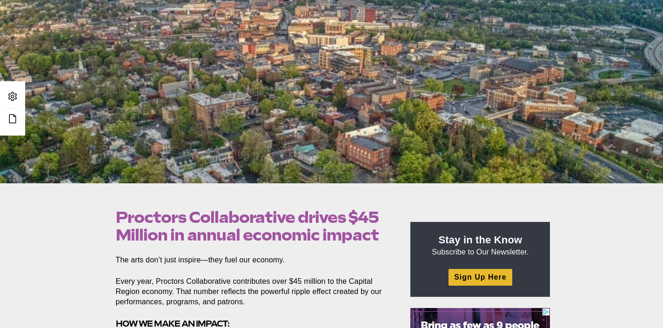
click at [377, 235] on h1 "Proctors Collaborative drives $45 Million in annual economic impact" at bounding box center [253, 225] width 274 height 35
drag, startPoint x: 370, startPoint y: 231, endPoint x: 116, endPoint y: 215, distance: 253.7
click at [116, 215] on h1 "Proctors Collaborative drives $45 Million in annual economic impact" at bounding box center [253, 225] width 274 height 35
copy h1 "Proctors Collaborative drives $45 Million in annual economic impact"
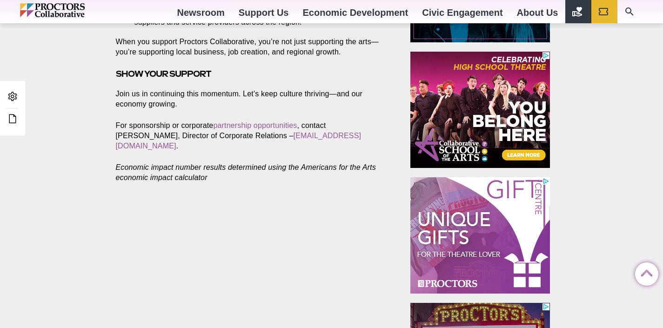
scroll to position [484, 0]
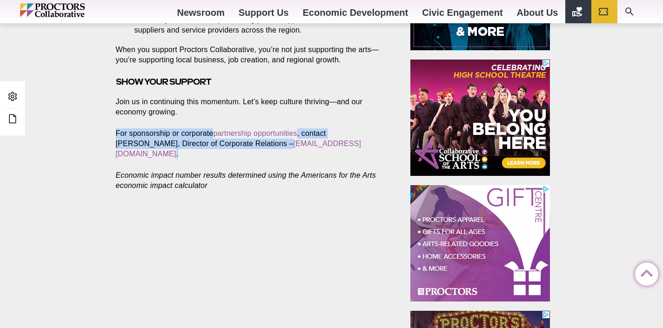
drag, startPoint x: 356, startPoint y: 143, endPoint x: 112, endPoint y: 133, distance: 245.0
click at [112, 133] on section "The arts don’t just inspire—they fuel our economy. Every year, Proctors Collabo…" at bounding box center [254, 41] width 292 height 321
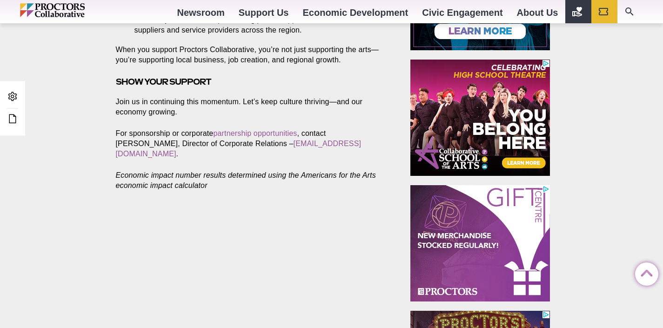
click at [313, 202] on footer at bounding box center [254, 213] width 292 height 22
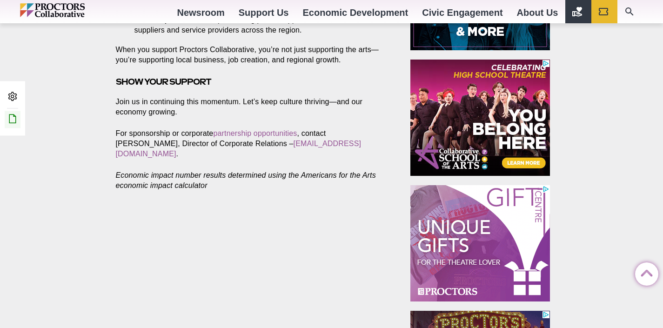
click at [13, 117] on icon at bounding box center [12, 118] width 11 height 11
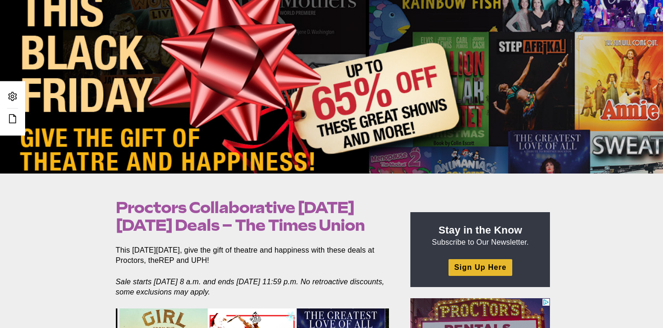
scroll to position [175, 0]
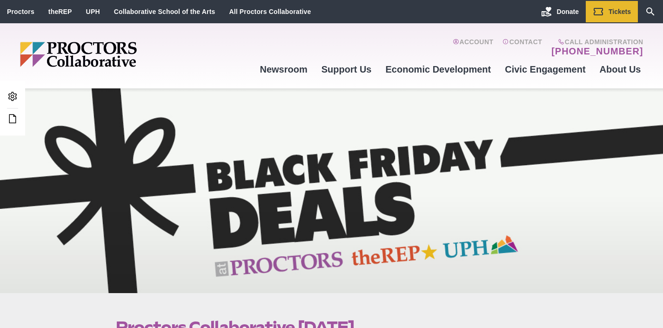
scroll to position [71, 0]
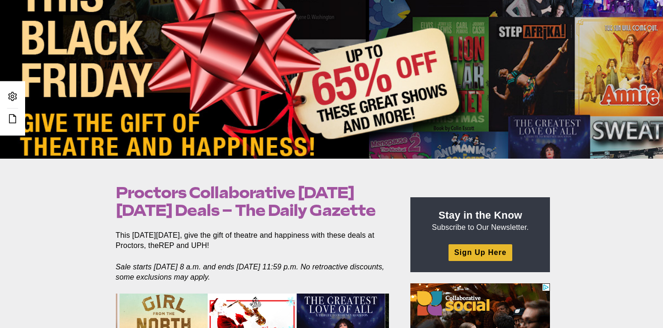
scroll to position [155, 0]
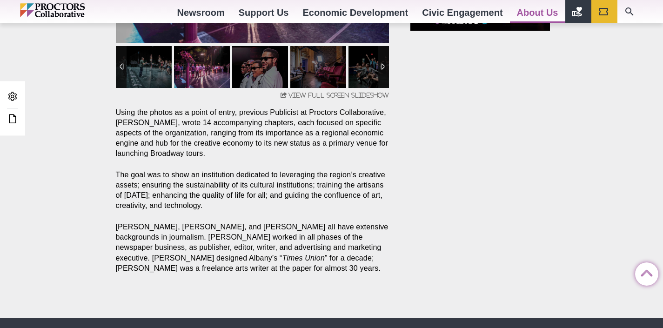
scroll to position [895, 0]
